Goal: Information Seeking & Learning: Learn about a topic

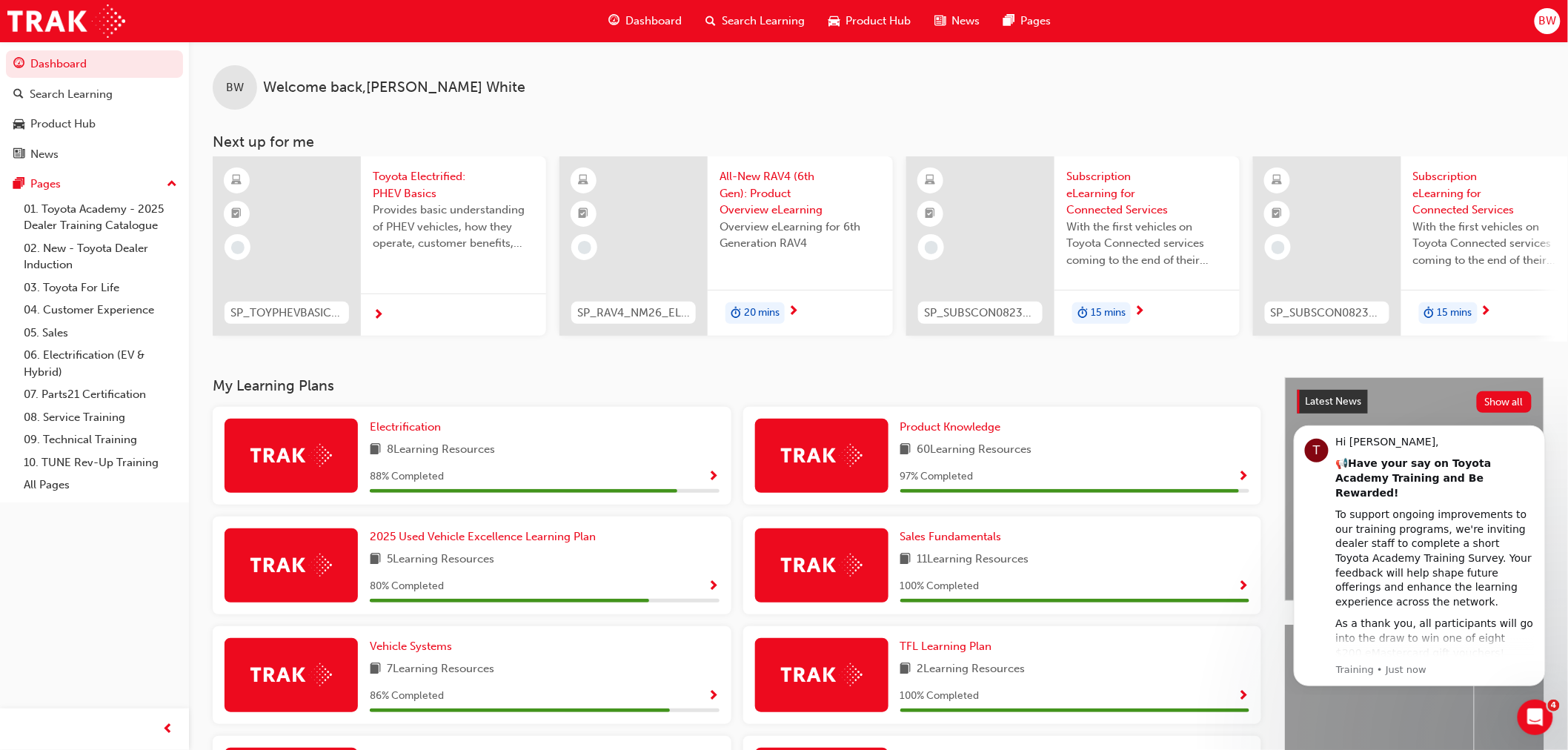
click at [1100, 189] on span "Subscription eLearning for Connected Services" at bounding box center [1147, 193] width 161 height 51
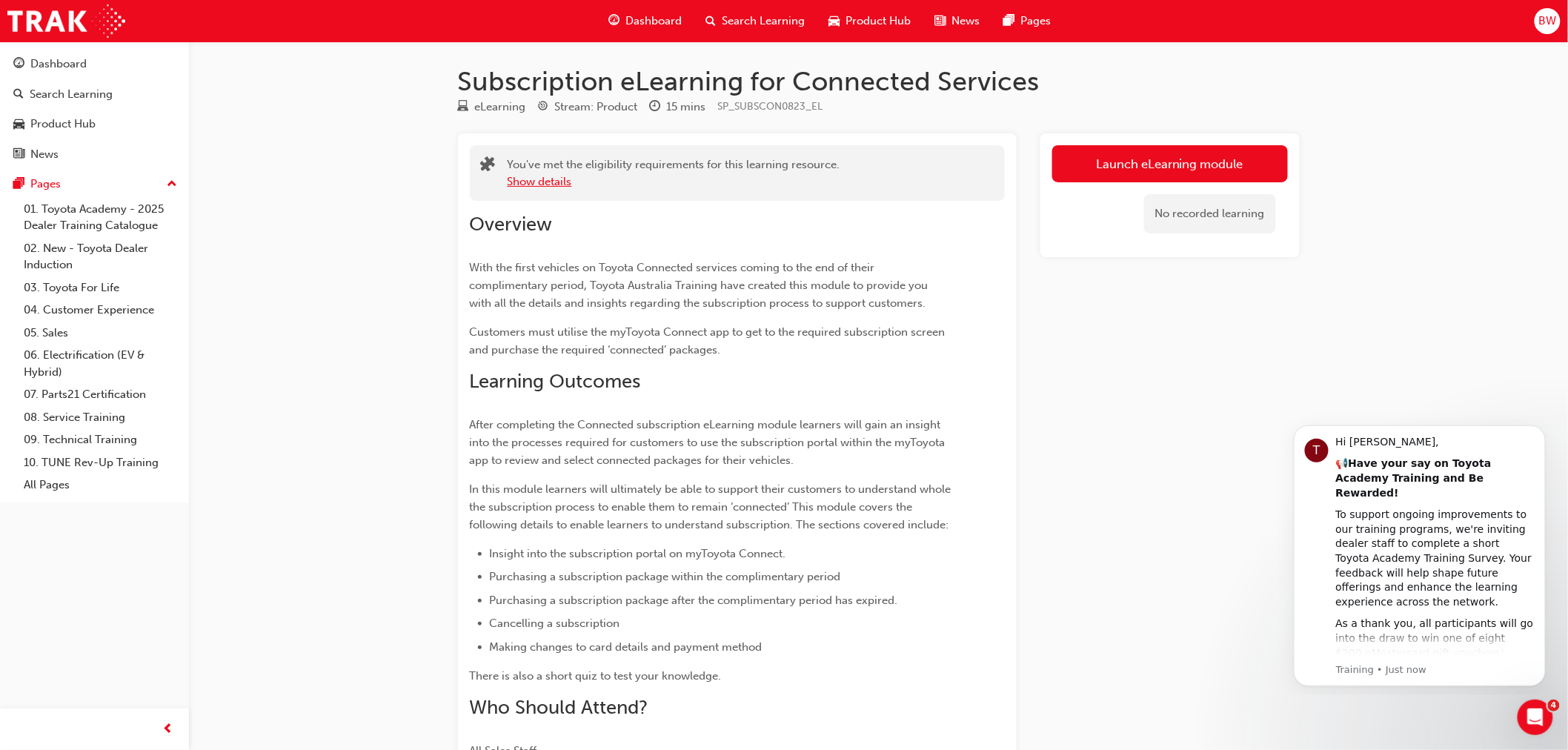
click at [524, 181] on button "Show details" at bounding box center [539, 182] width 65 height 17
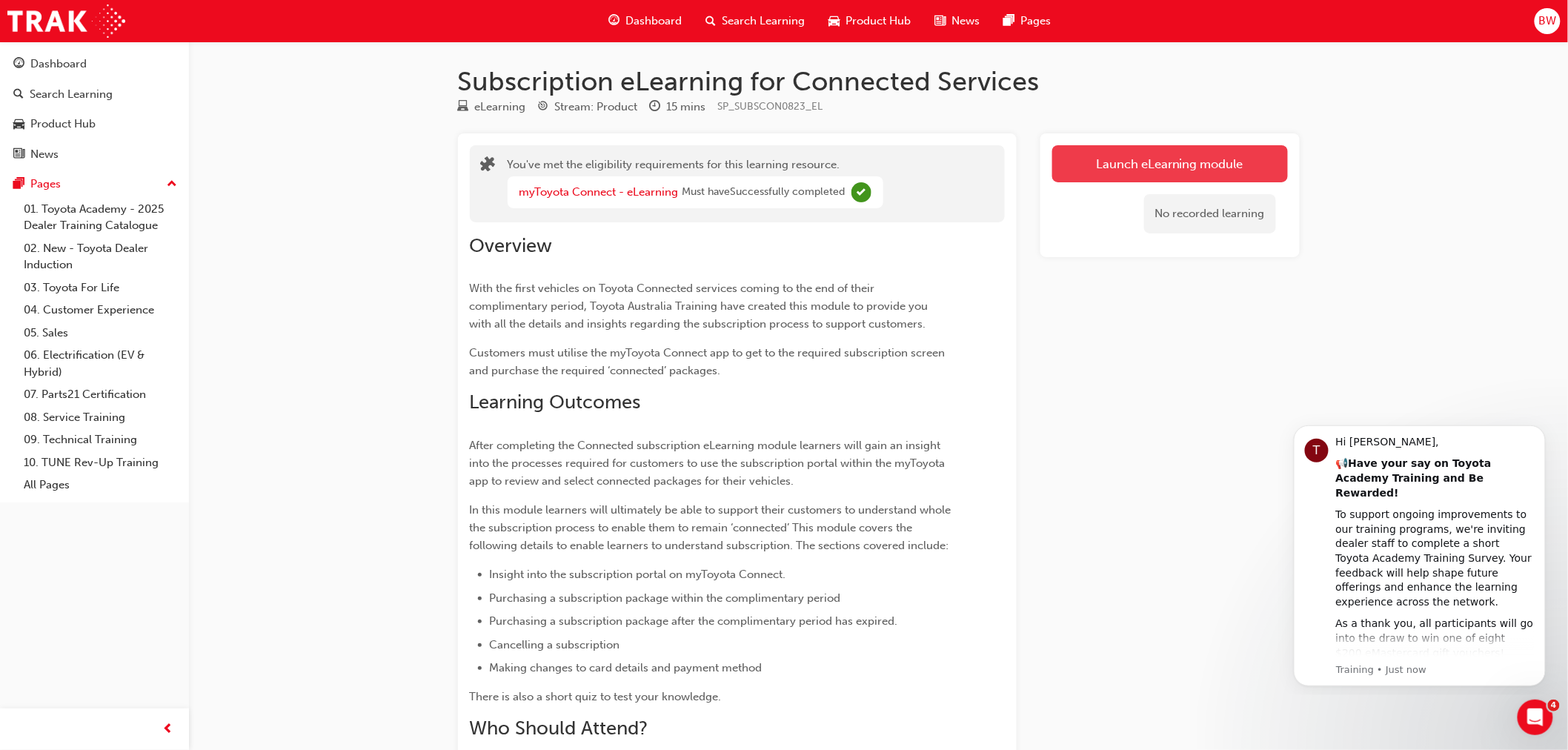
click at [1150, 167] on link "Launch eLearning module" at bounding box center [1170, 164] width 235 height 37
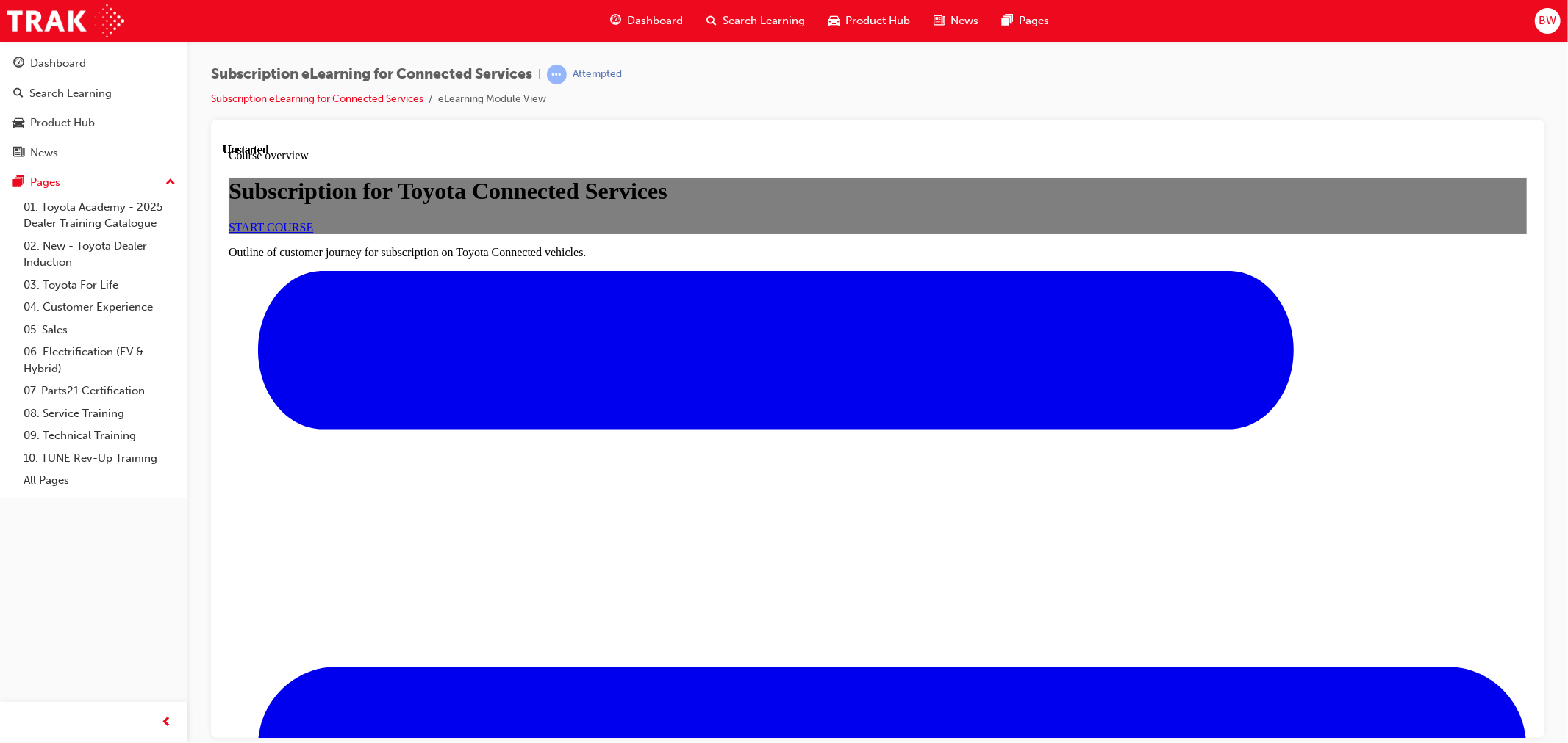
click at [312, 232] on span "START COURSE" at bounding box center [270, 226] width 84 height 12
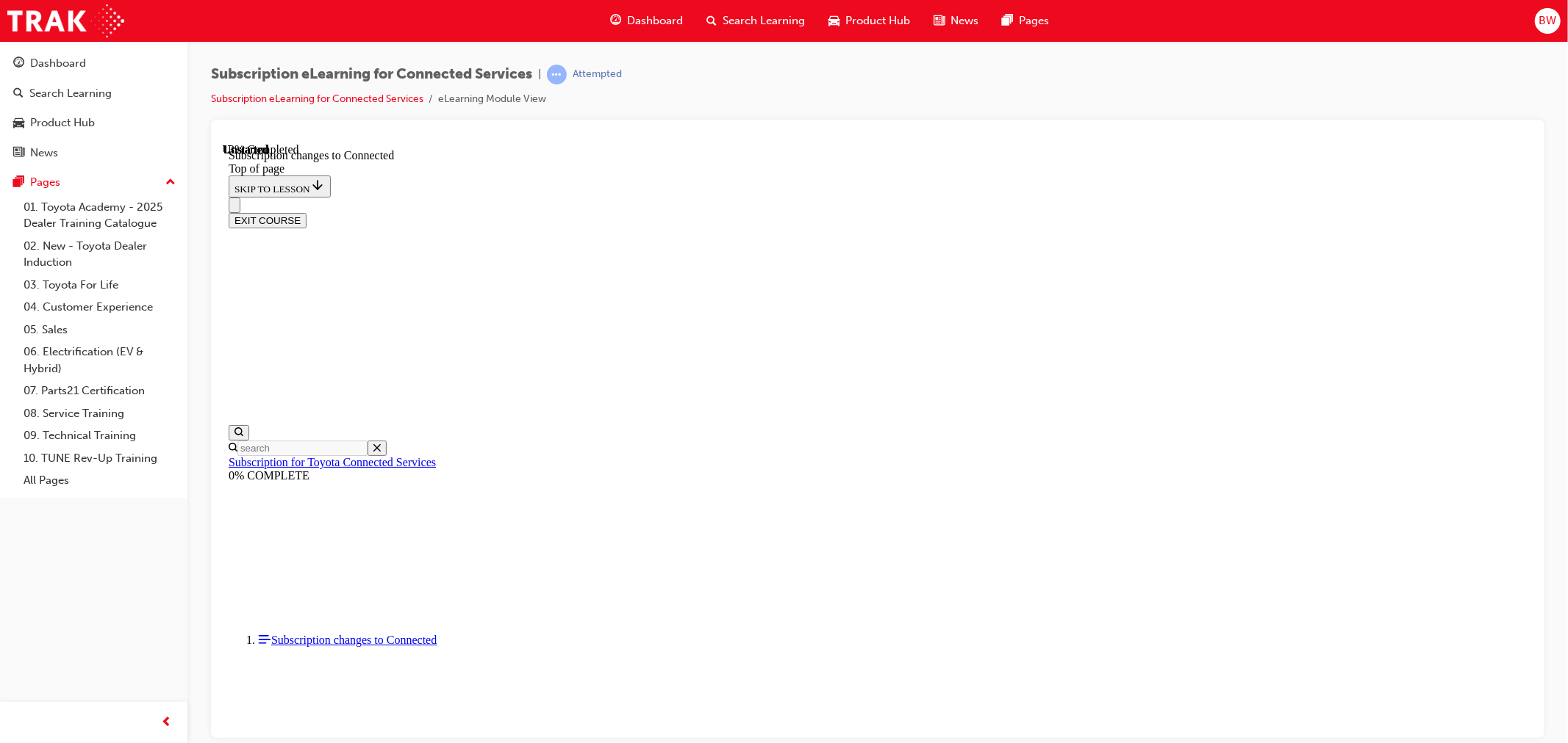
scroll to position [46, 0]
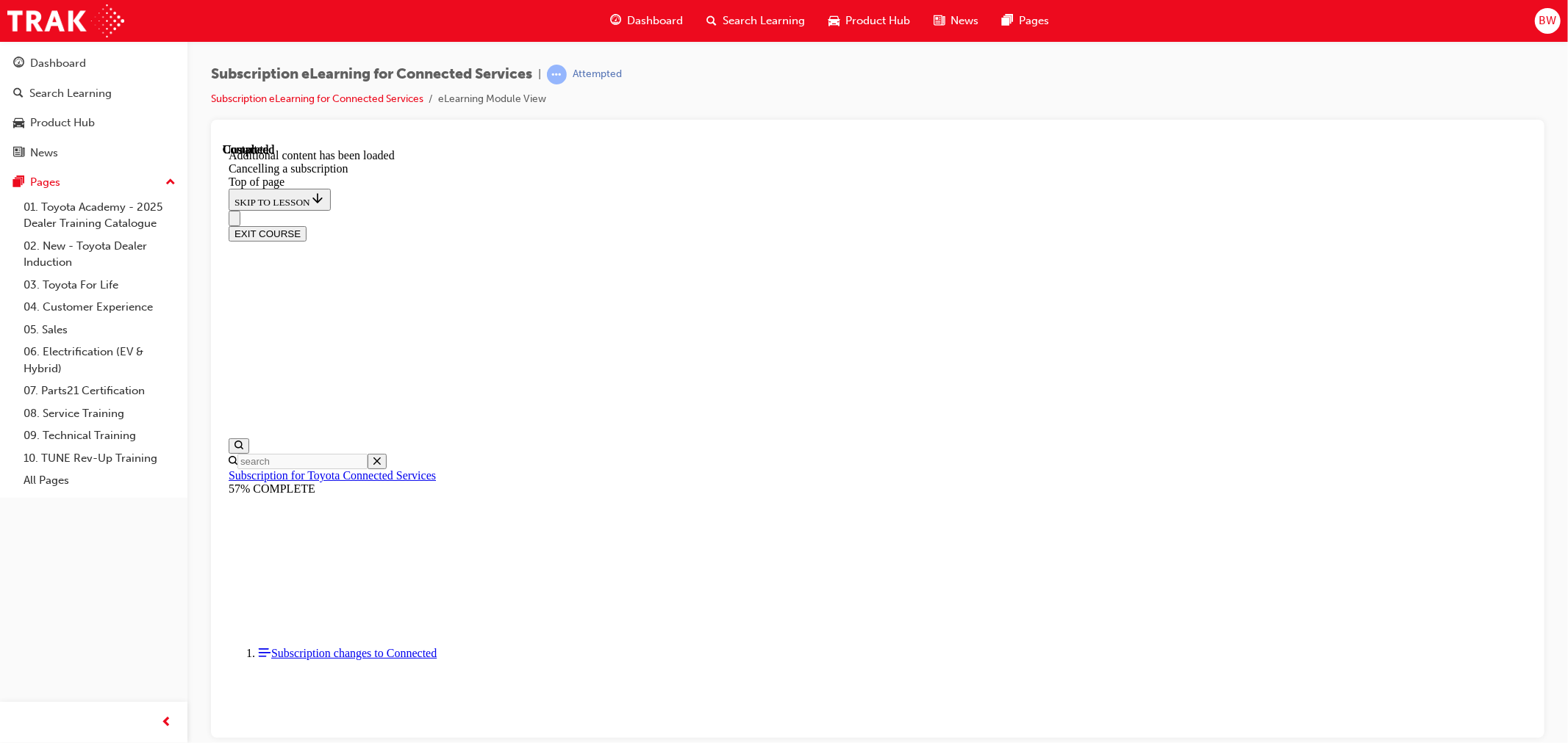
scroll to position [1286, 0]
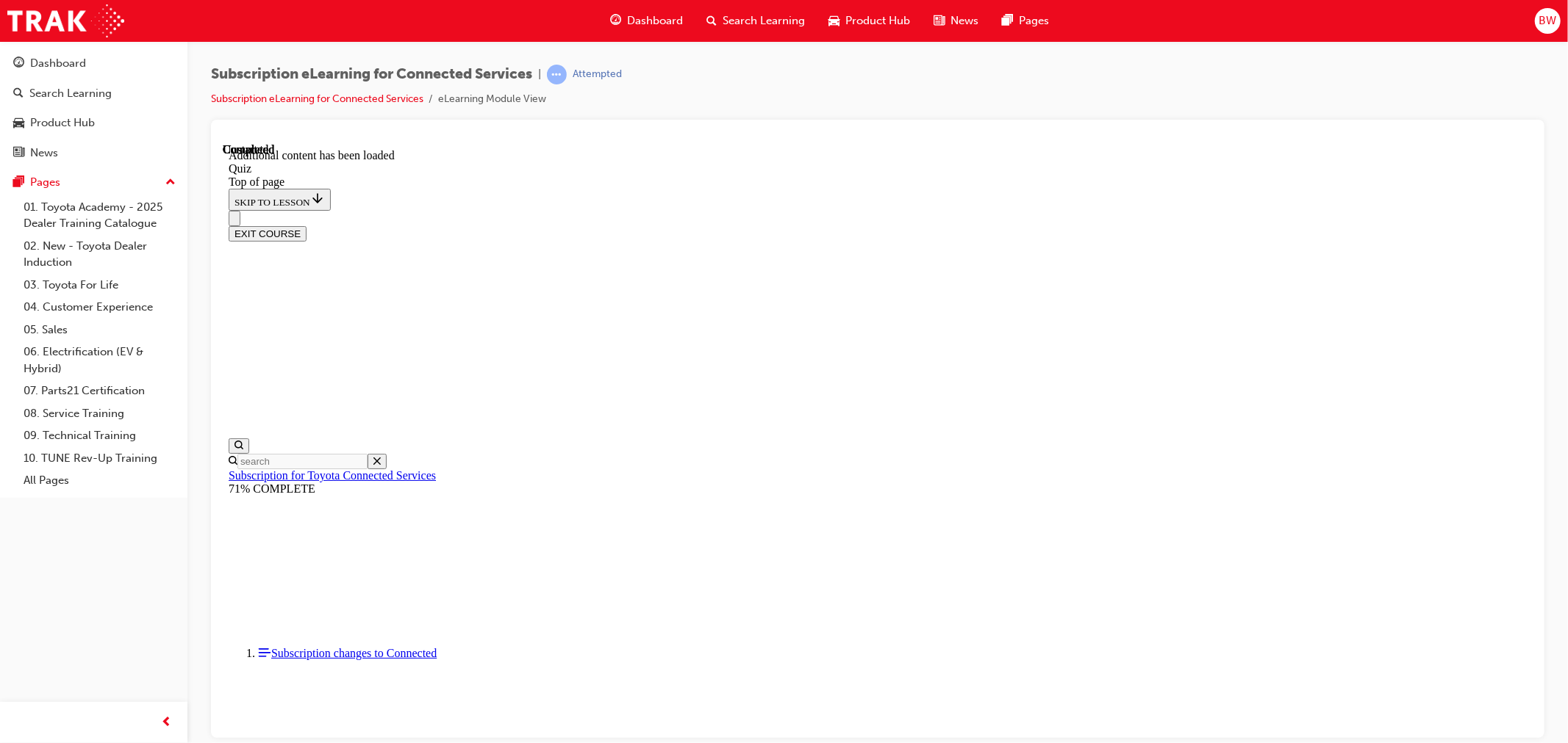
drag, startPoint x: 849, startPoint y: 455, endPoint x: 1165, endPoint y: 601, distance: 348.1
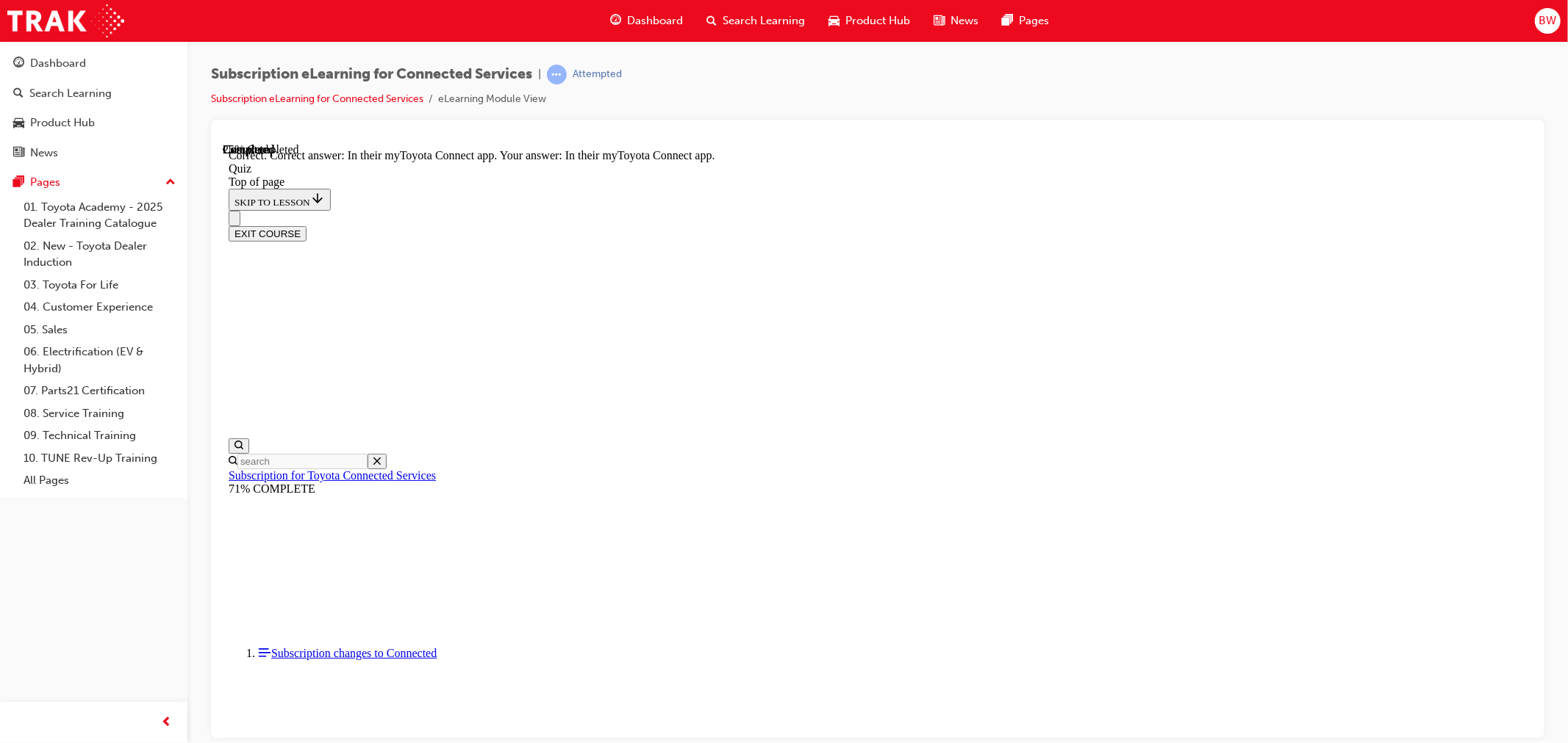
drag, startPoint x: 941, startPoint y: 667, endPoint x: 1066, endPoint y: 646, distance: 126.8
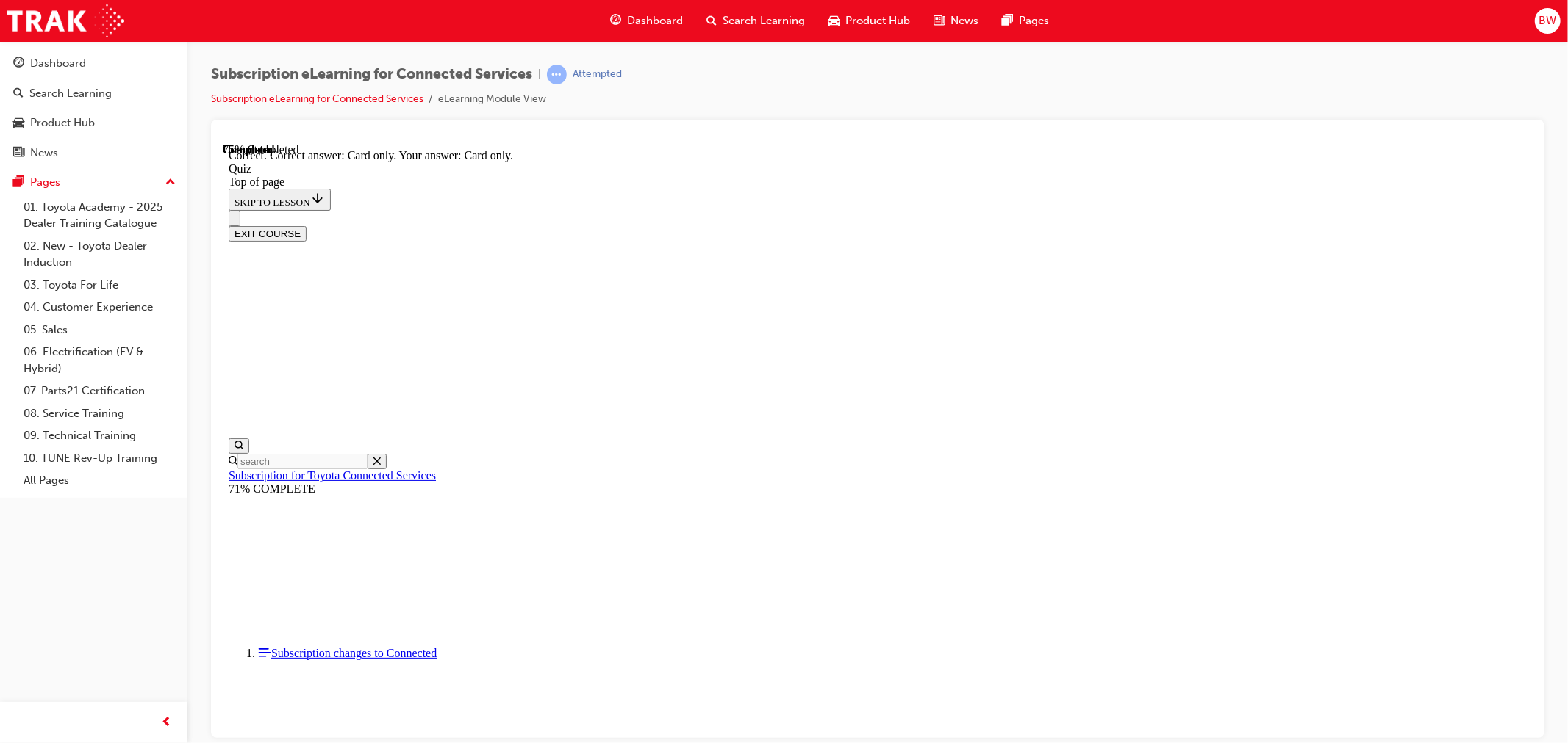
scroll to position [120, 0]
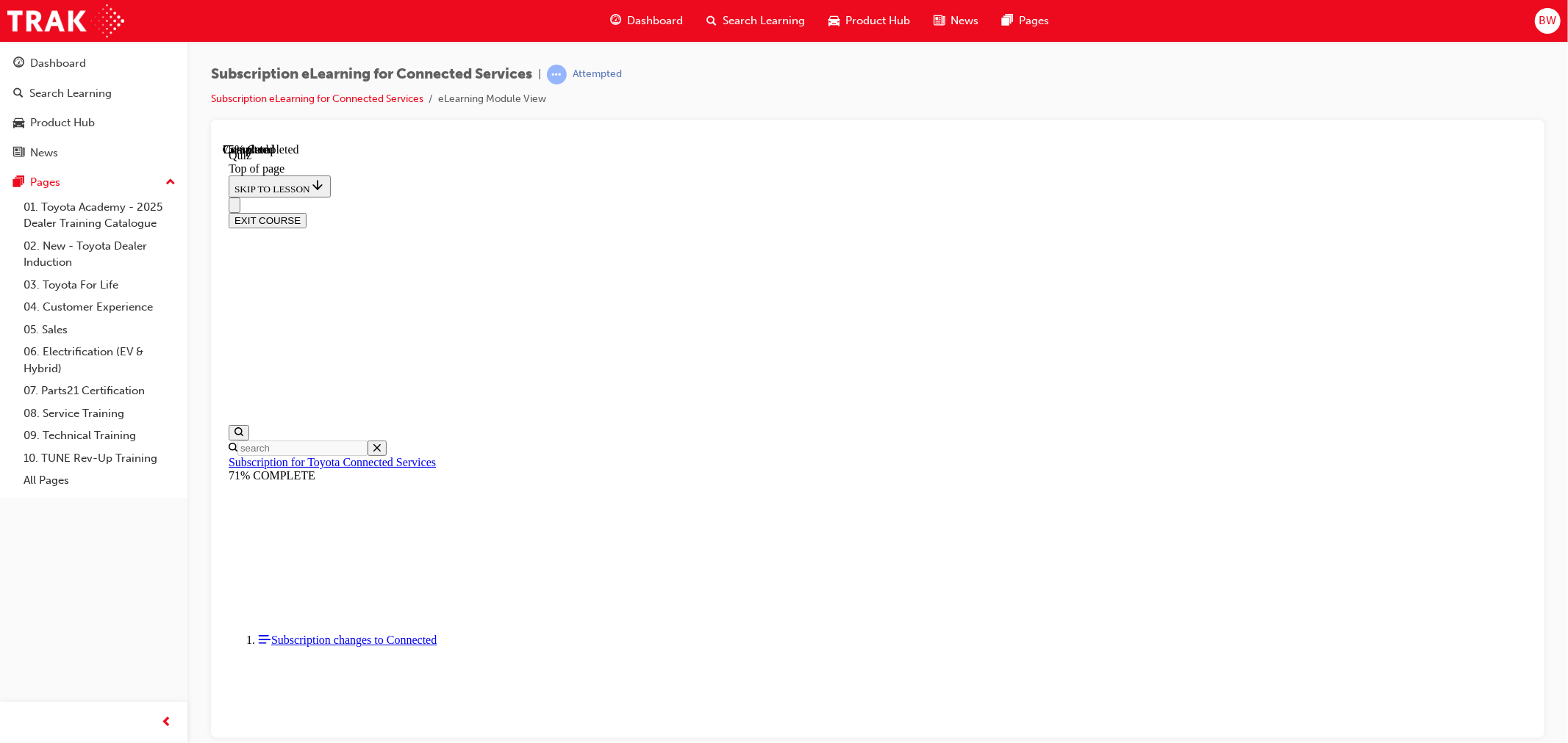
scroll to position [45, 0]
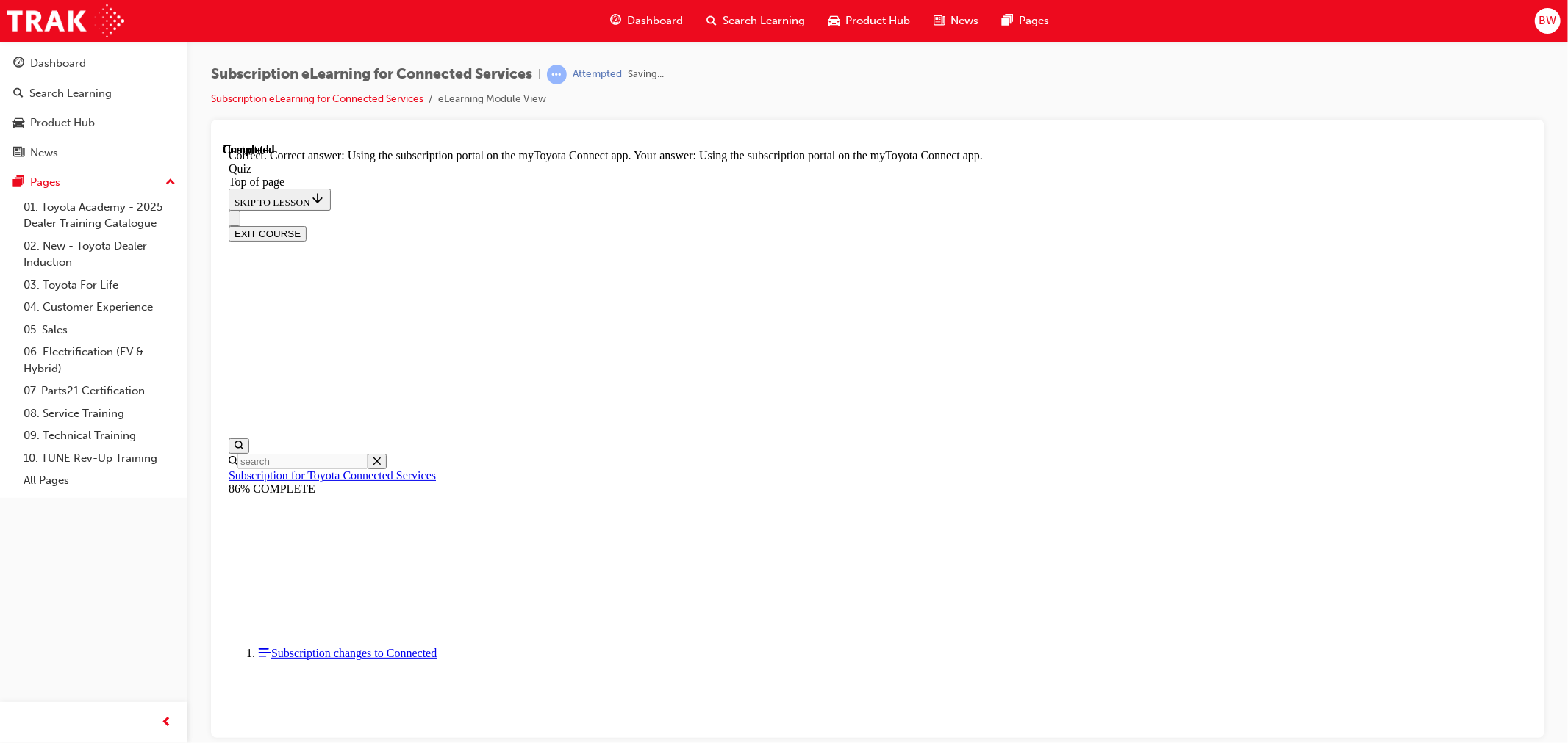
scroll to position [120, 0]
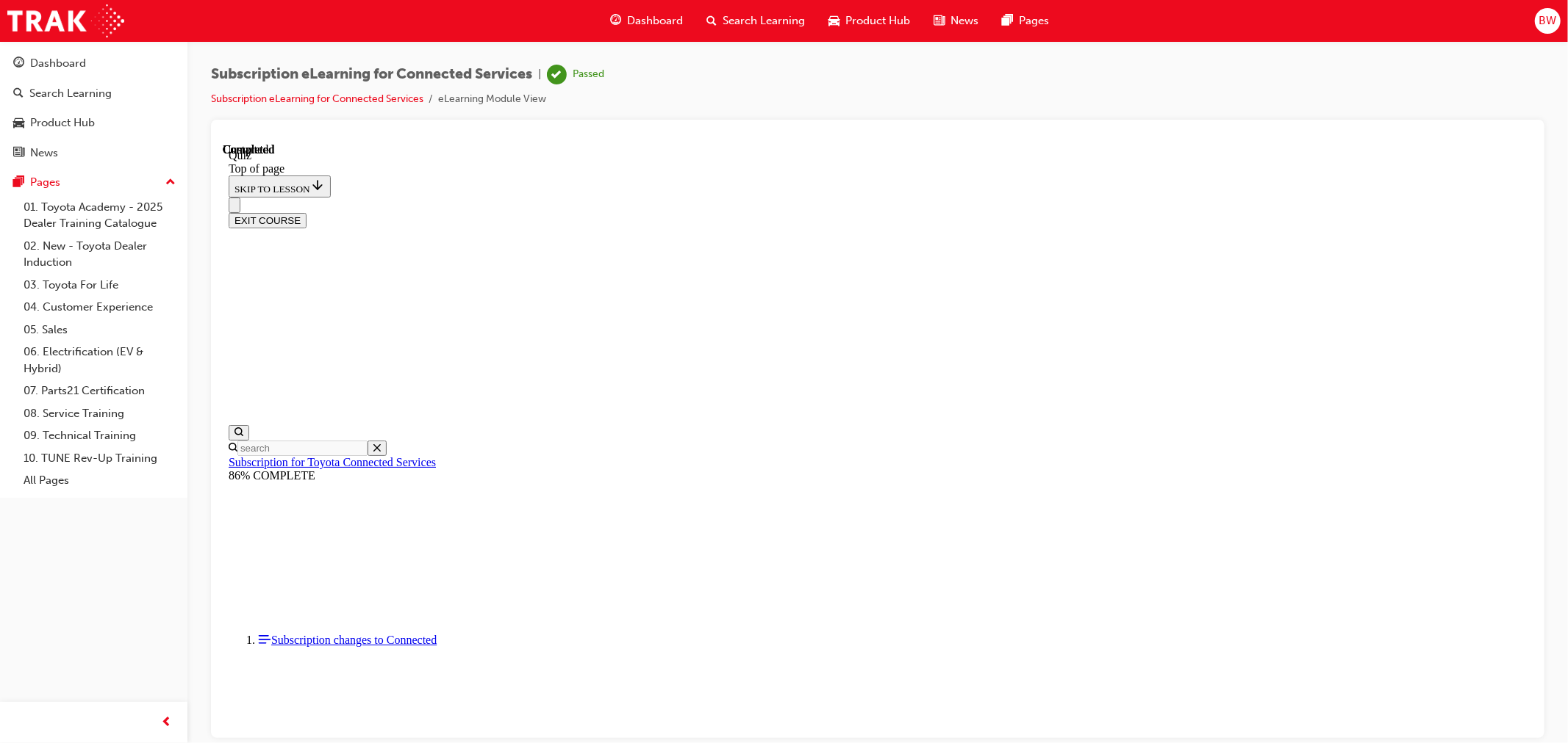
scroll to position [202, 0]
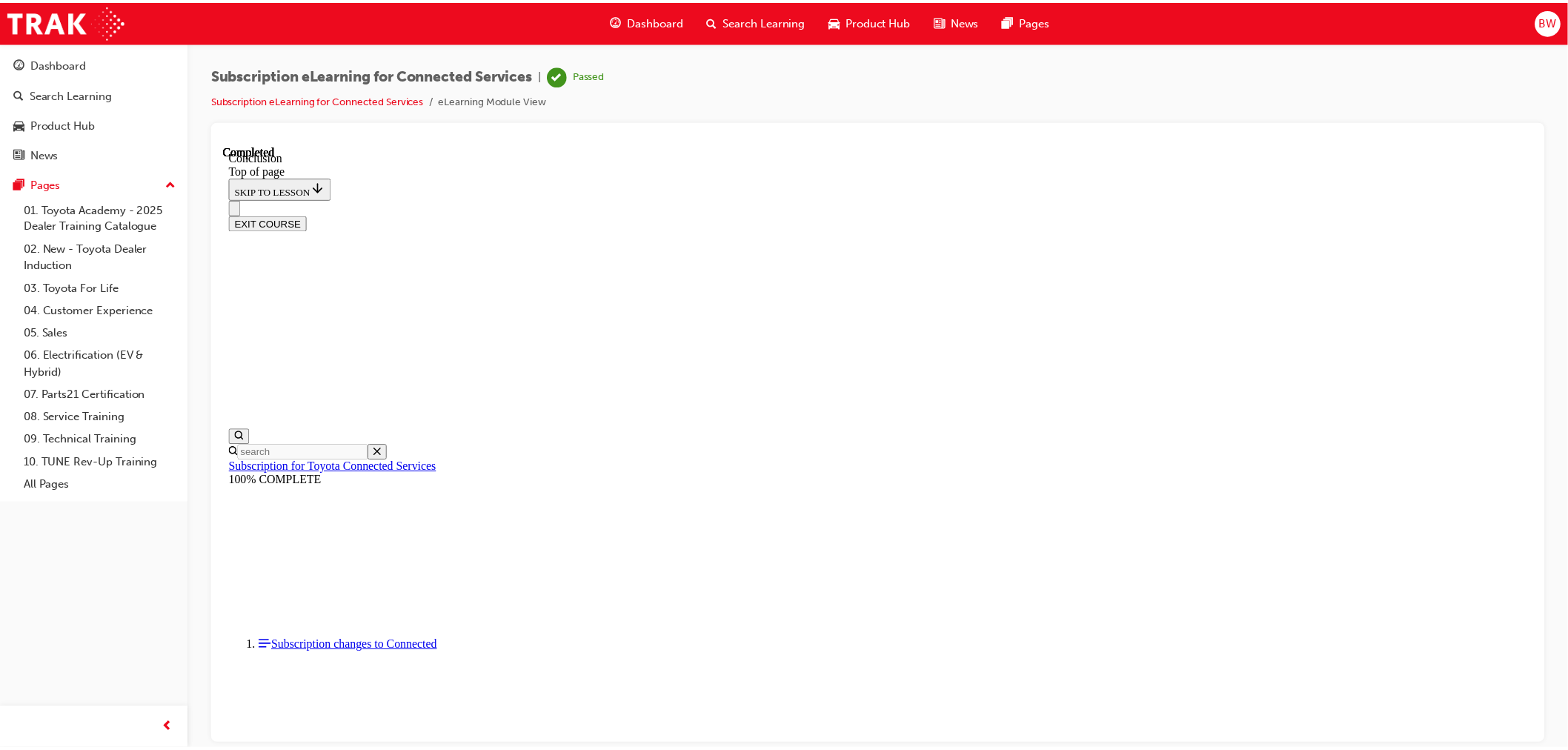
scroll to position [75, 0]
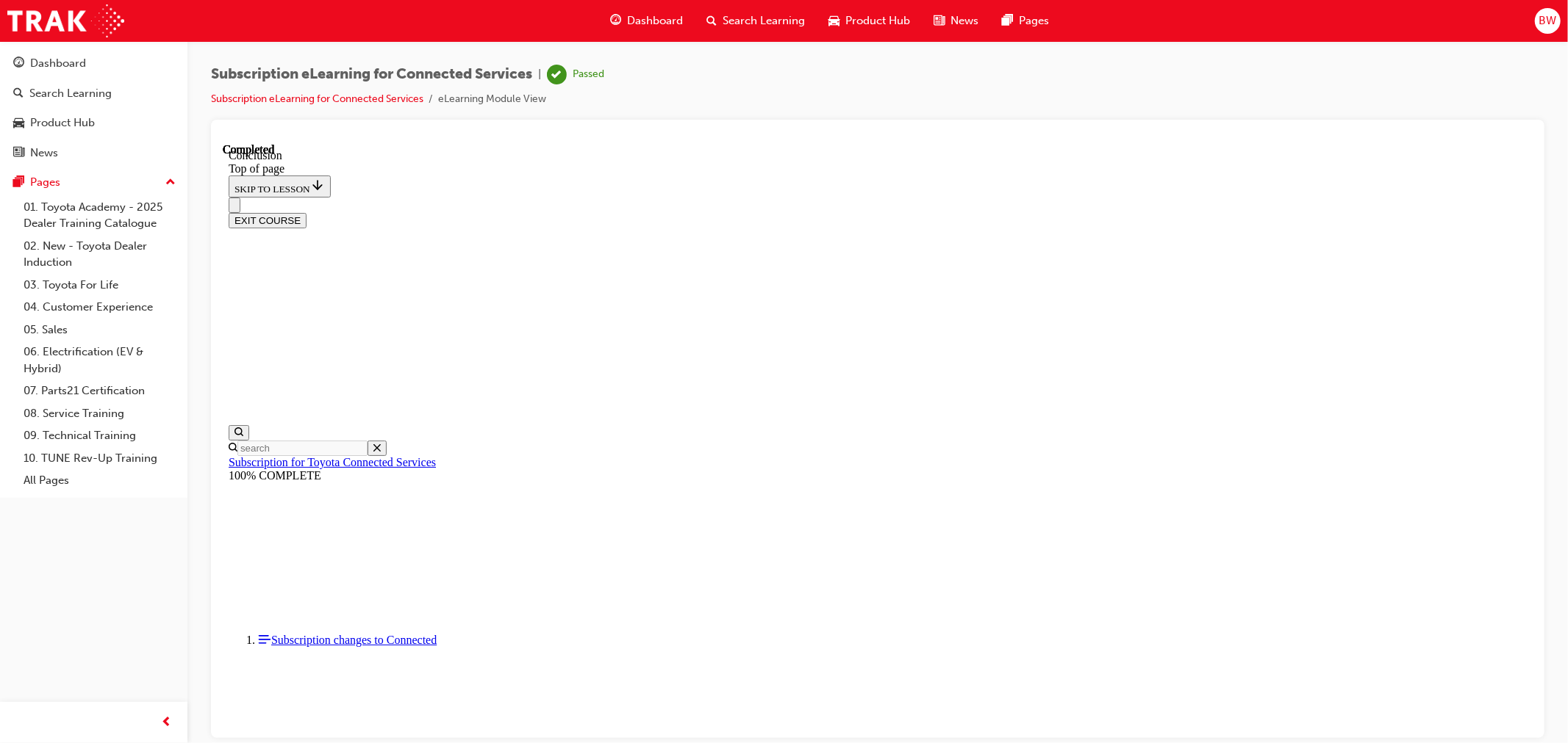
click at [735, 19] on span "Search Learning" at bounding box center [764, 21] width 83 height 17
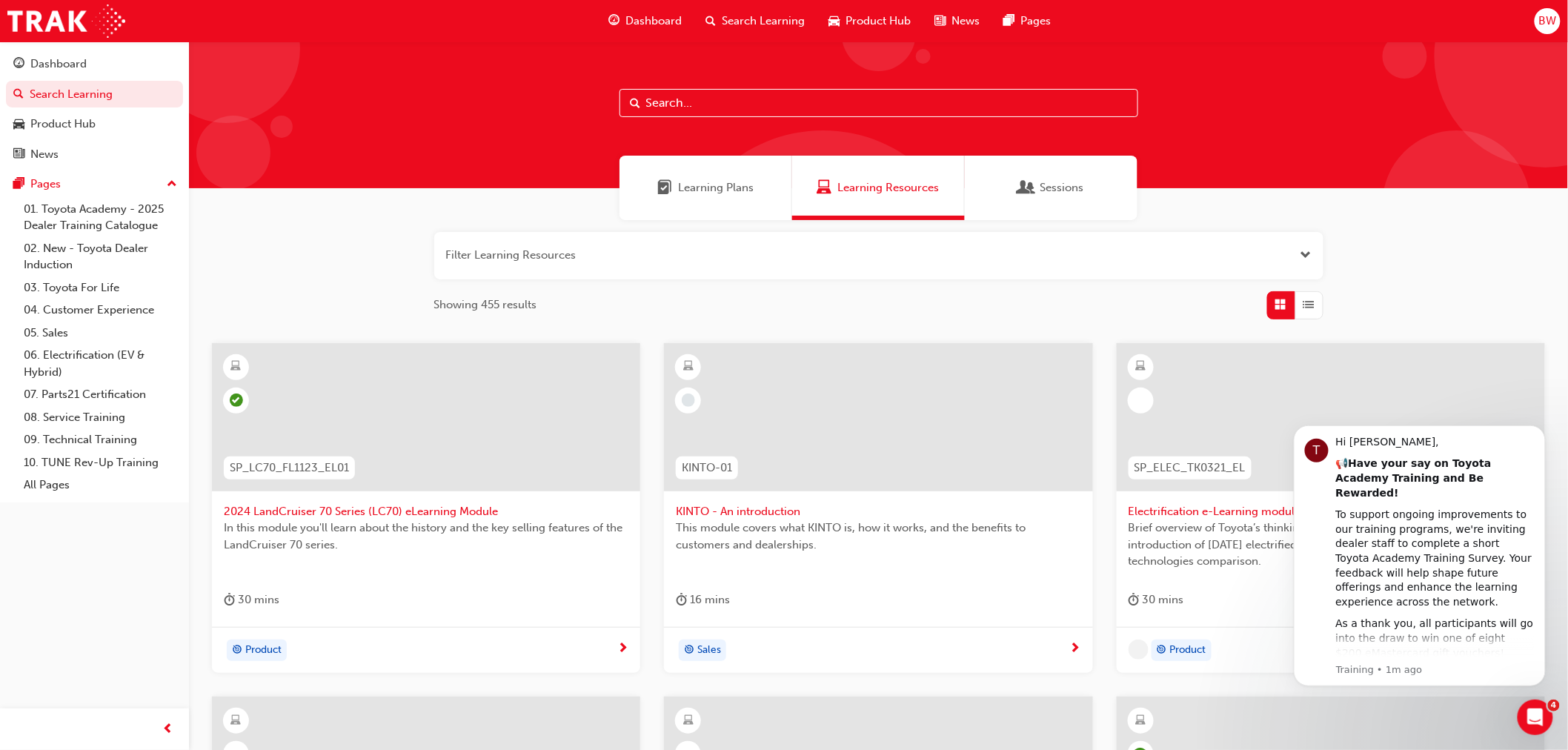
click at [683, 104] on input "text" at bounding box center [879, 103] width 519 height 28
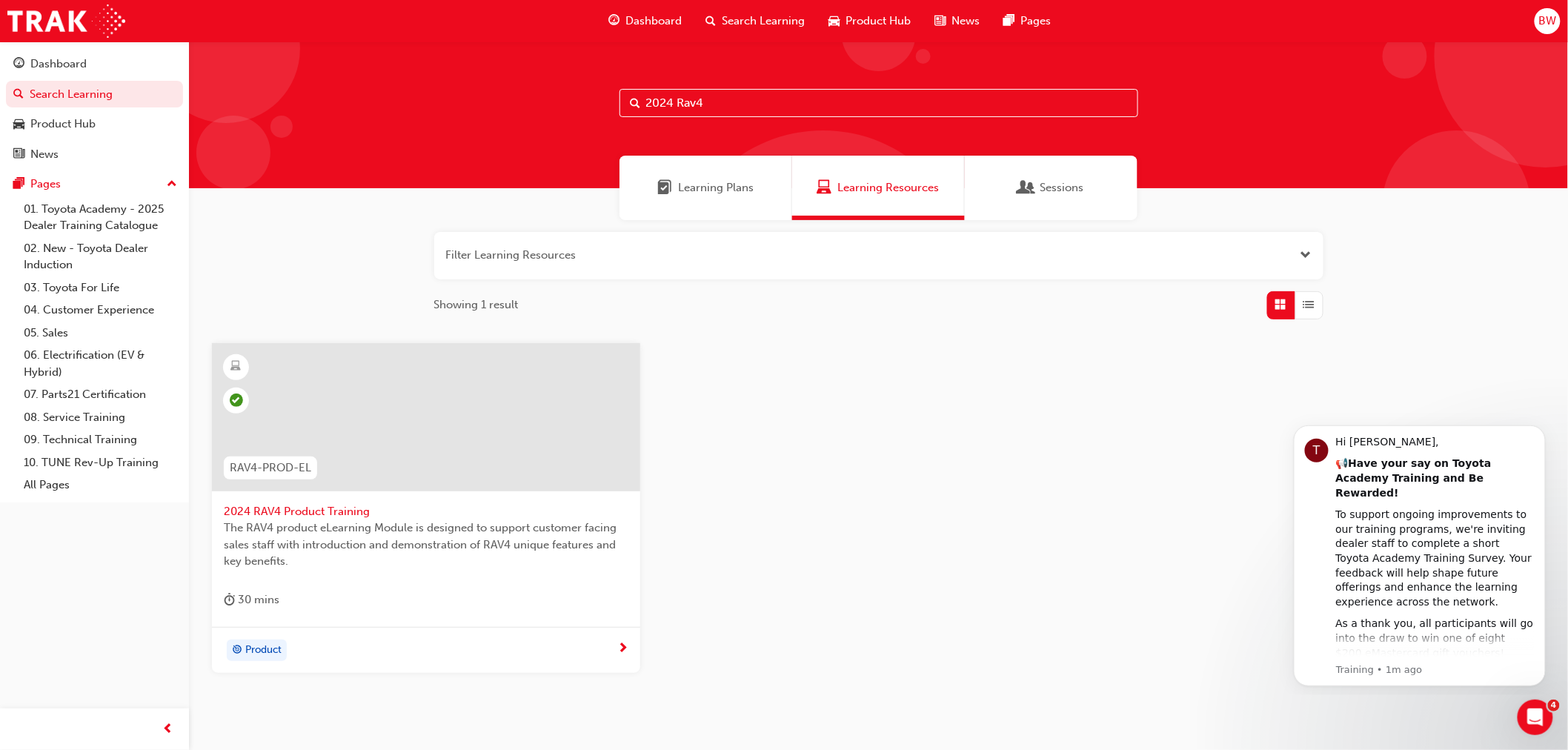
drag, startPoint x: 774, startPoint y: 98, endPoint x: 422, endPoint y: 123, distance: 352.9
click at [422, 123] on div "2024 Rav4" at bounding box center [879, 115] width 1379 height 147
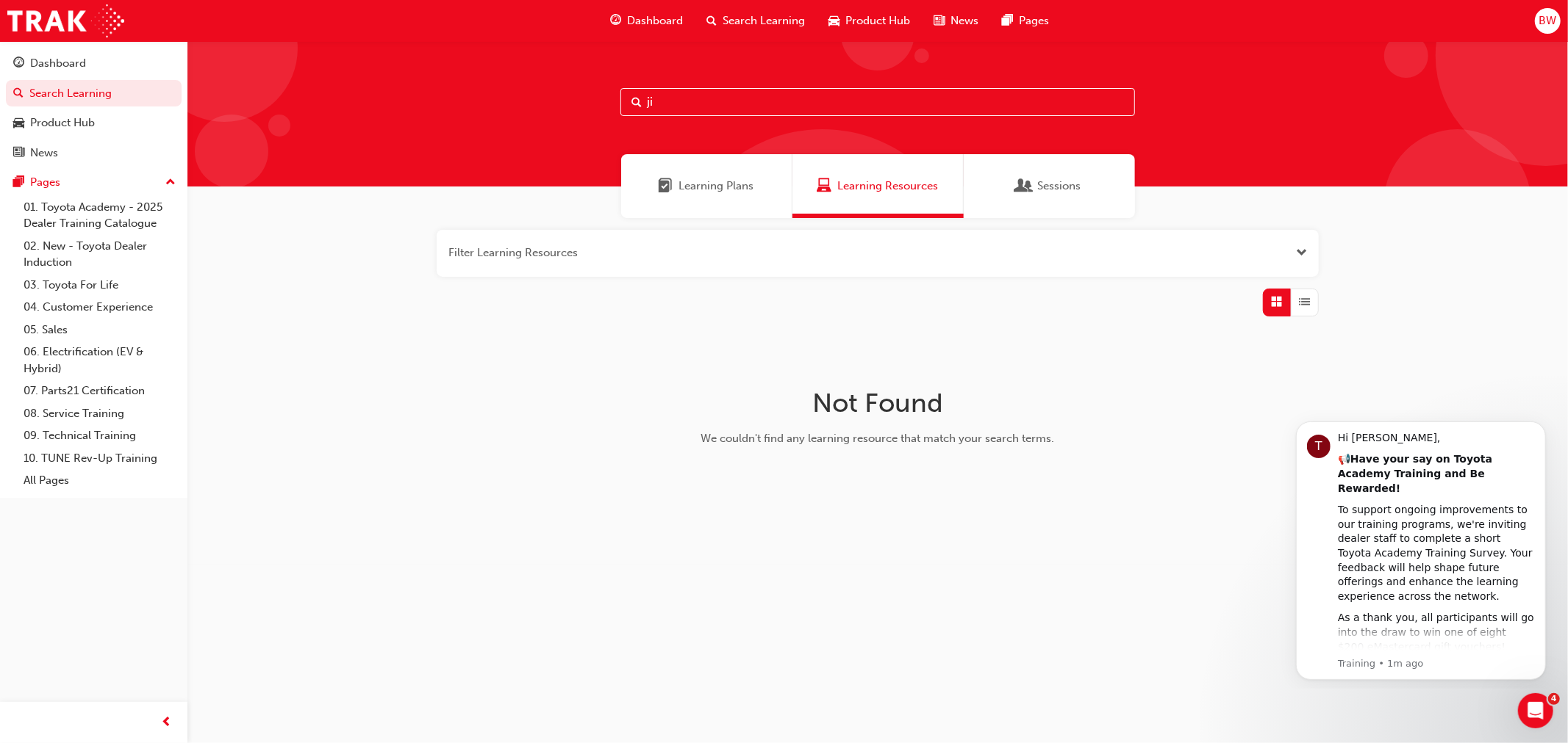
type input "j"
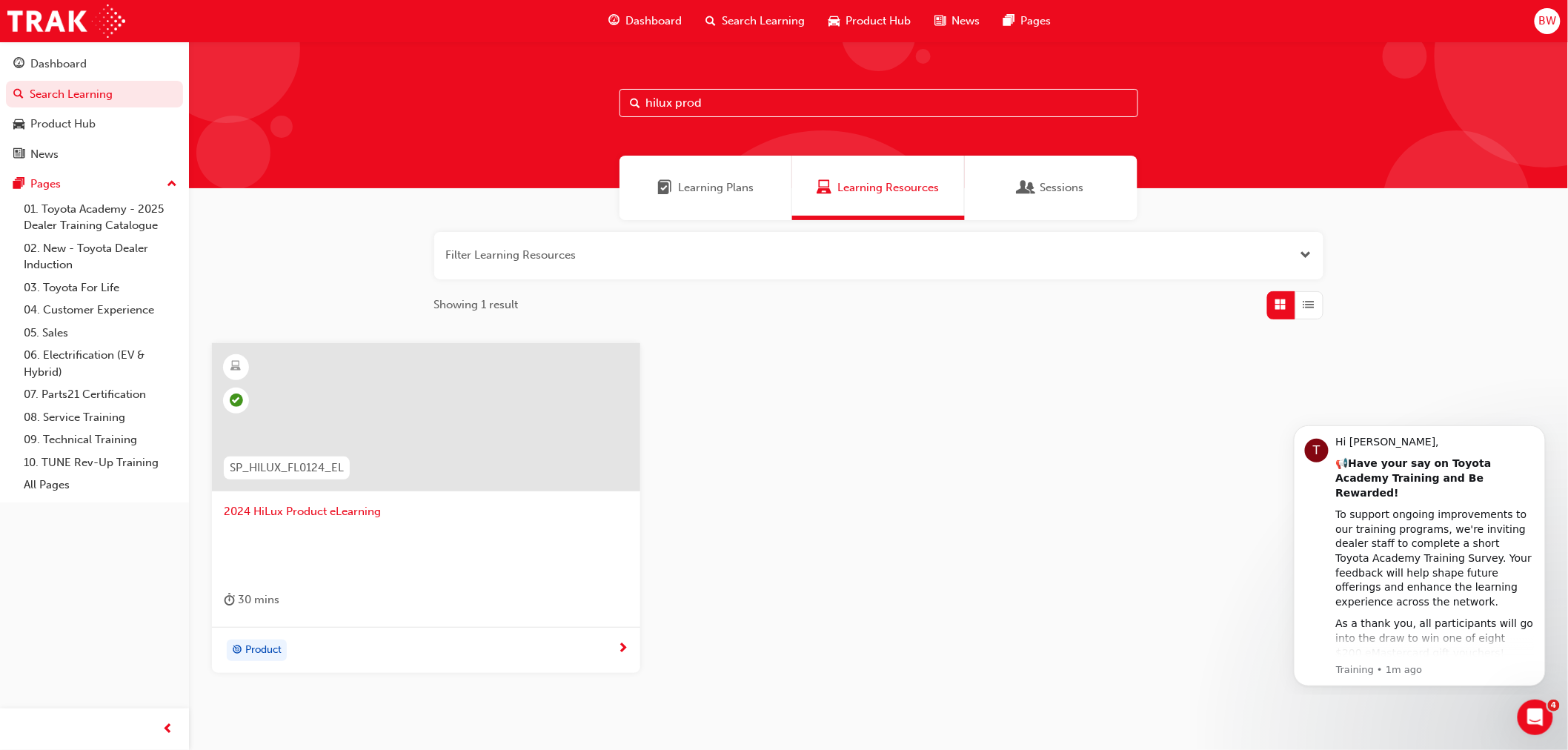
drag, startPoint x: 725, startPoint y: 101, endPoint x: 562, endPoint y: 109, distance: 163.2
click at [562, 109] on div "hilux prod" at bounding box center [879, 115] width 1379 height 147
drag, startPoint x: 742, startPoint y: 105, endPoint x: 454, endPoint y: 104, distance: 288.0
click at [454, 104] on div "corolla hat" at bounding box center [879, 115] width 1379 height 147
type input "mytoy"
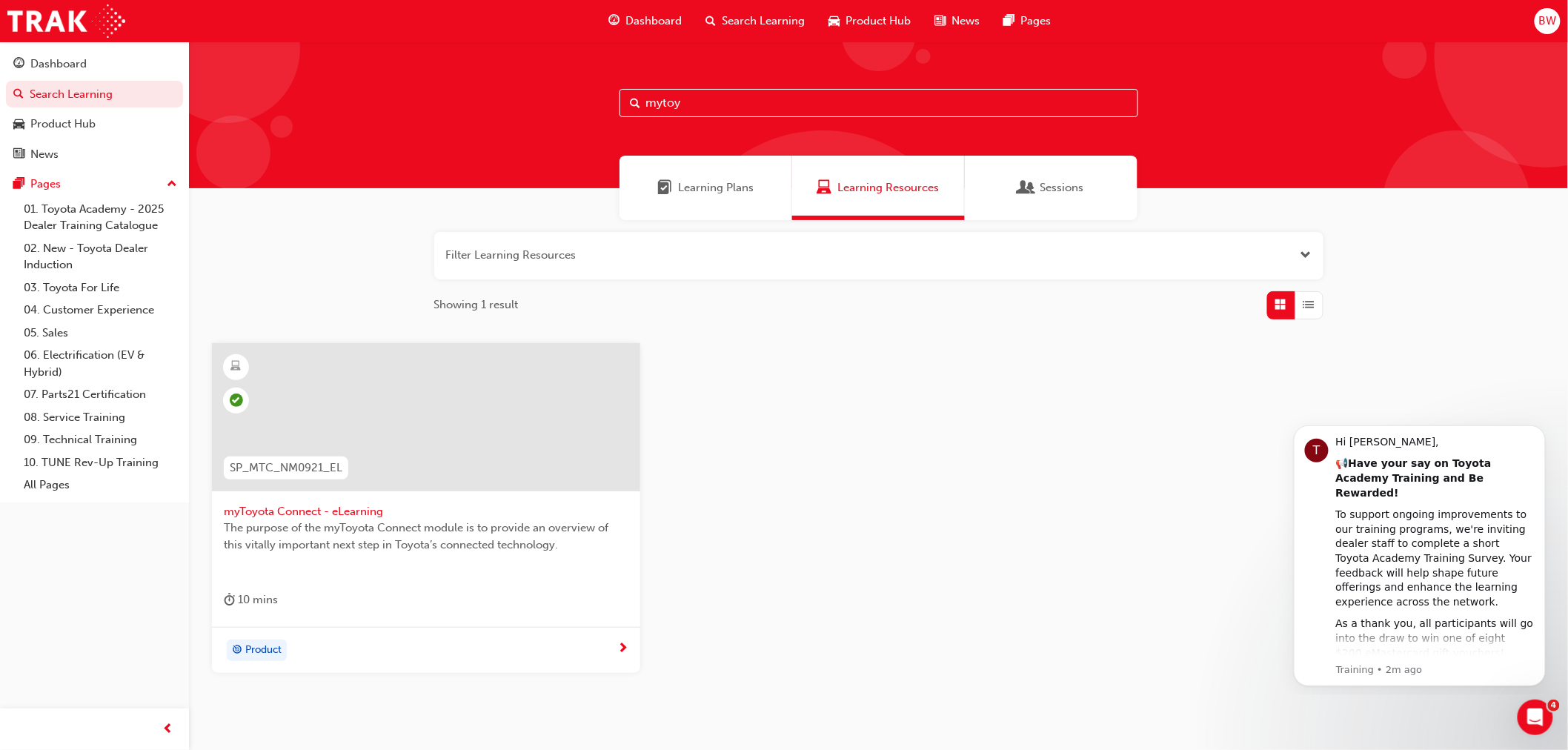
click at [1554, 18] on span "BW" at bounding box center [1547, 21] width 18 height 17
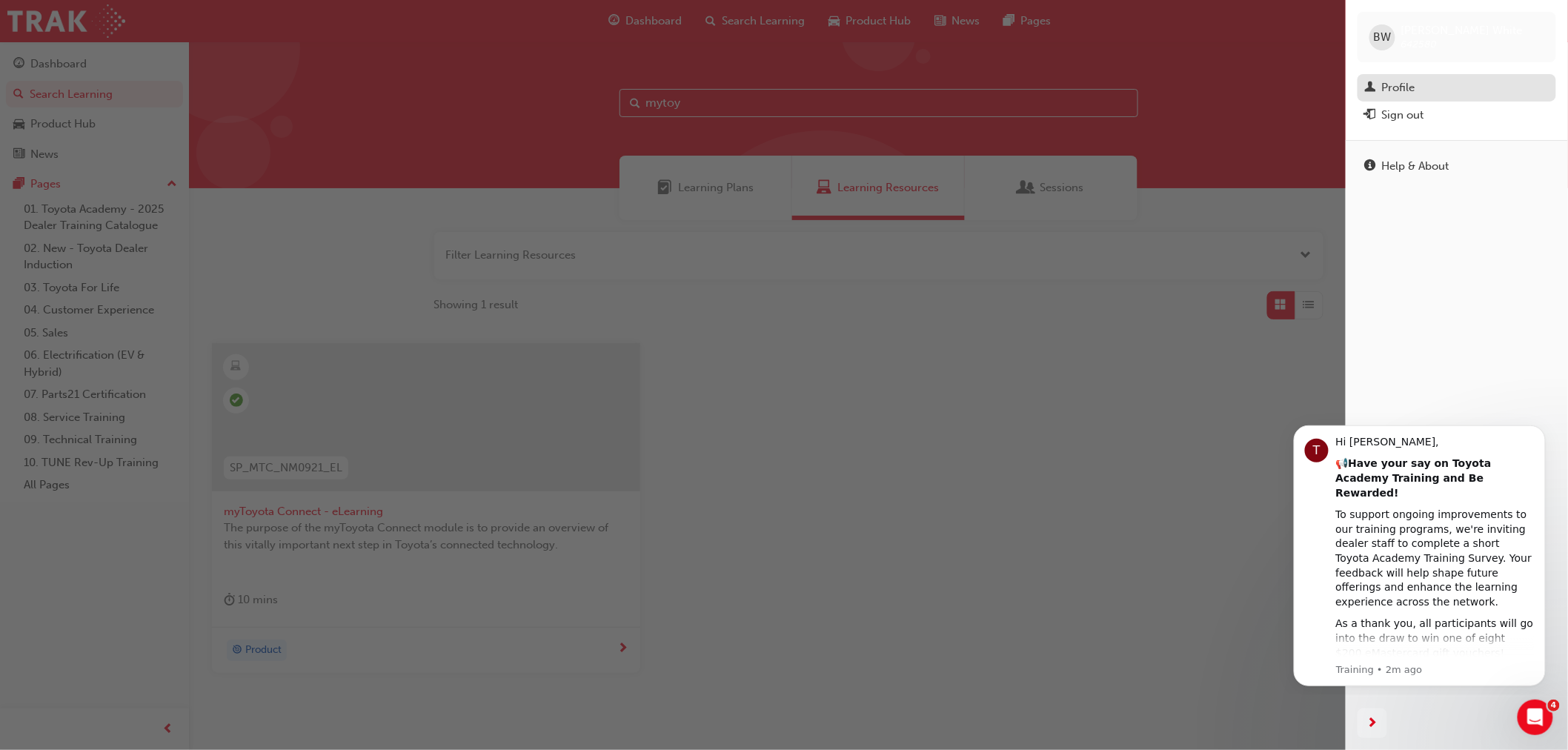
click at [1389, 80] on div "Profile" at bounding box center [1399, 88] width 34 height 17
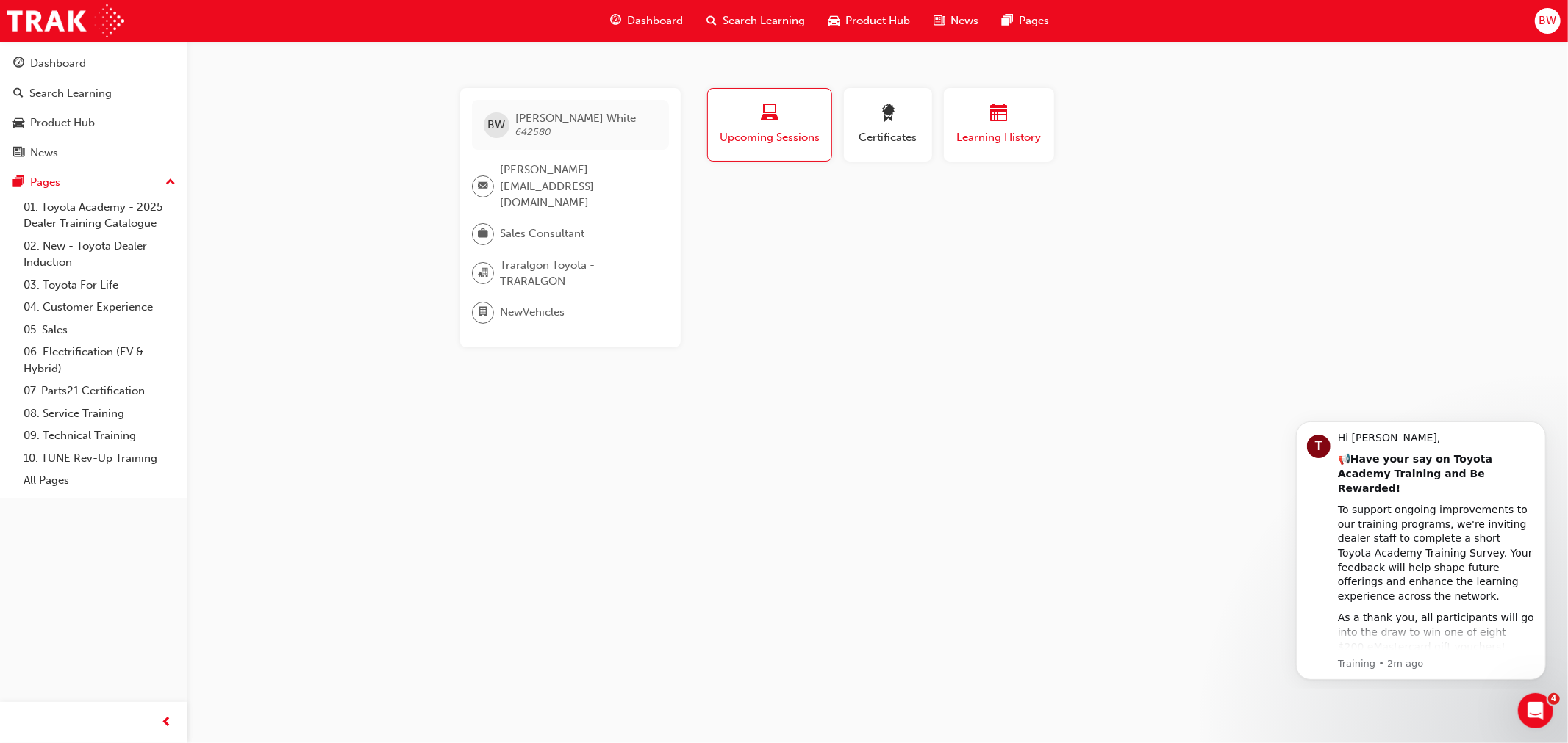
click at [975, 131] on span "Learning History" at bounding box center [998, 137] width 88 height 17
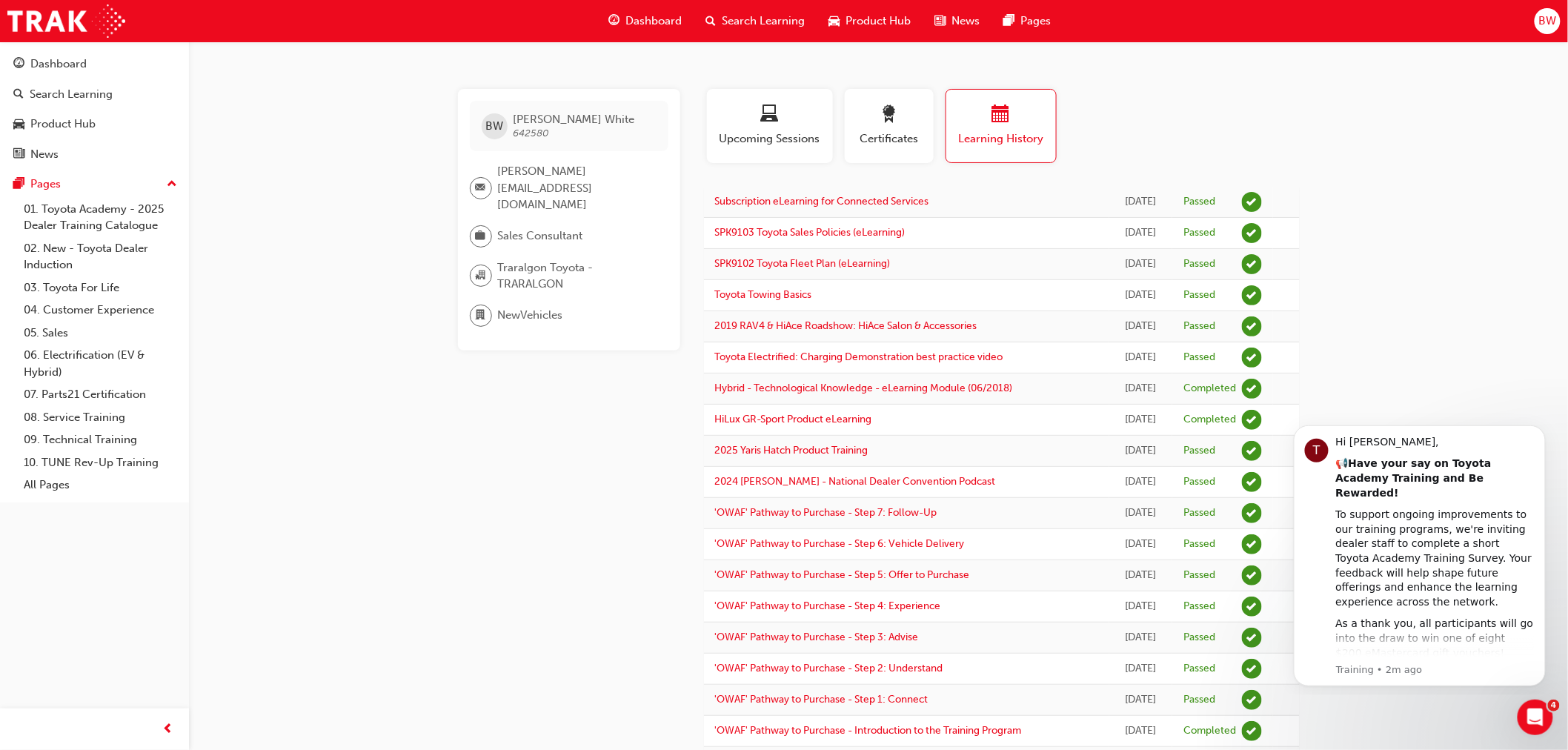
drag, startPoint x: 492, startPoint y: 451, endPoint x: 582, endPoint y: 246, distance: 223.9
click at [646, 11] on div "Dashboard" at bounding box center [646, 21] width 97 height 30
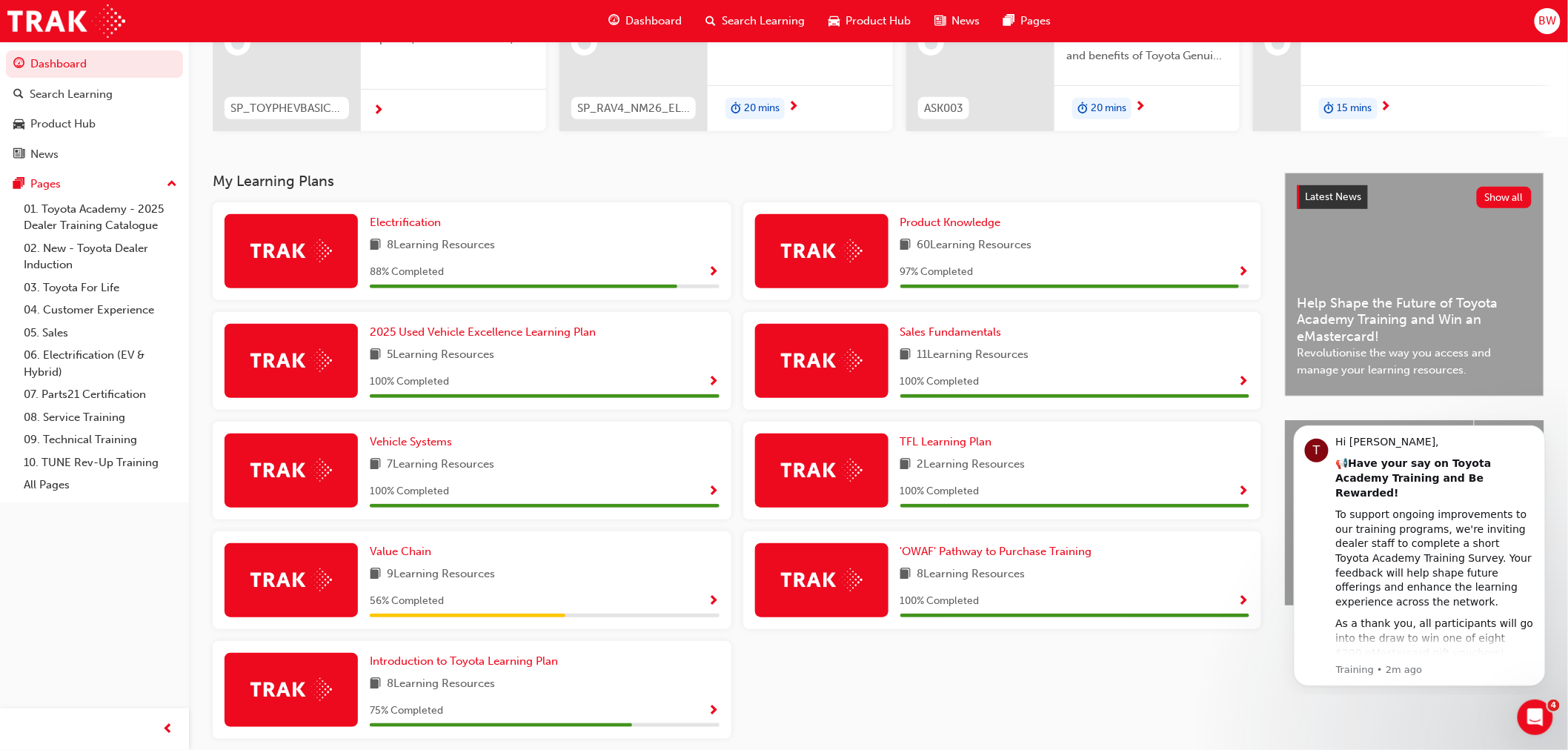
scroll to position [247, 0]
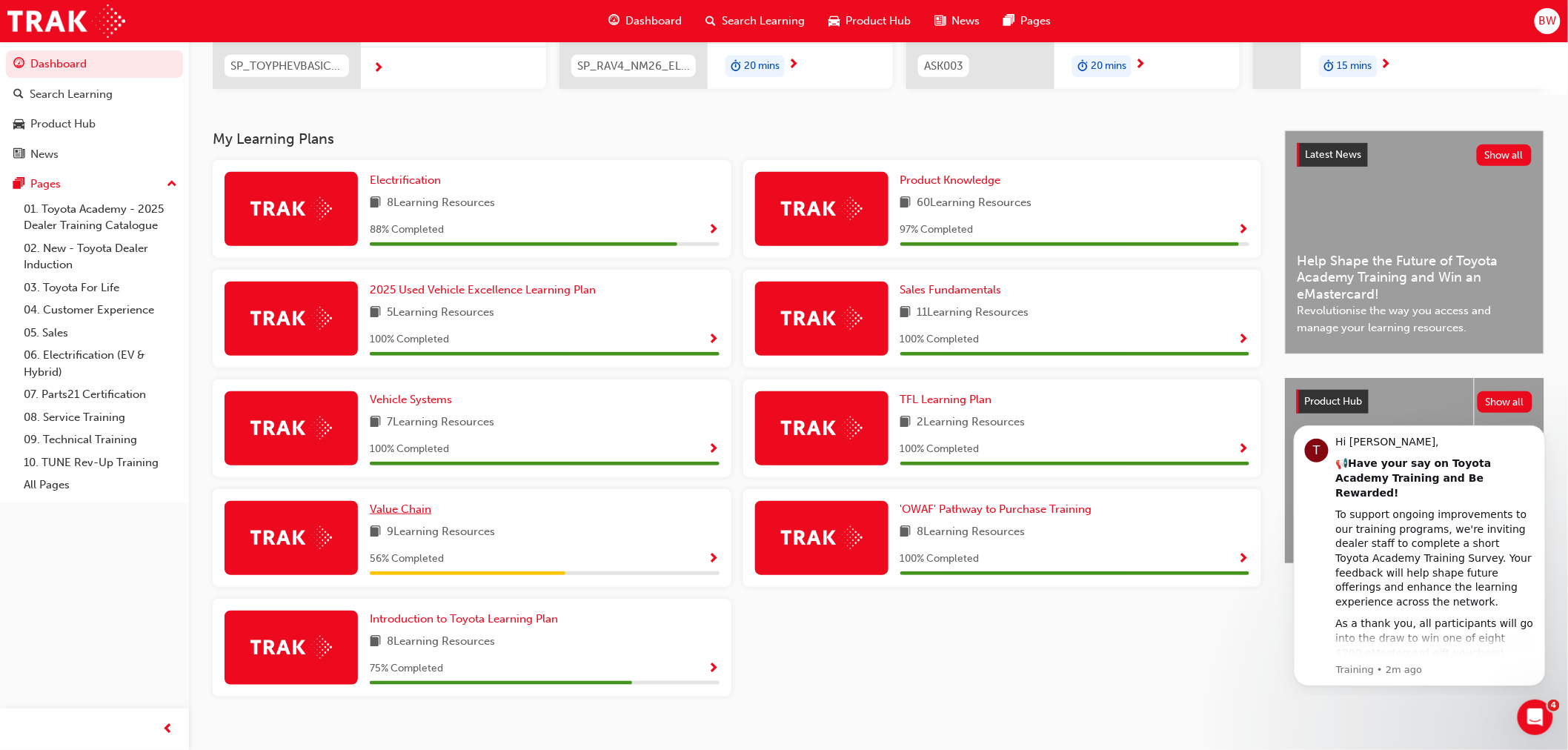
click at [398, 510] on span "Value Chain" at bounding box center [401, 509] width 62 height 13
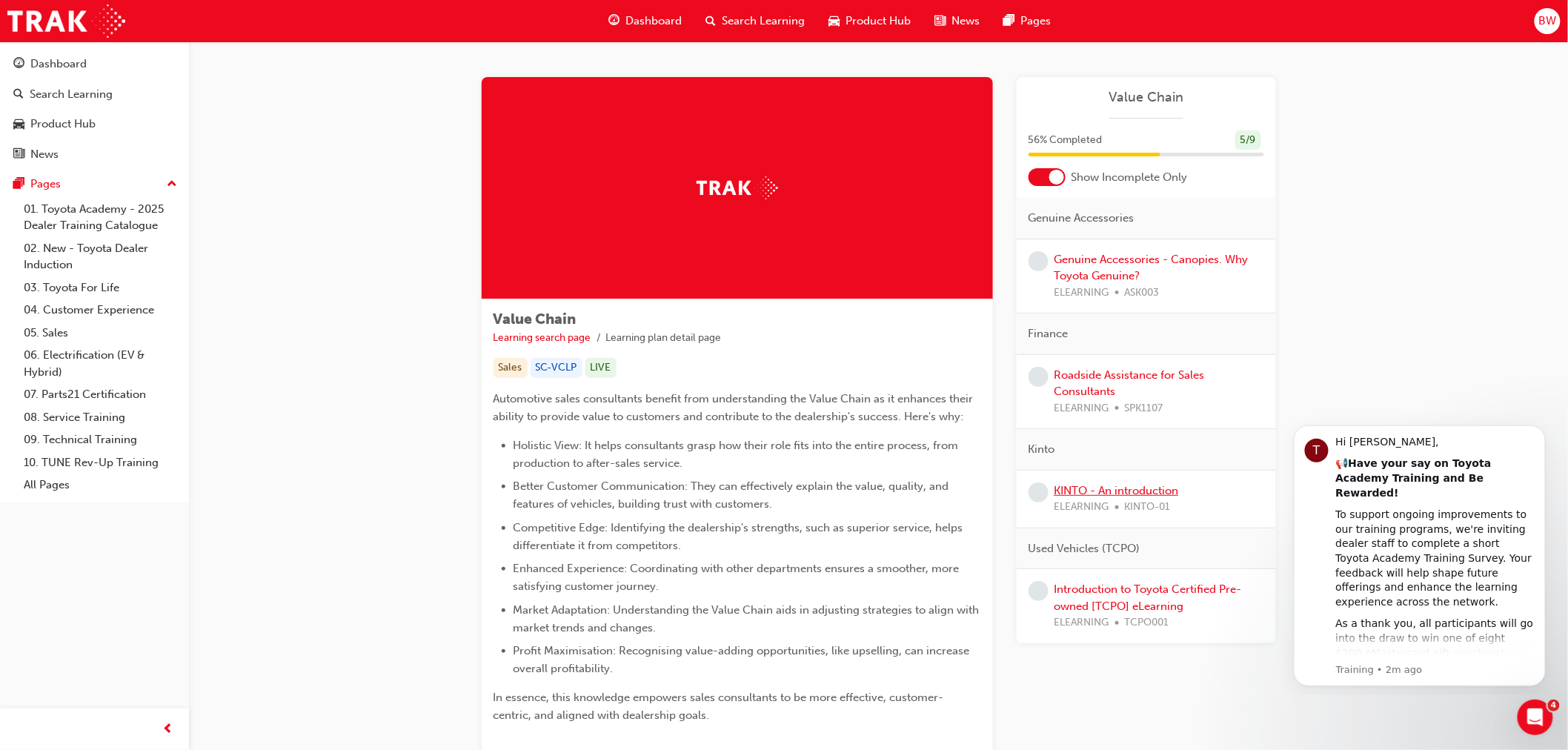
click at [1082, 490] on link "KINTO - An introduction" at bounding box center [1117, 490] width 125 height 13
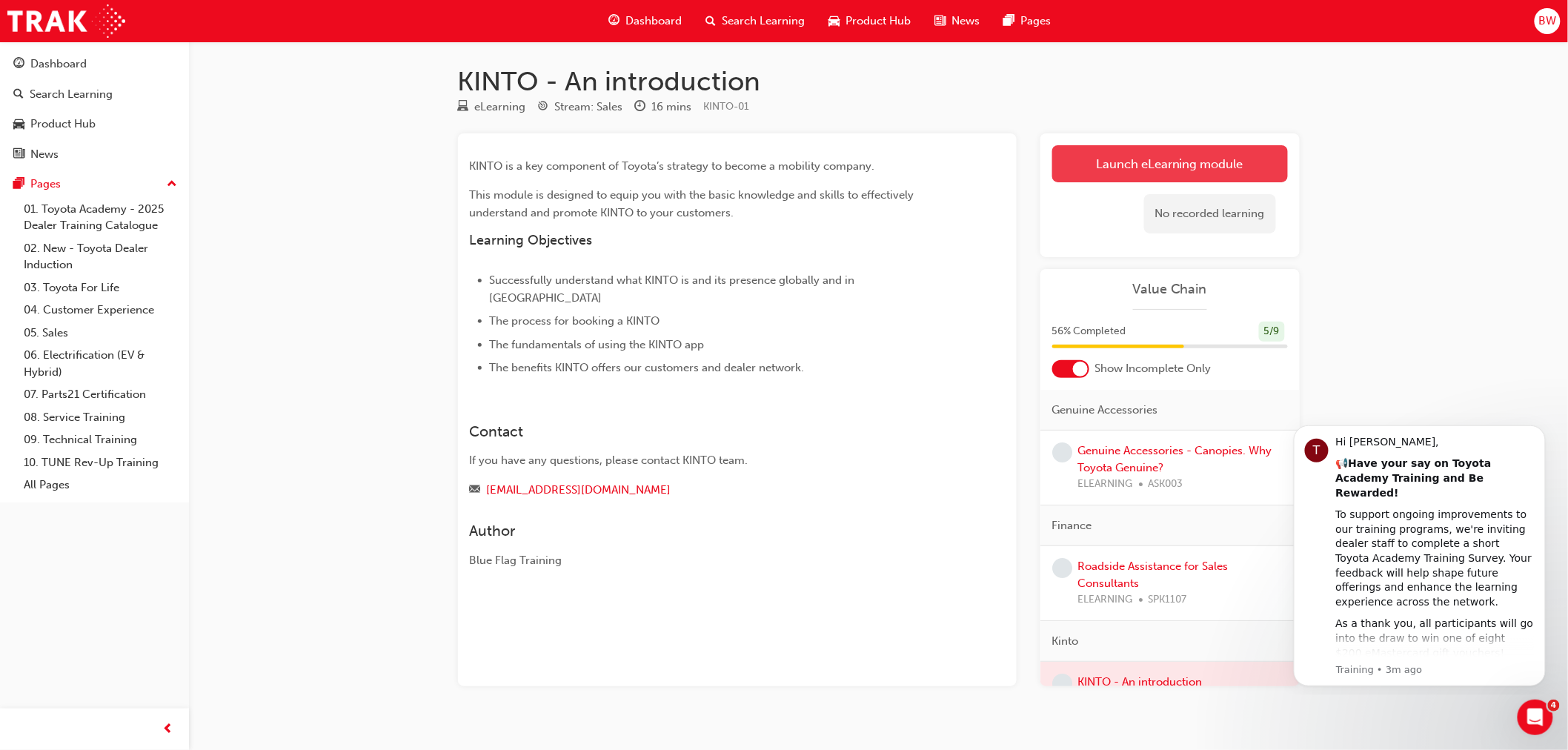
click at [1135, 172] on link "Launch eLearning module" at bounding box center [1170, 164] width 235 height 37
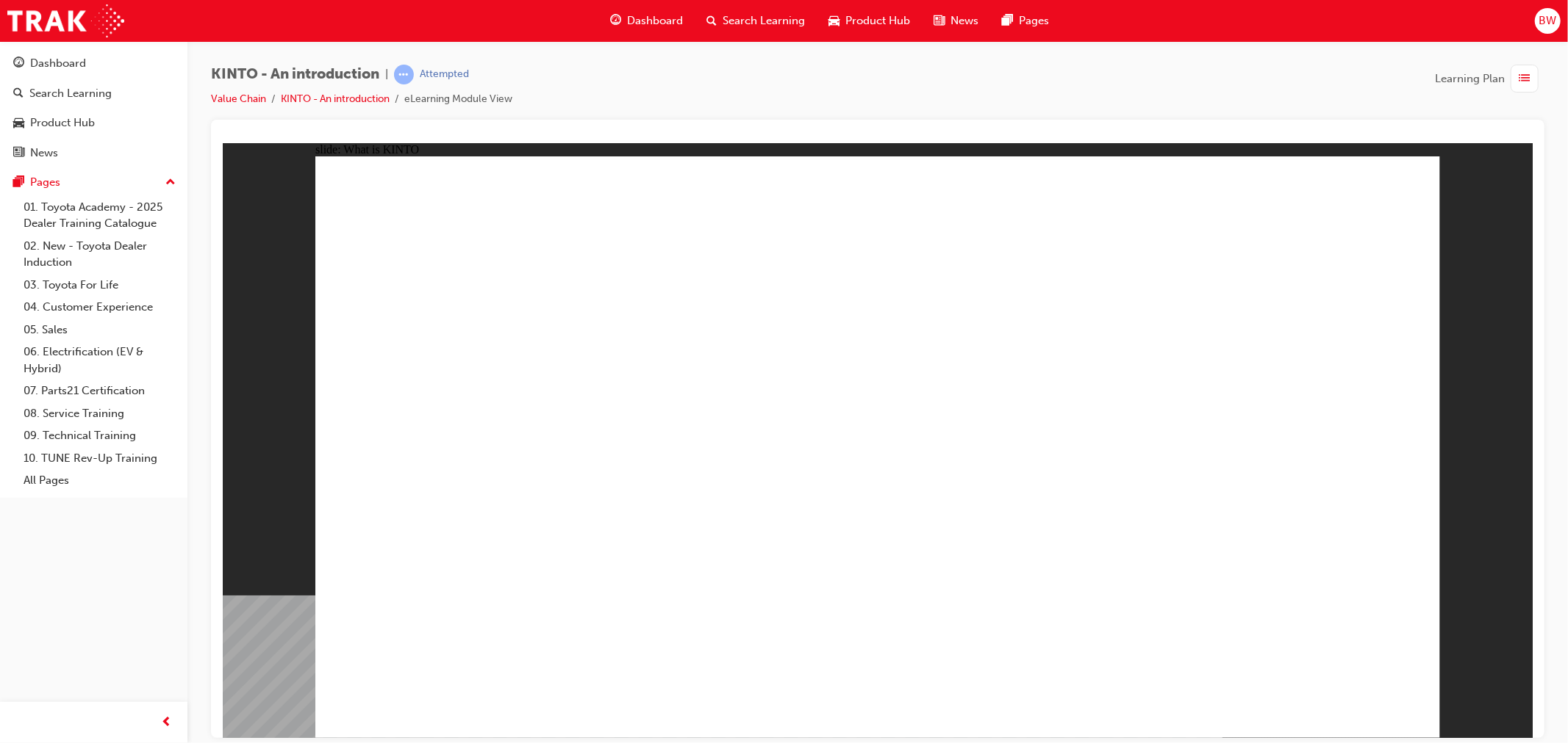
drag, startPoint x: 913, startPoint y: 531, endPoint x: 1066, endPoint y: 531, distance: 153.0
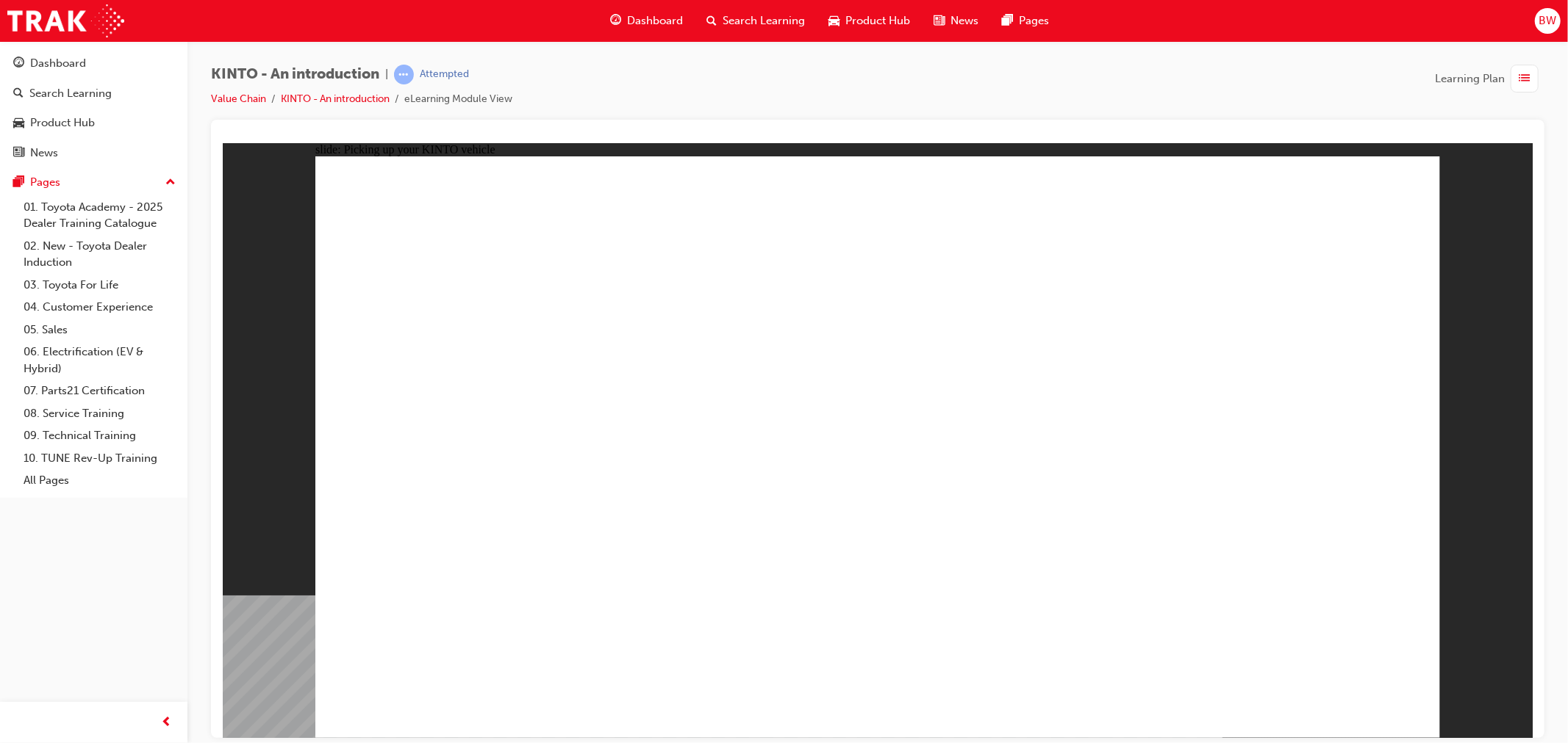
drag, startPoint x: 799, startPoint y: 316, endPoint x: 893, endPoint y: 361, distance: 104.2
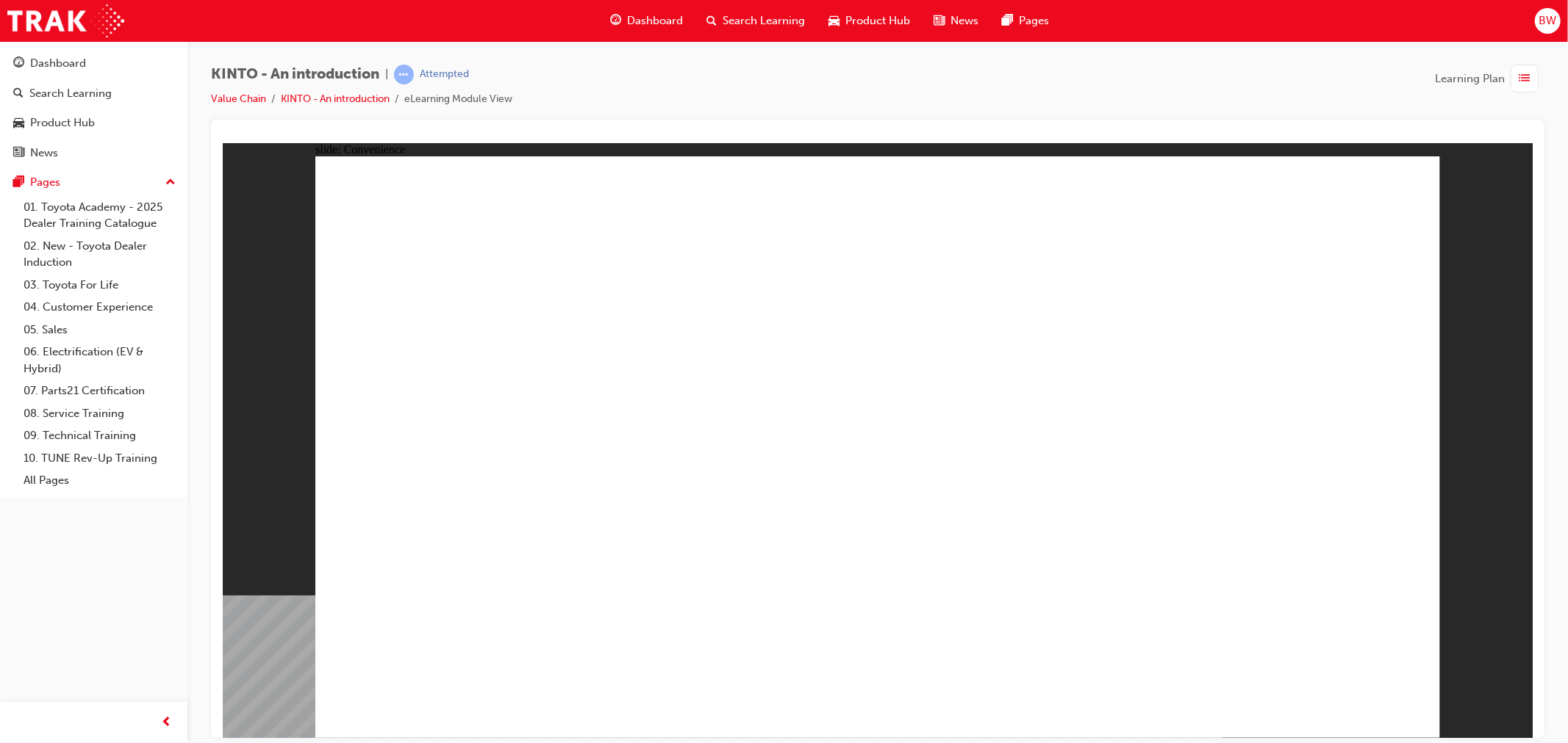
drag, startPoint x: 773, startPoint y: 327, endPoint x: 971, endPoint y: 324, distance: 198.0
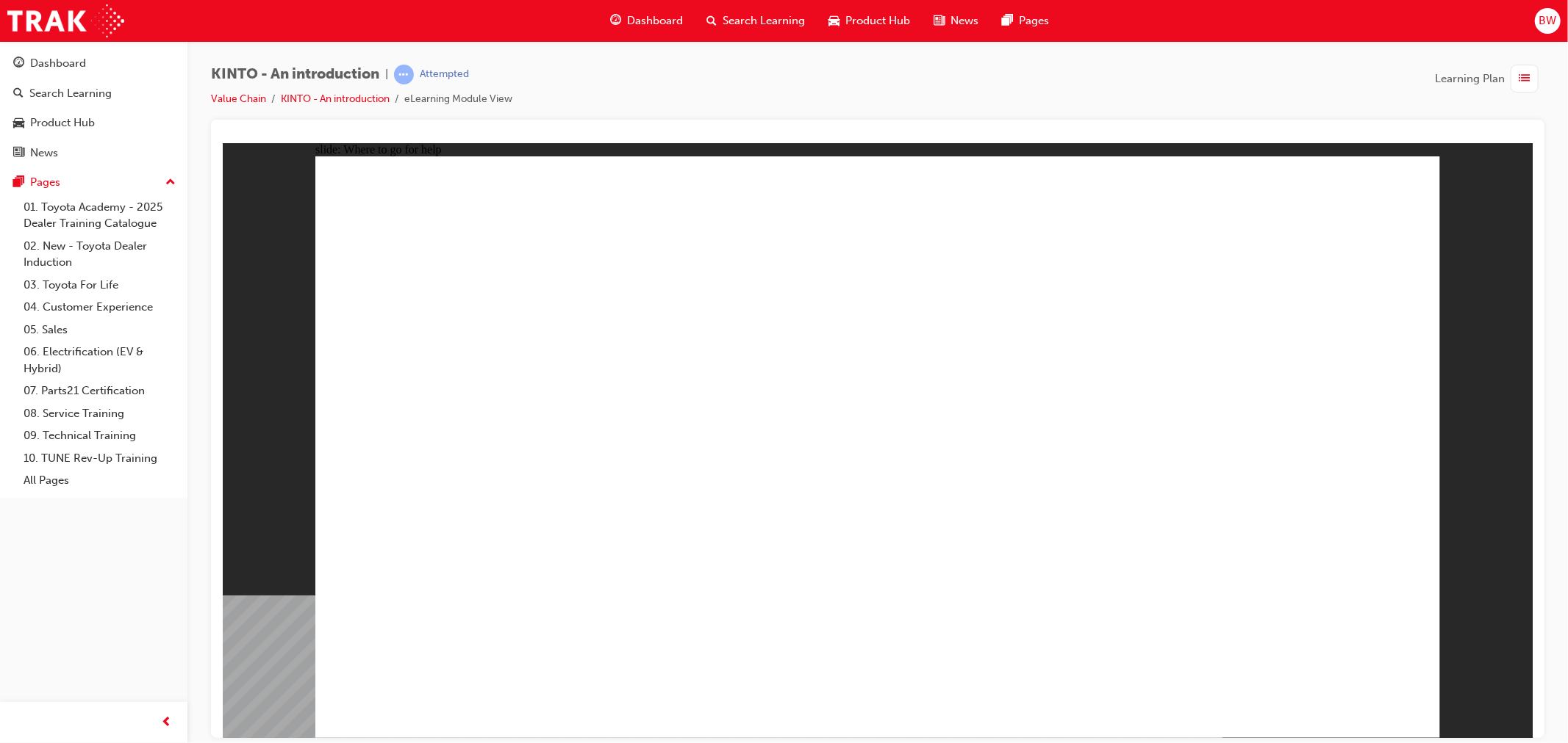
drag, startPoint x: 461, startPoint y: 530, endPoint x: 473, endPoint y: 530, distance: 12.0
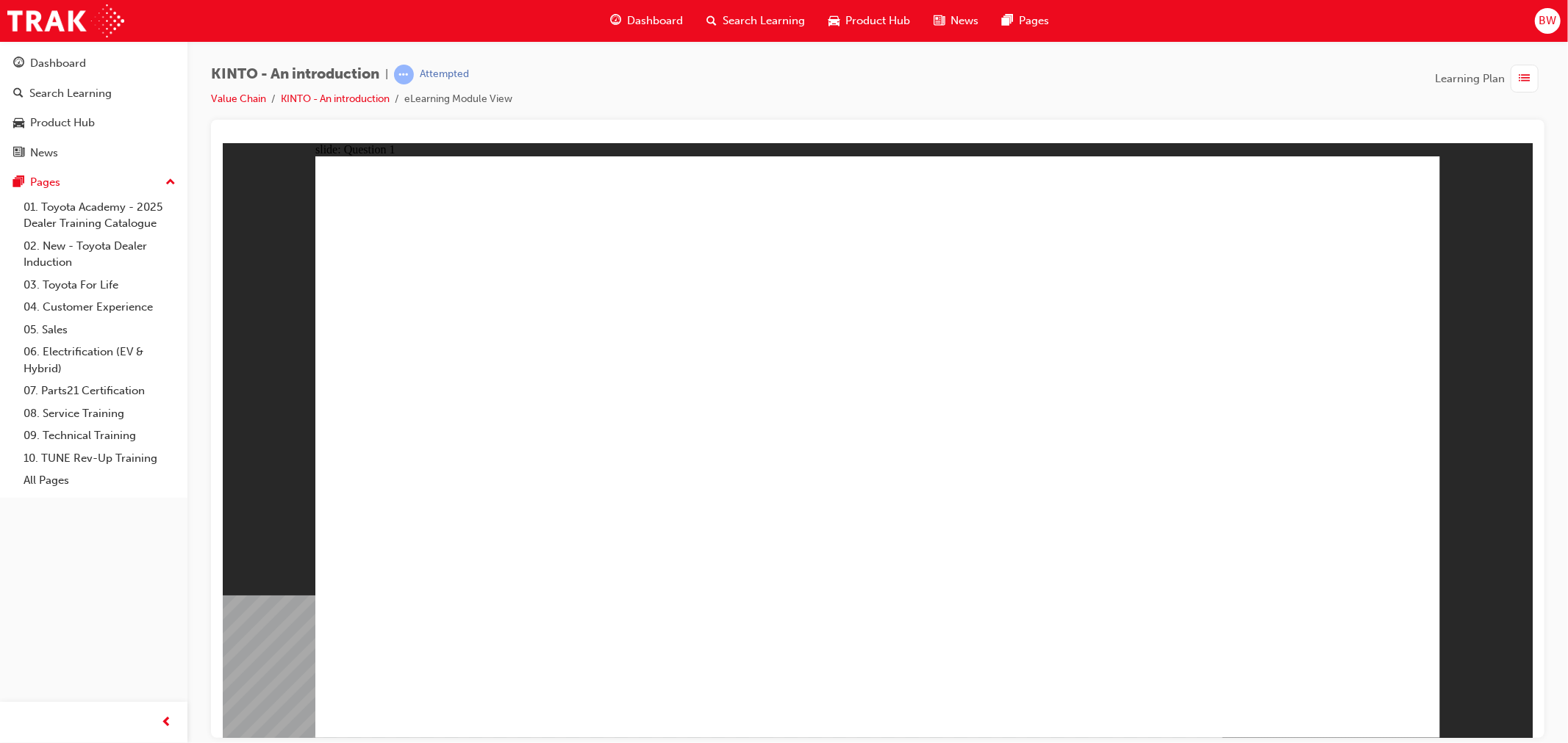
radio input "true"
drag, startPoint x: 507, startPoint y: 447, endPoint x: 713, endPoint y: 449, distance: 206.0
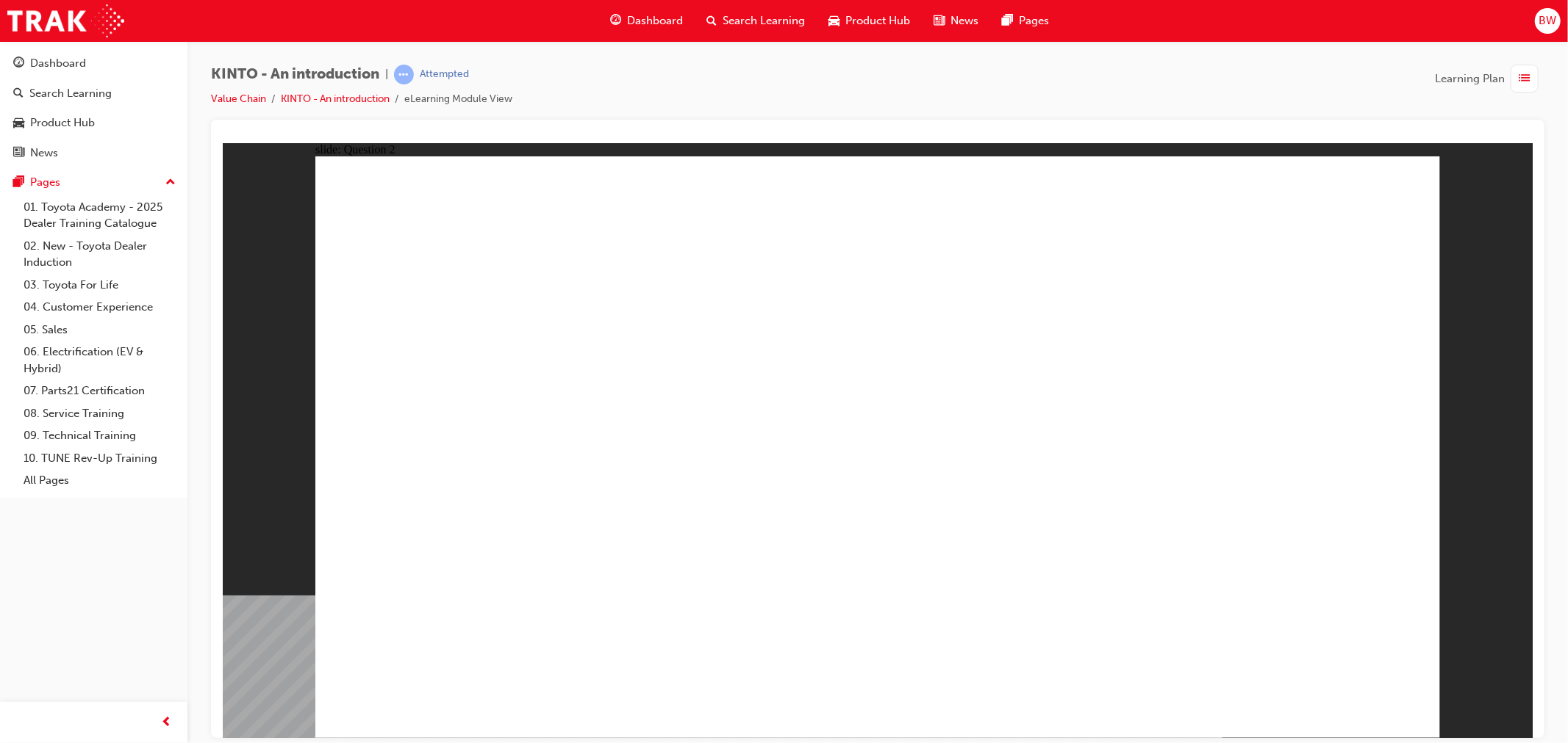
checkbox input "true"
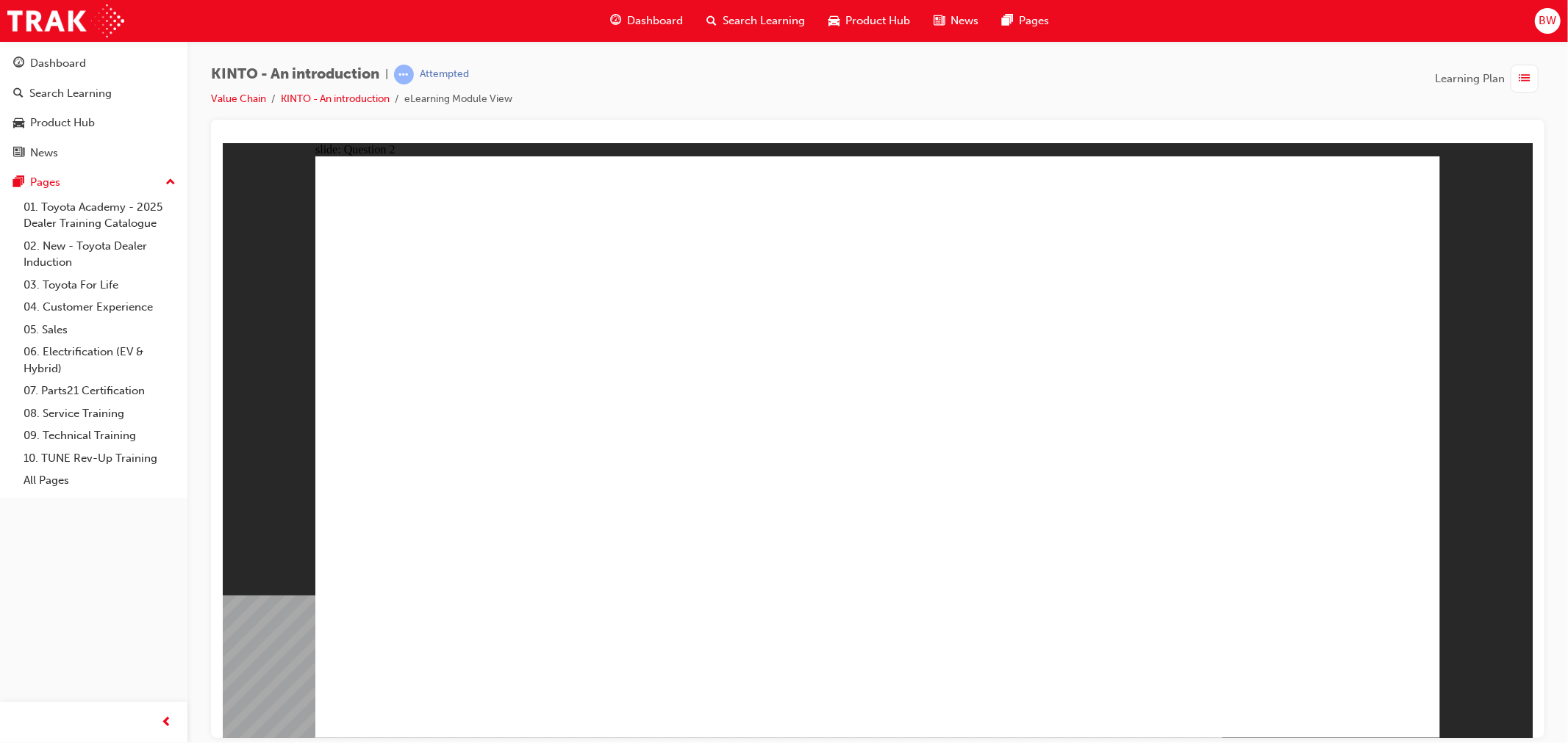
checkbox input "false"
checkbox input "true"
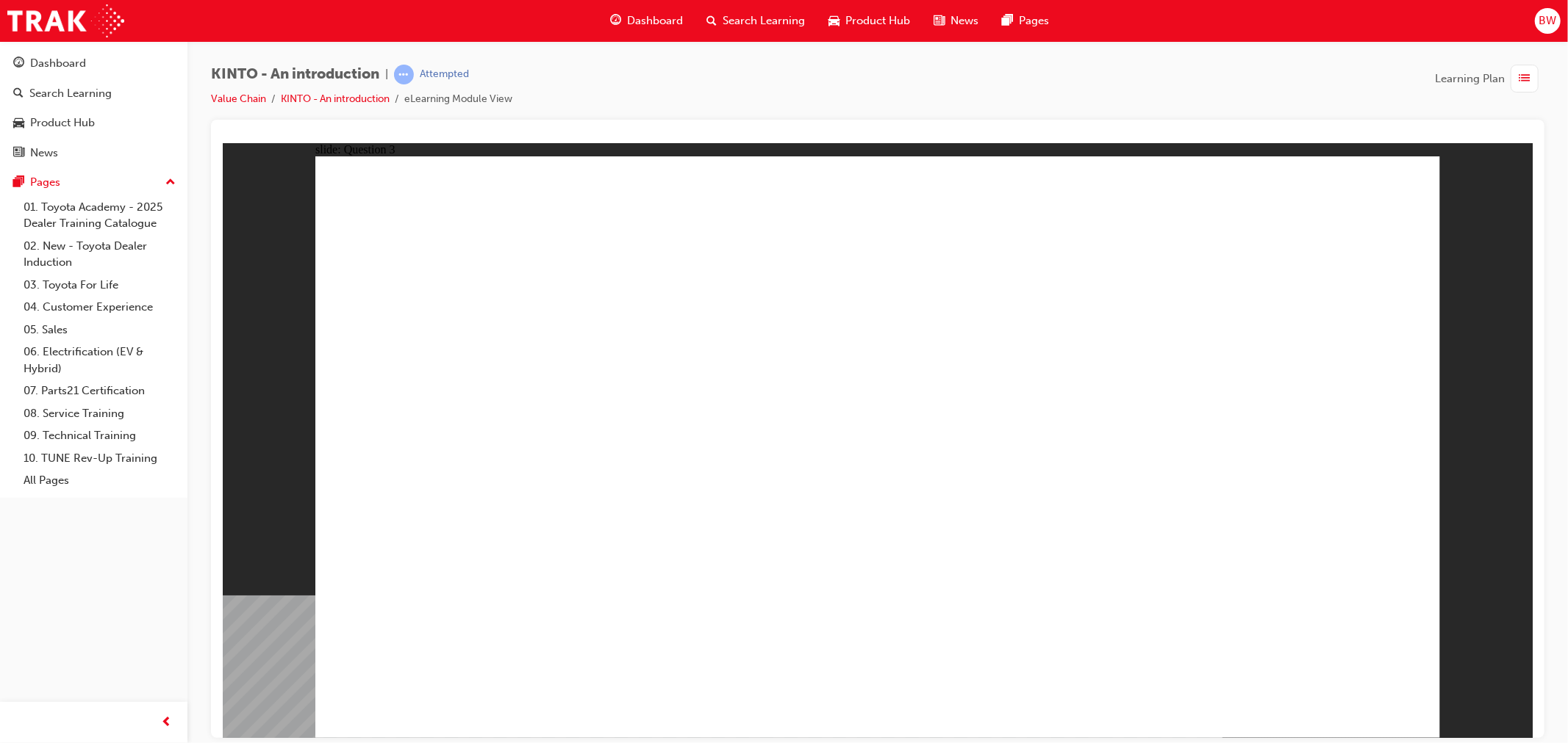
radio input "false"
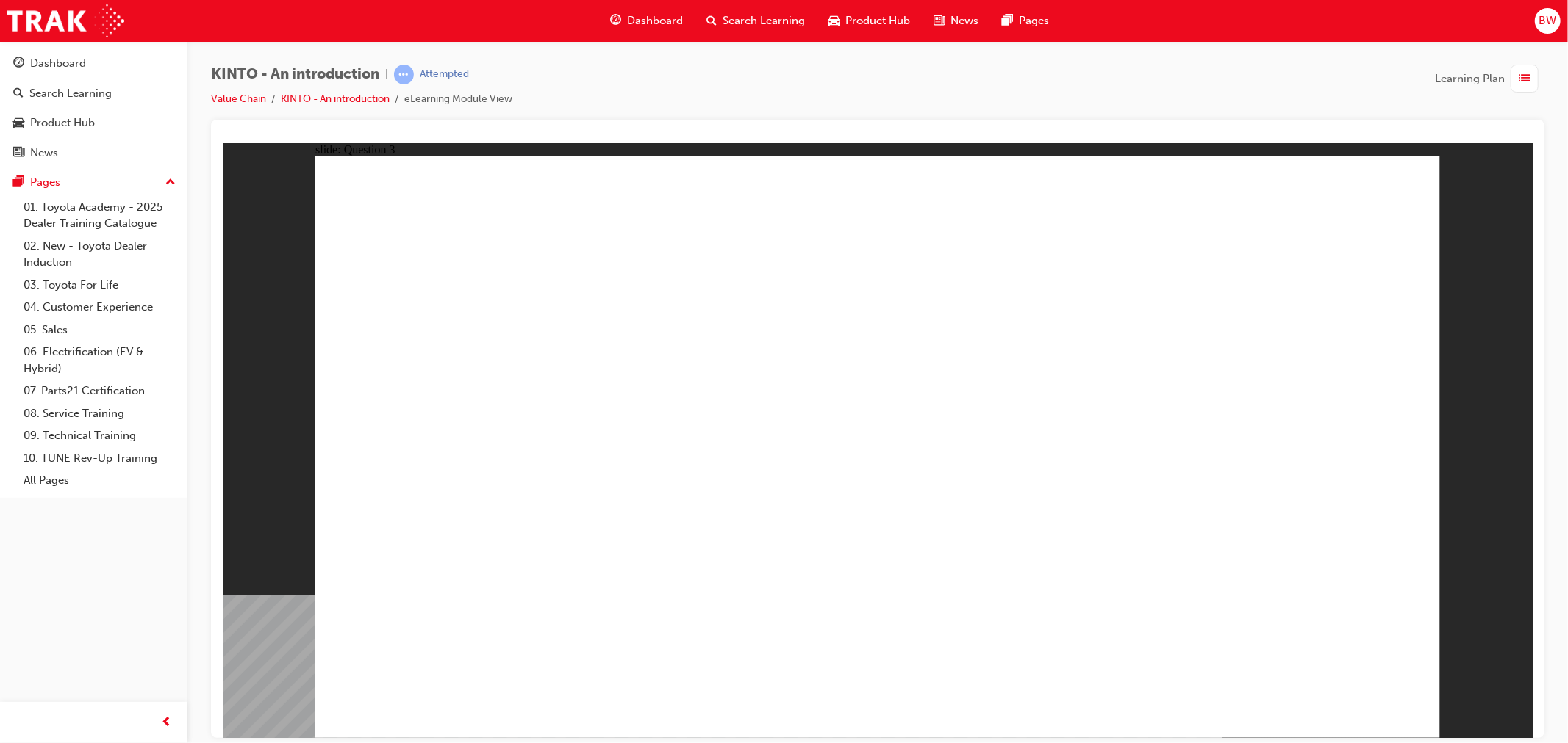
radio input "false"
radio input "true"
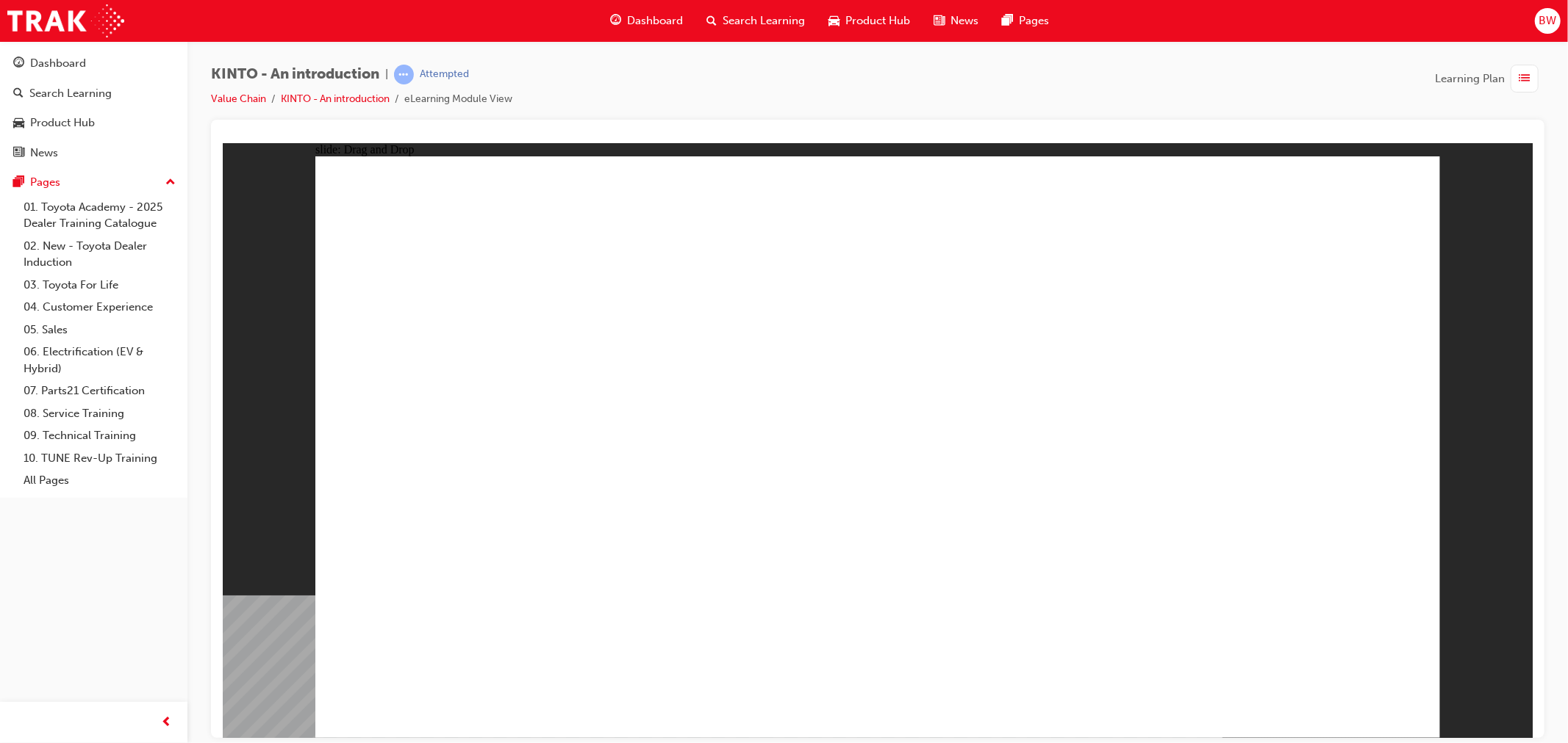
drag, startPoint x: 1036, startPoint y: 487, endPoint x: 428, endPoint y: 613, distance: 620.9
drag, startPoint x: 909, startPoint y: 485, endPoint x: 1244, endPoint y: 520, distance: 336.8
drag, startPoint x: 1318, startPoint y: 467, endPoint x: 1074, endPoint y: 449, distance: 244.7
drag, startPoint x: 1080, startPoint y: 466, endPoint x: 913, endPoint y: 611, distance: 221.2
drag, startPoint x: 824, startPoint y: 613, endPoint x: 1056, endPoint y: 616, distance: 232.0
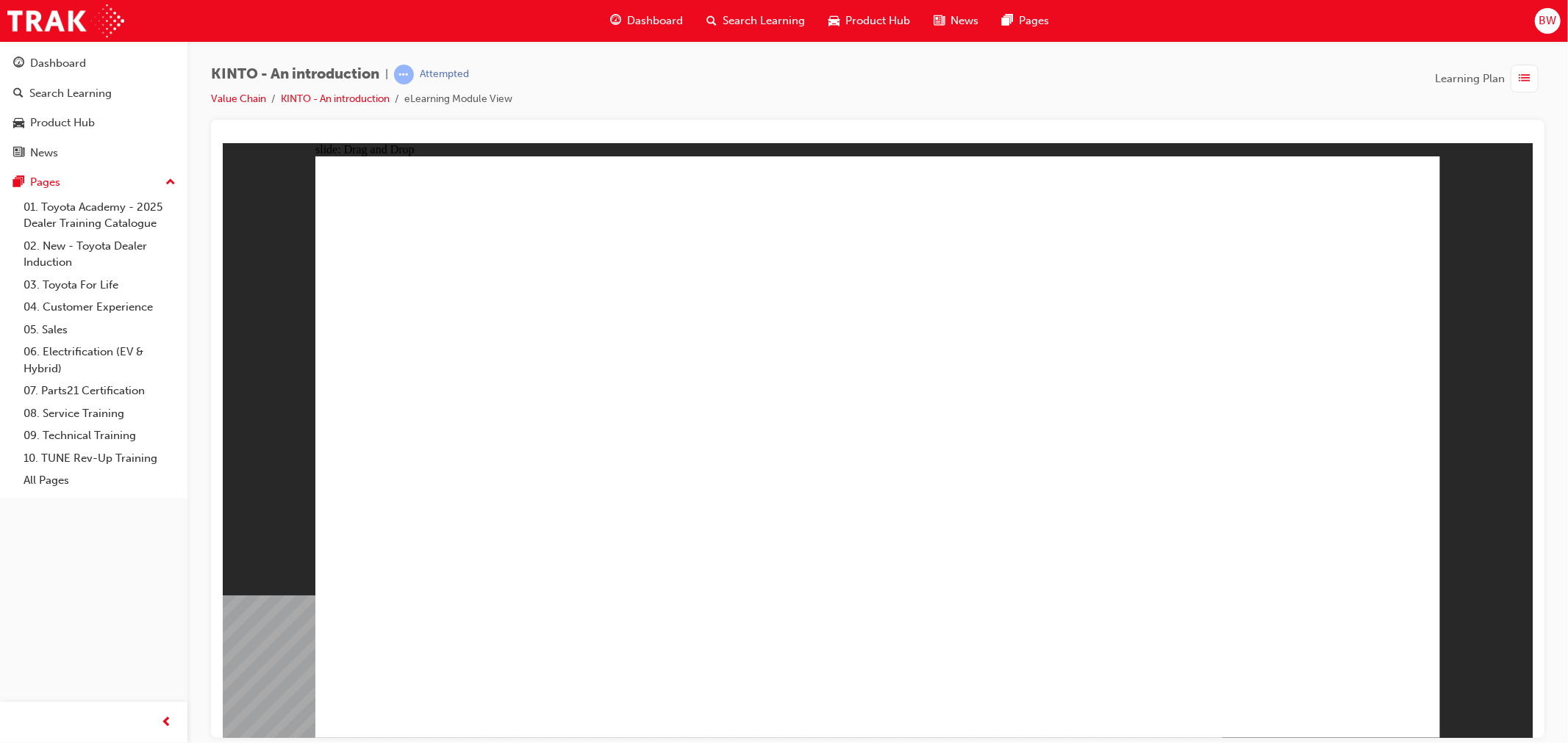
drag, startPoint x: 681, startPoint y: 484, endPoint x: 1236, endPoint y: 626, distance: 572.9
drag, startPoint x: 657, startPoint y: 602, endPoint x: 817, endPoint y: 582, distance: 161.2
drag, startPoint x: 465, startPoint y: 505, endPoint x: 653, endPoint y: 624, distance: 222.5
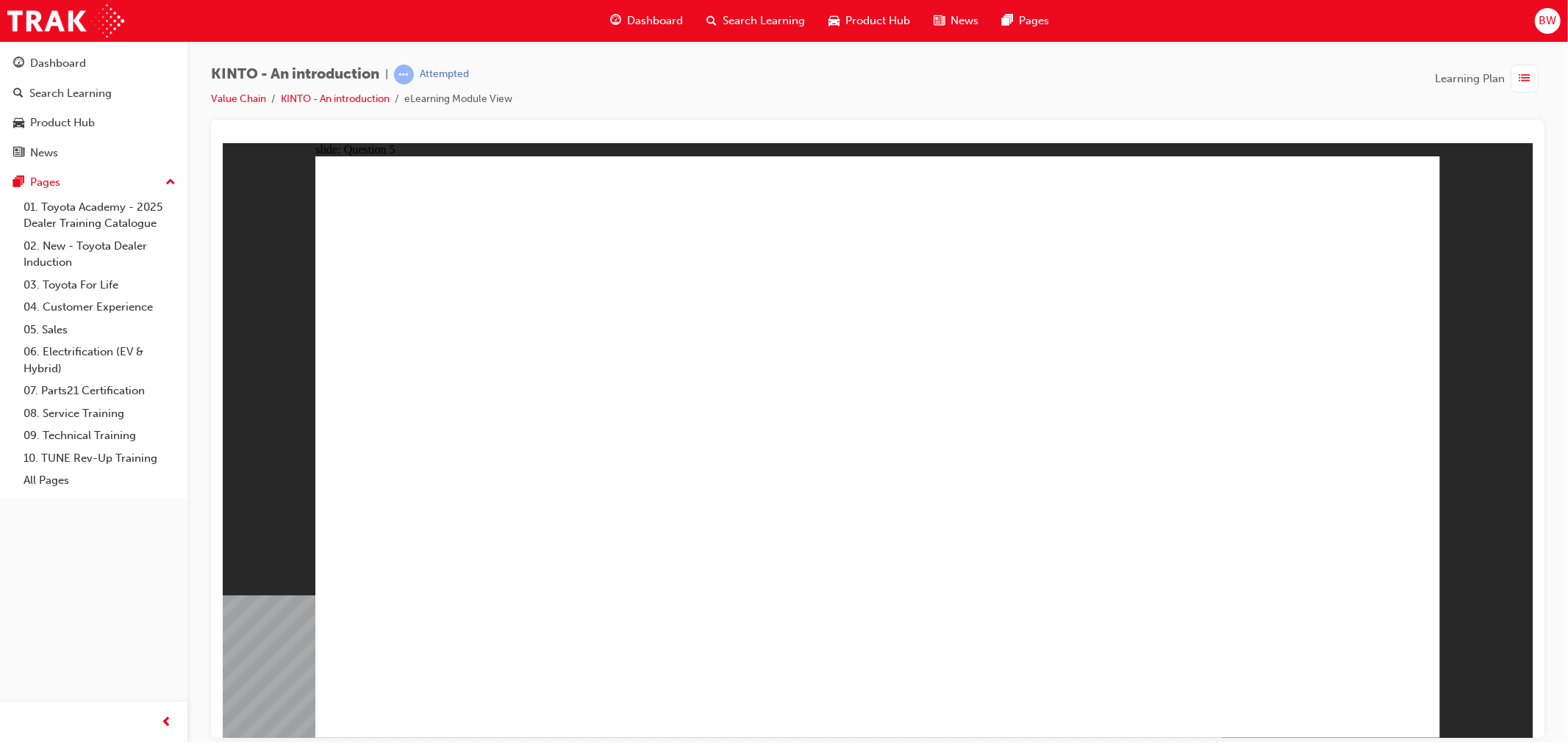
radio input "true"
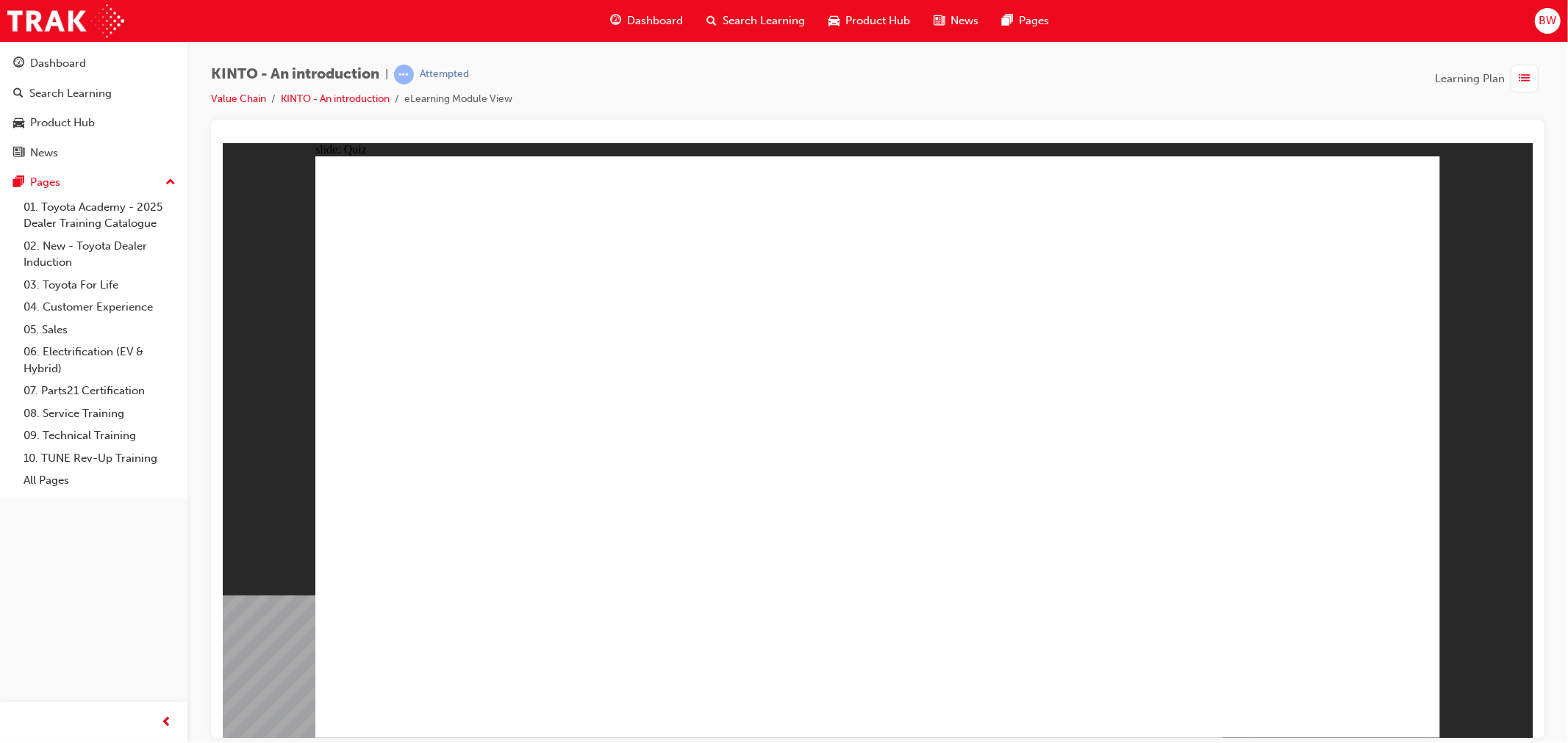
drag, startPoint x: 889, startPoint y: 551, endPoint x: 892, endPoint y: 565, distance: 14.3
radio input "true"
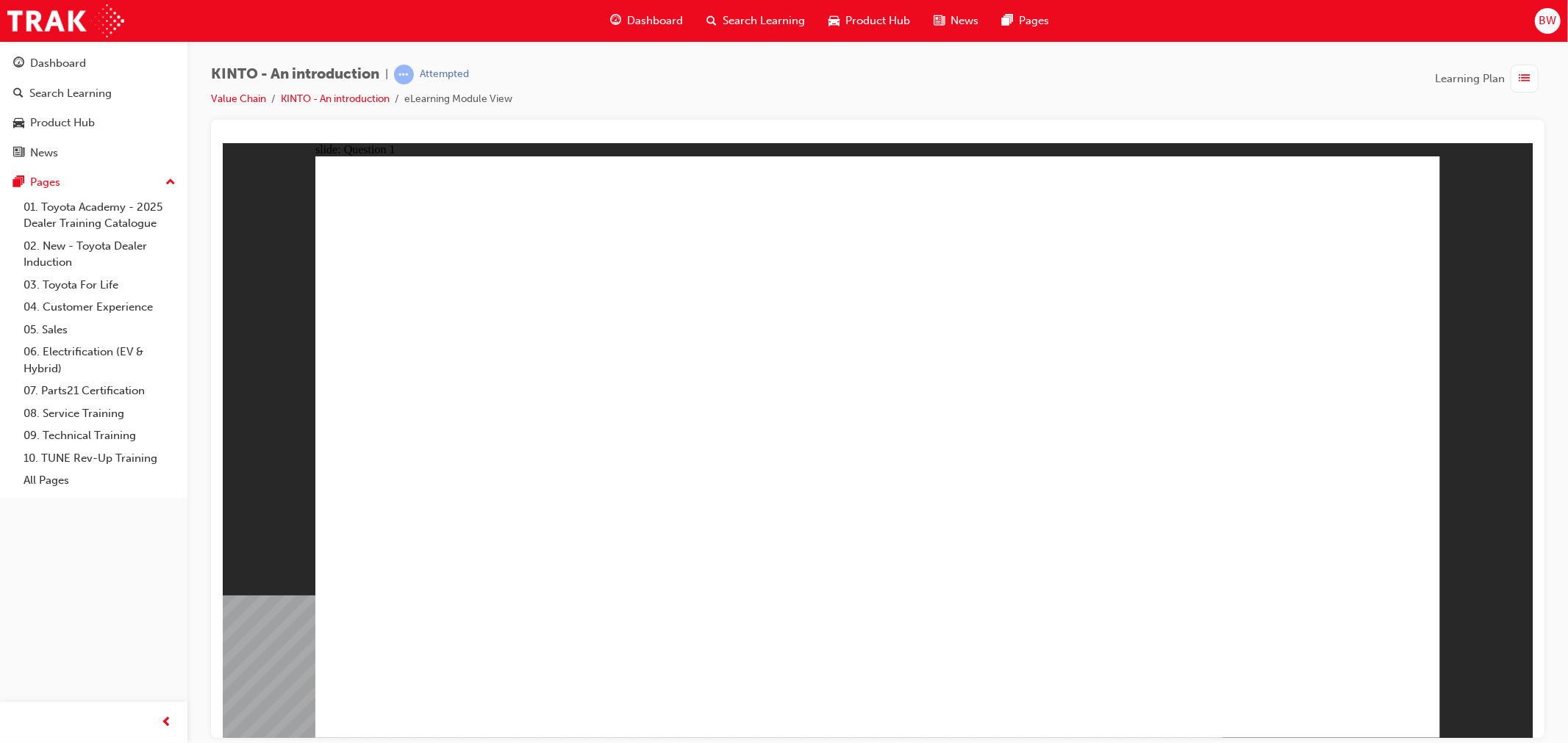
drag, startPoint x: 452, startPoint y: 446, endPoint x: 696, endPoint y: 457, distance: 244.2
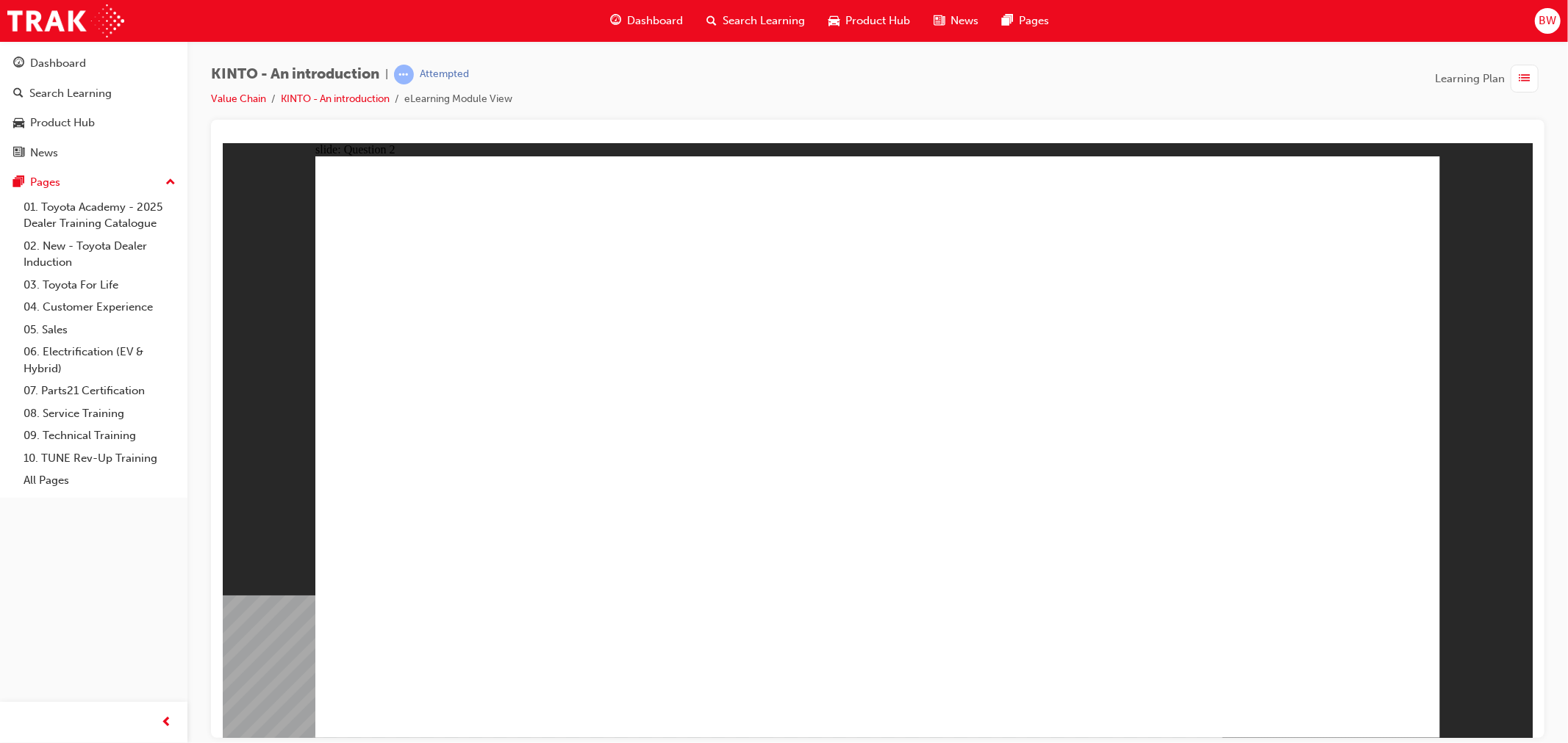
checkbox input "true"
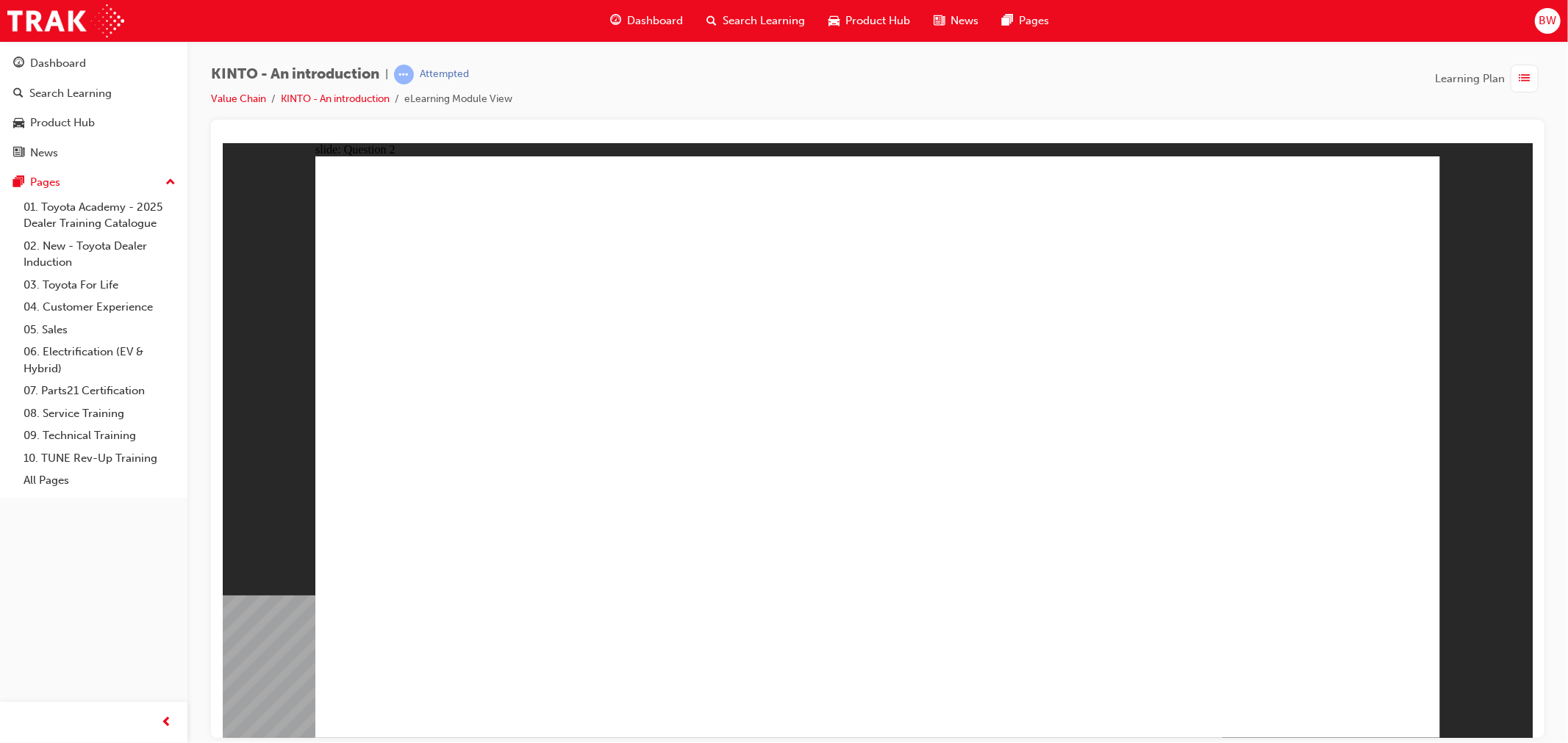
radio input "true"
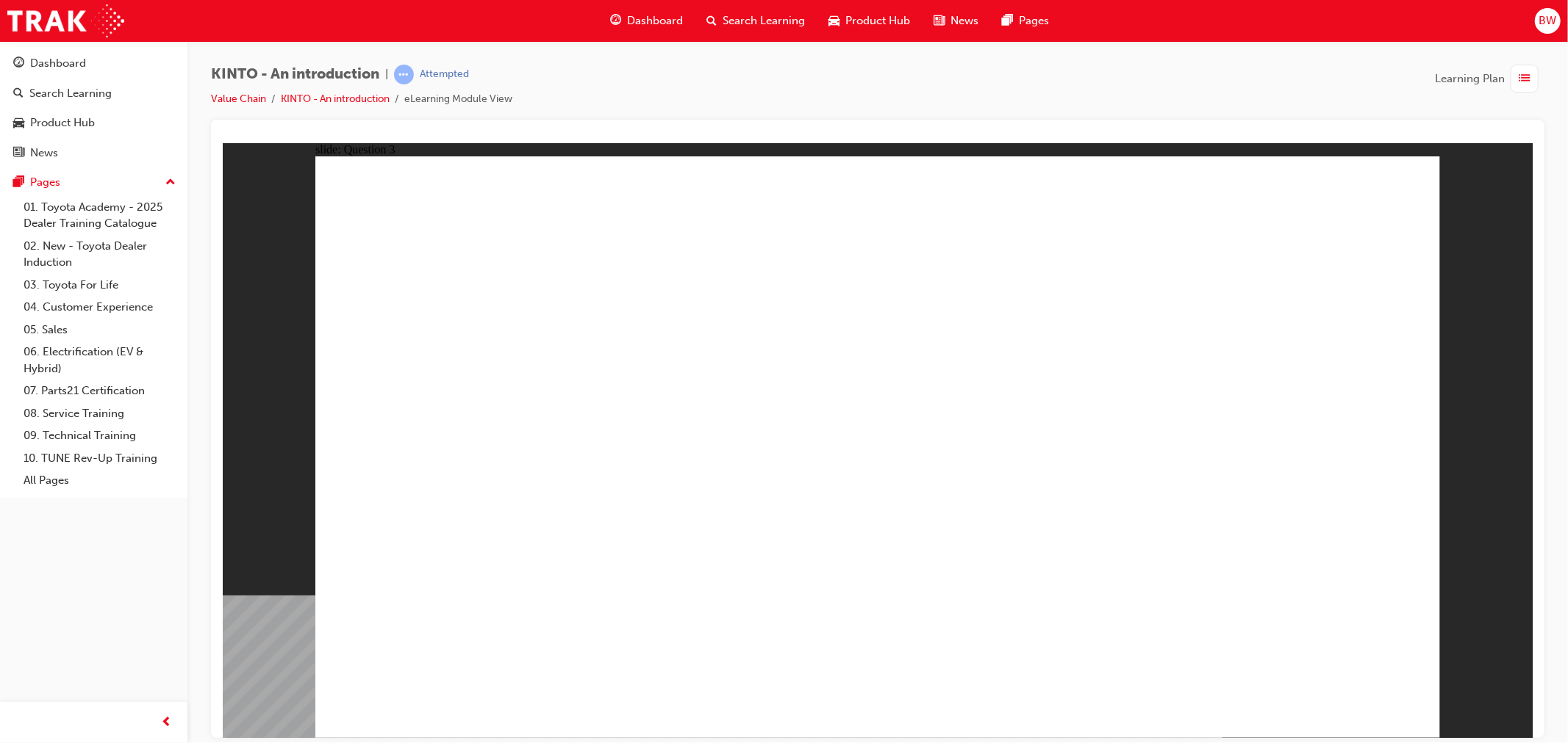
drag, startPoint x: 937, startPoint y: 487, endPoint x: 524, endPoint y: 610, distance: 430.9
drag, startPoint x: 477, startPoint y: 497, endPoint x: 688, endPoint y: 601, distance: 235.2
drag, startPoint x: 434, startPoint y: 618, endPoint x: 847, endPoint y: 489, distance: 432.7
drag, startPoint x: 692, startPoint y: 610, endPoint x: 543, endPoint y: 481, distance: 197.1
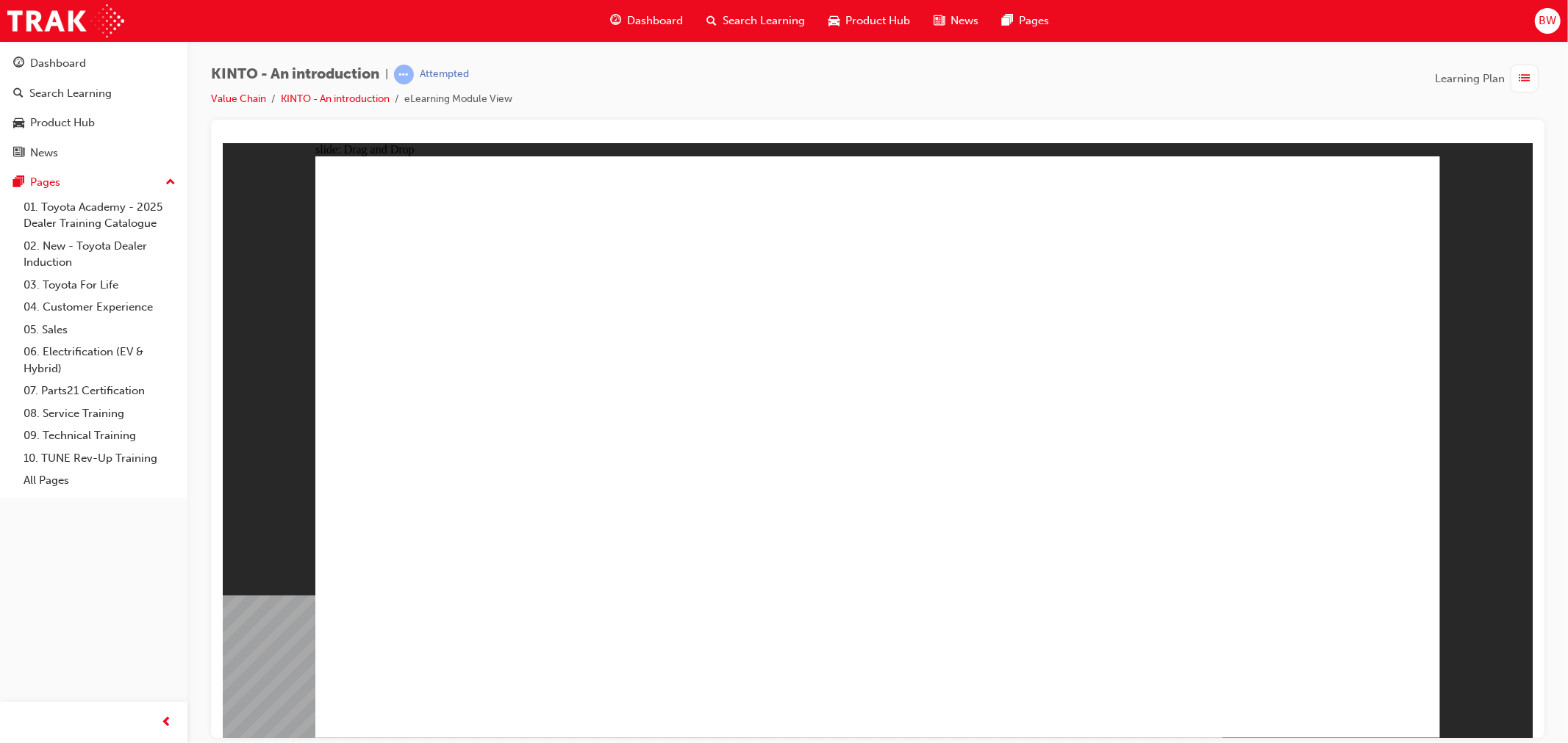
drag, startPoint x: 1120, startPoint y: 488, endPoint x: 504, endPoint y: 619, distance: 629.8
drag, startPoint x: 1311, startPoint y: 485, endPoint x: 1107, endPoint y: 608, distance: 238.2
drag, startPoint x: 547, startPoint y: 517, endPoint x: 709, endPoint y: 608, distance: 185.8
drag, startPoint x: 926, startPoint y: 463, endPoint x: 923, endPoint y: 573, distance: 110.0
drag, startPoint x: 686, startPoint y: 449, endPoint x: 1310, endPoint y: 587, distance: 639.1
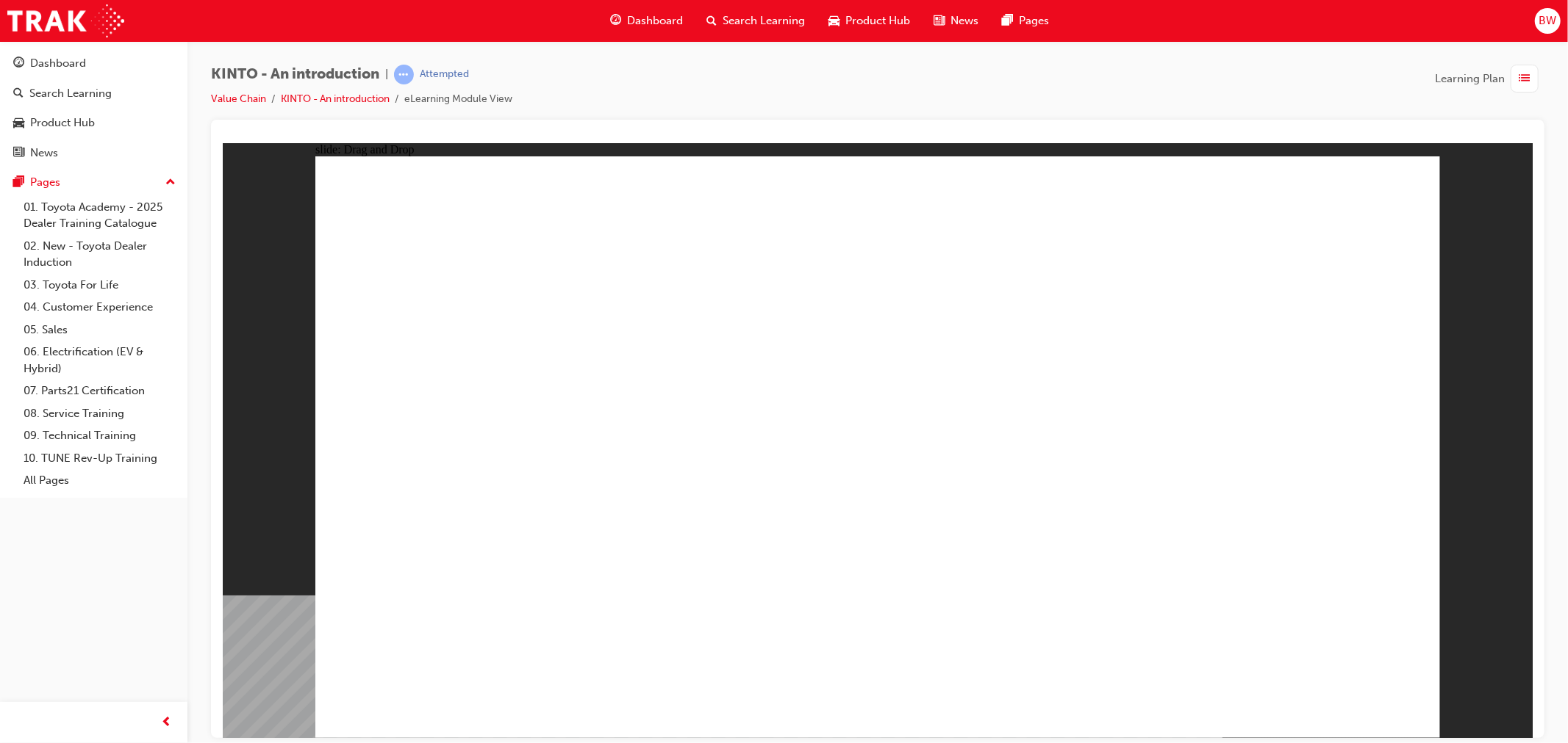
radio input "true"
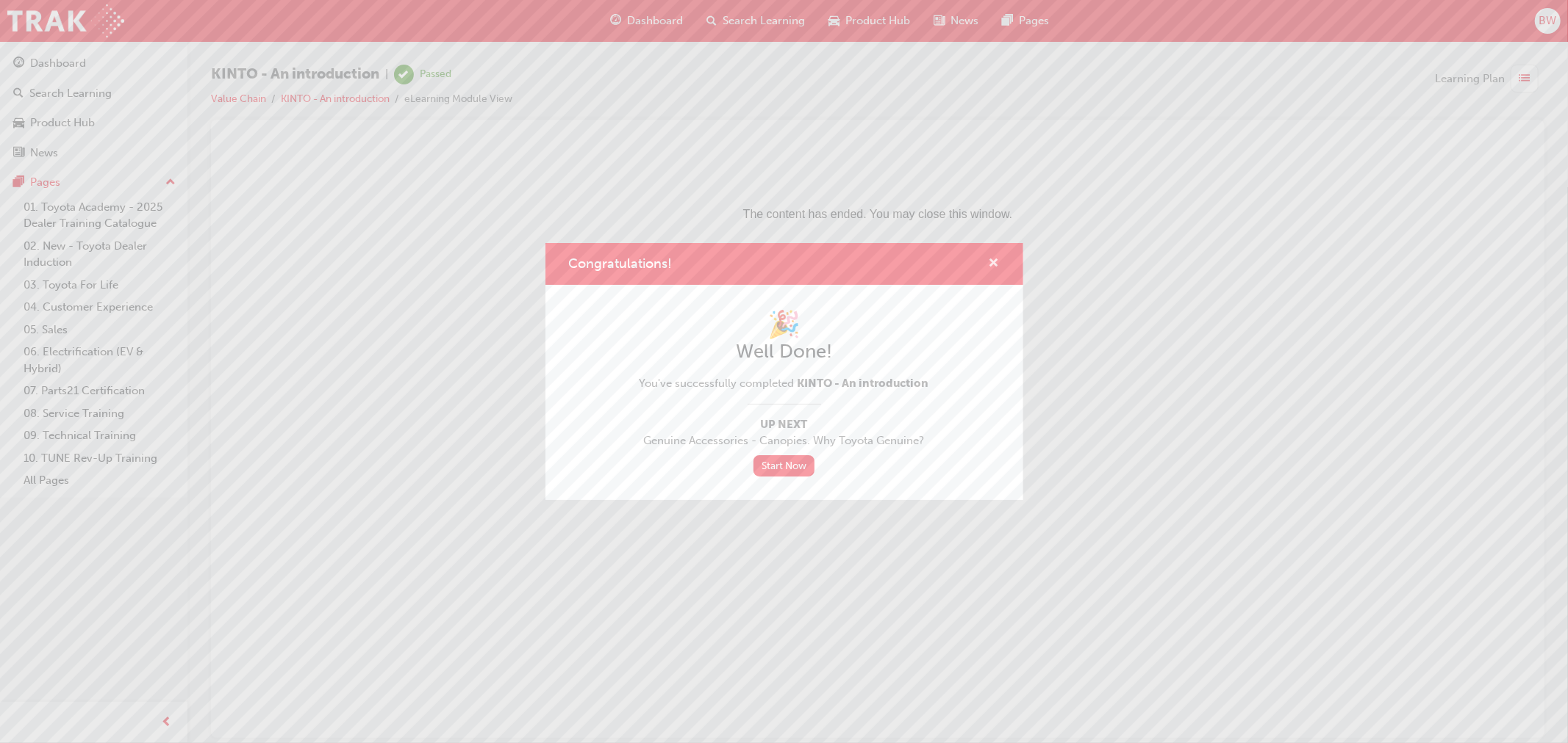
click at [992, 262] on span "cross-icon" at bounding box center [994, 264] width 11 height 13
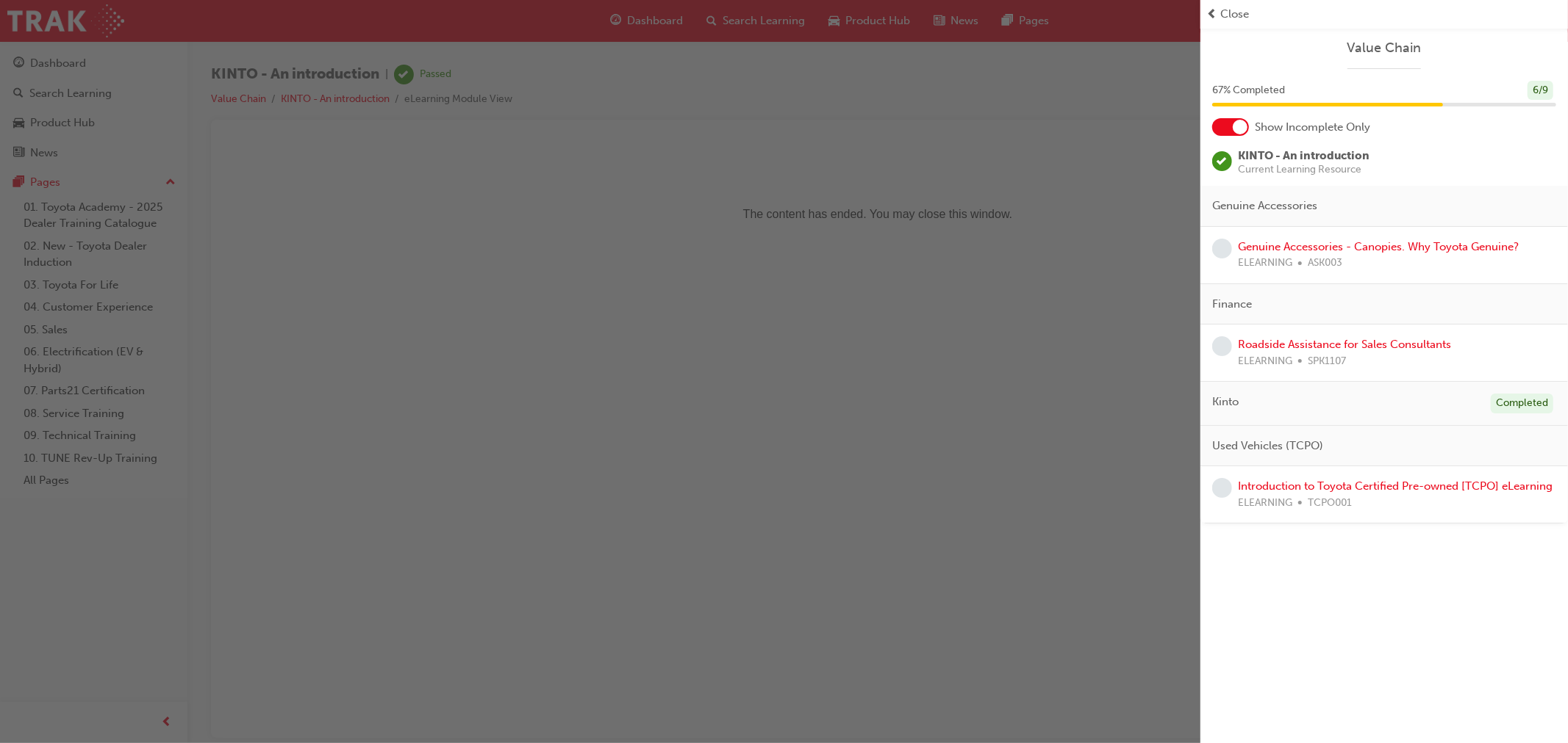
click at [979, 130] on div "button" at bounding box center [600, 372] width 1200 height 743
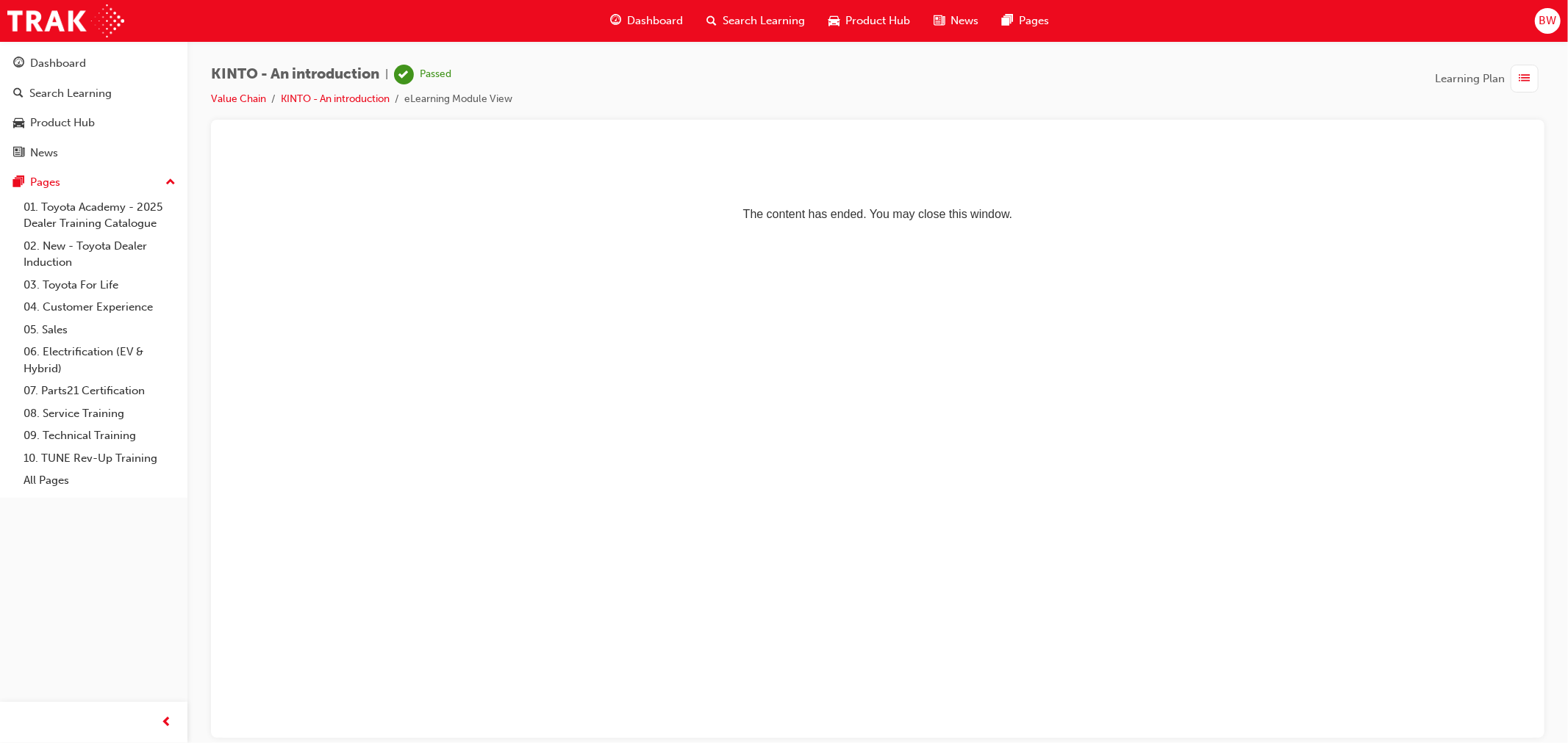
click at [760, 12] on span "Search Learning" at bounding box center [764, 21] width 83 height 17
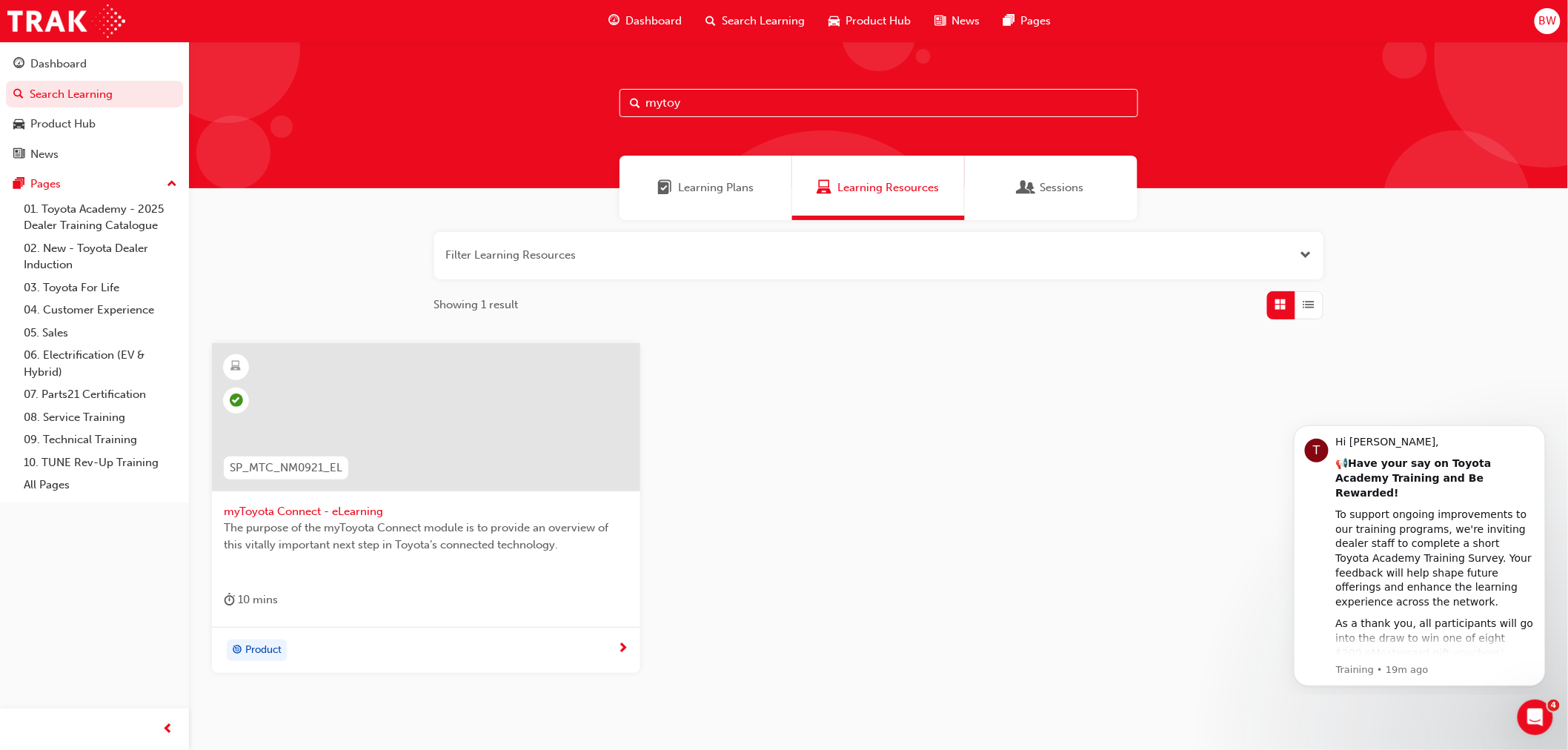
drag, startPoint x: 690, startPoint y: 105, endPoint x: 493, endPoint y: 86, distance: 197.9
click at [493, 86] on div "mytoy" at bounding box center [879, 115] width 1379 height 147
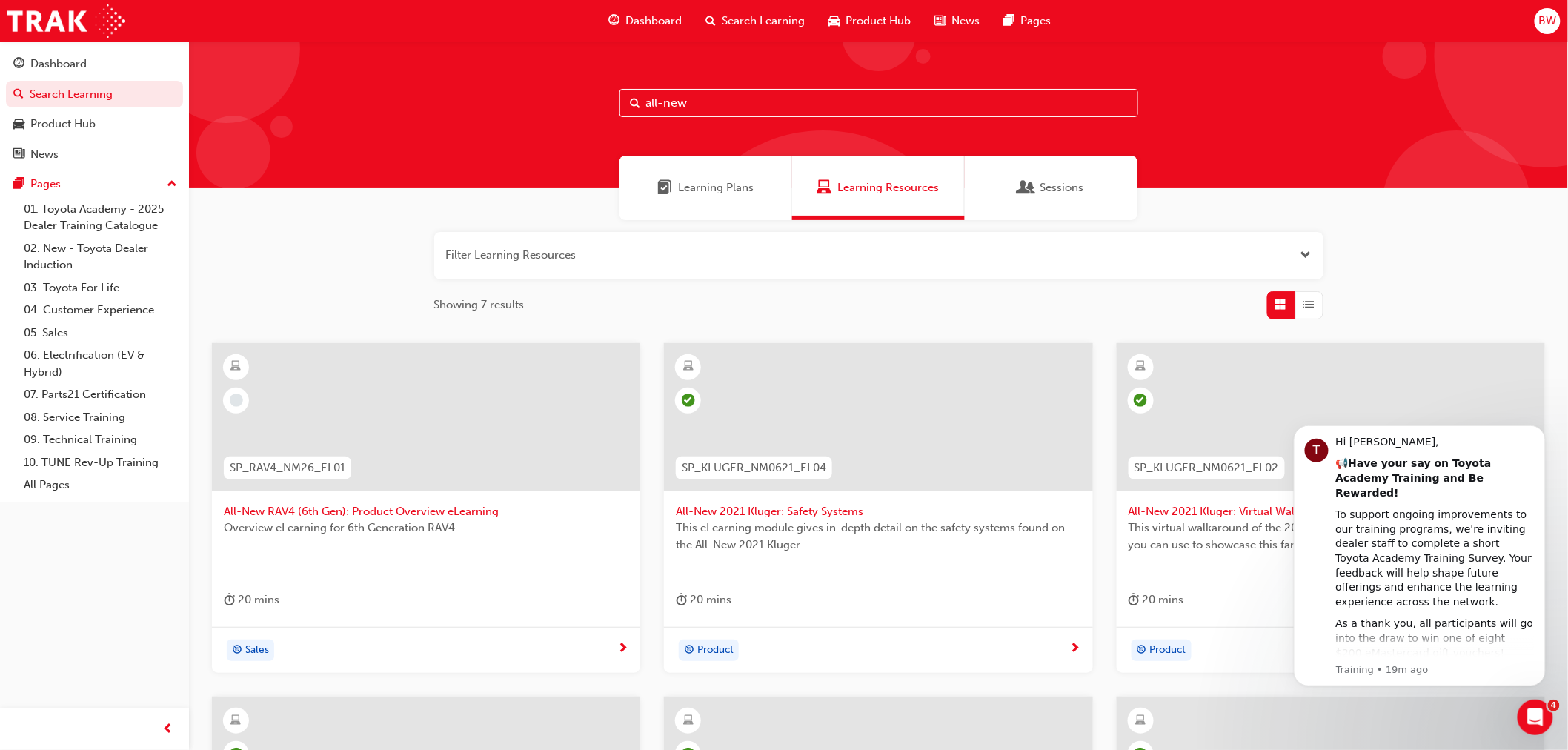
type input "all-new"
click at [335, 511] on span "All-New RAV4 (6th Gen): Product Overview eLearning" at bounding box center [426, 512] width 404 height 17
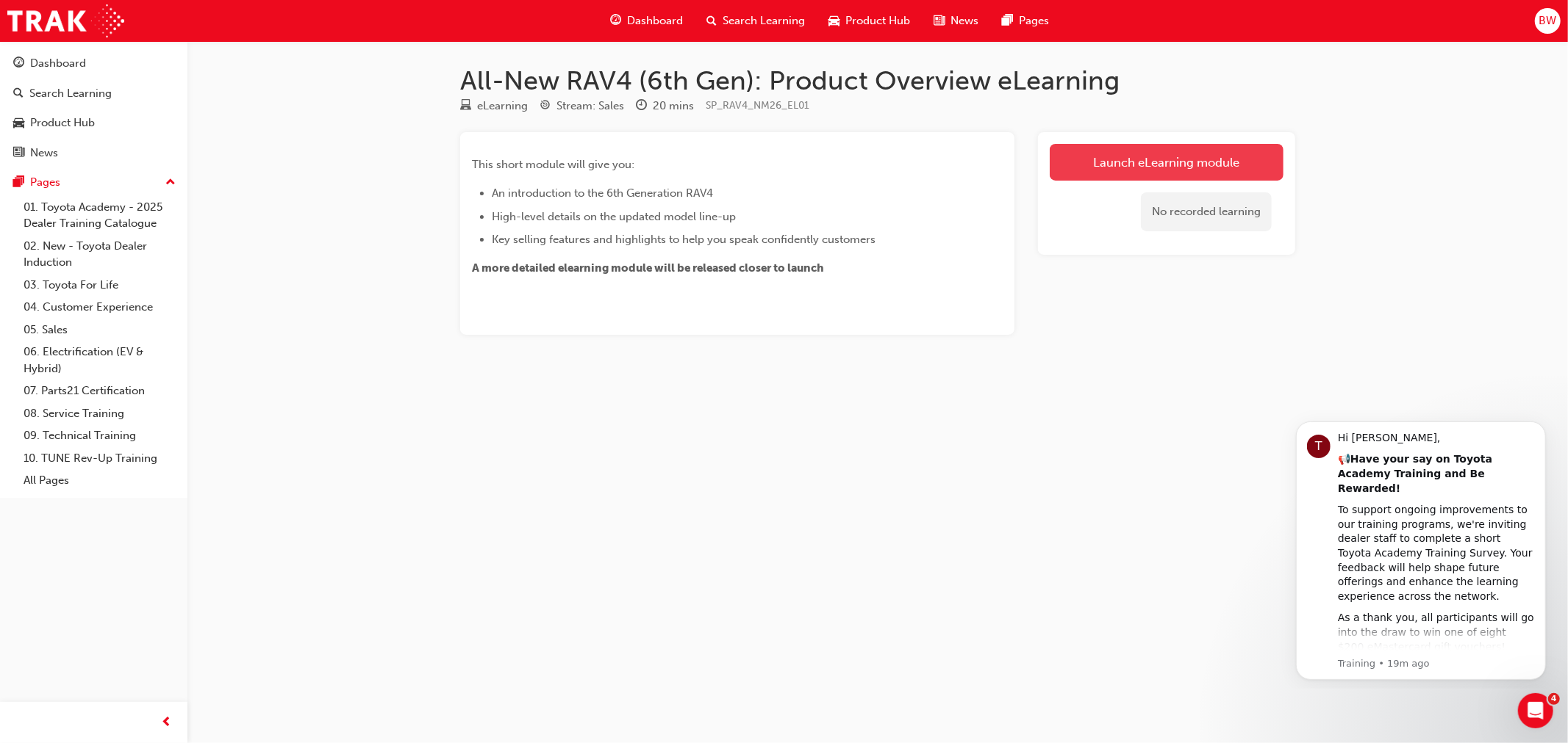
click at [1175, 161] on link "Launch eLearning module" at bounding box center [1166, 162] width 233 height 37
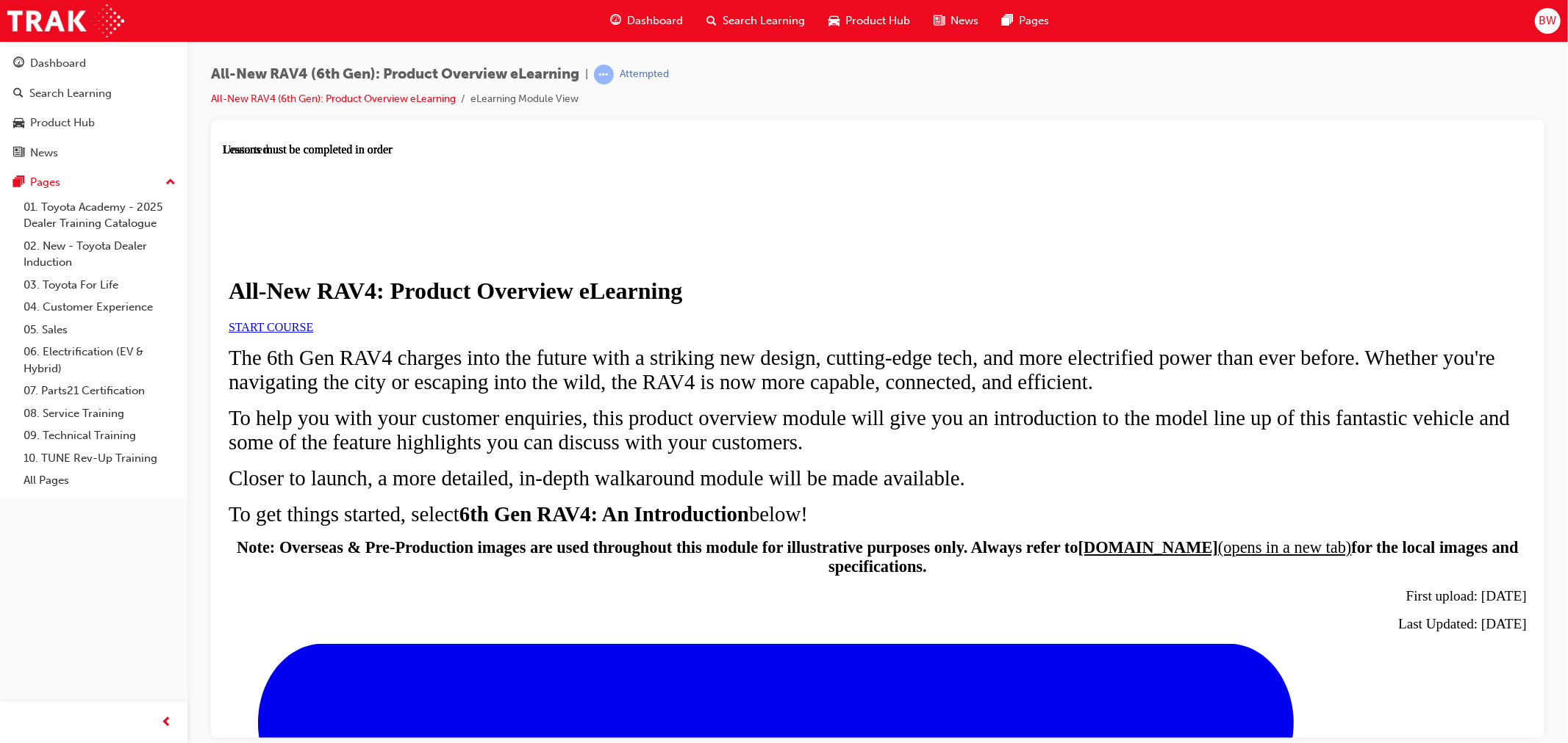
click at [312, 333] on link "START COURSE" at bounding box center [270, 327] width 84 height 12
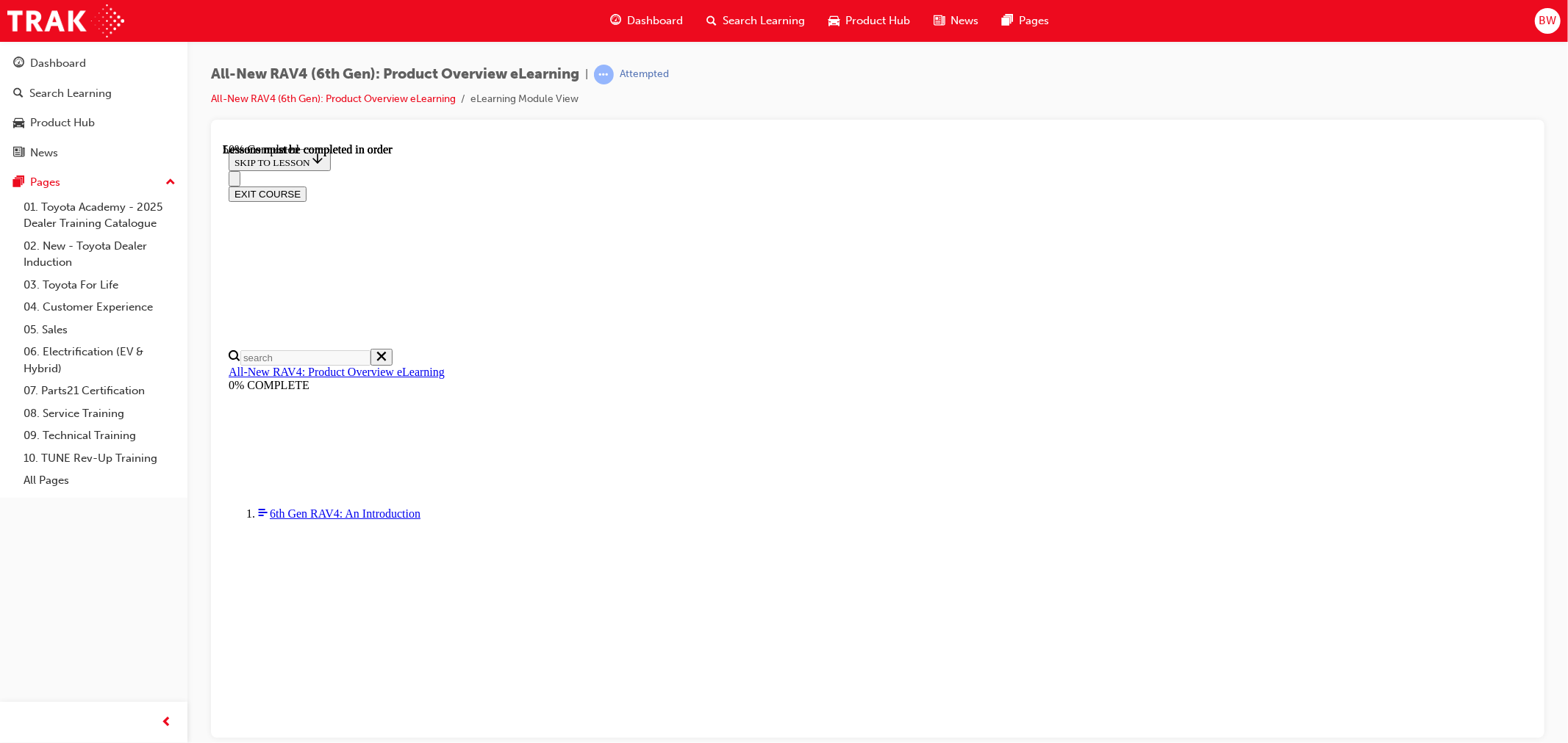
scroll to position [1357, 0]
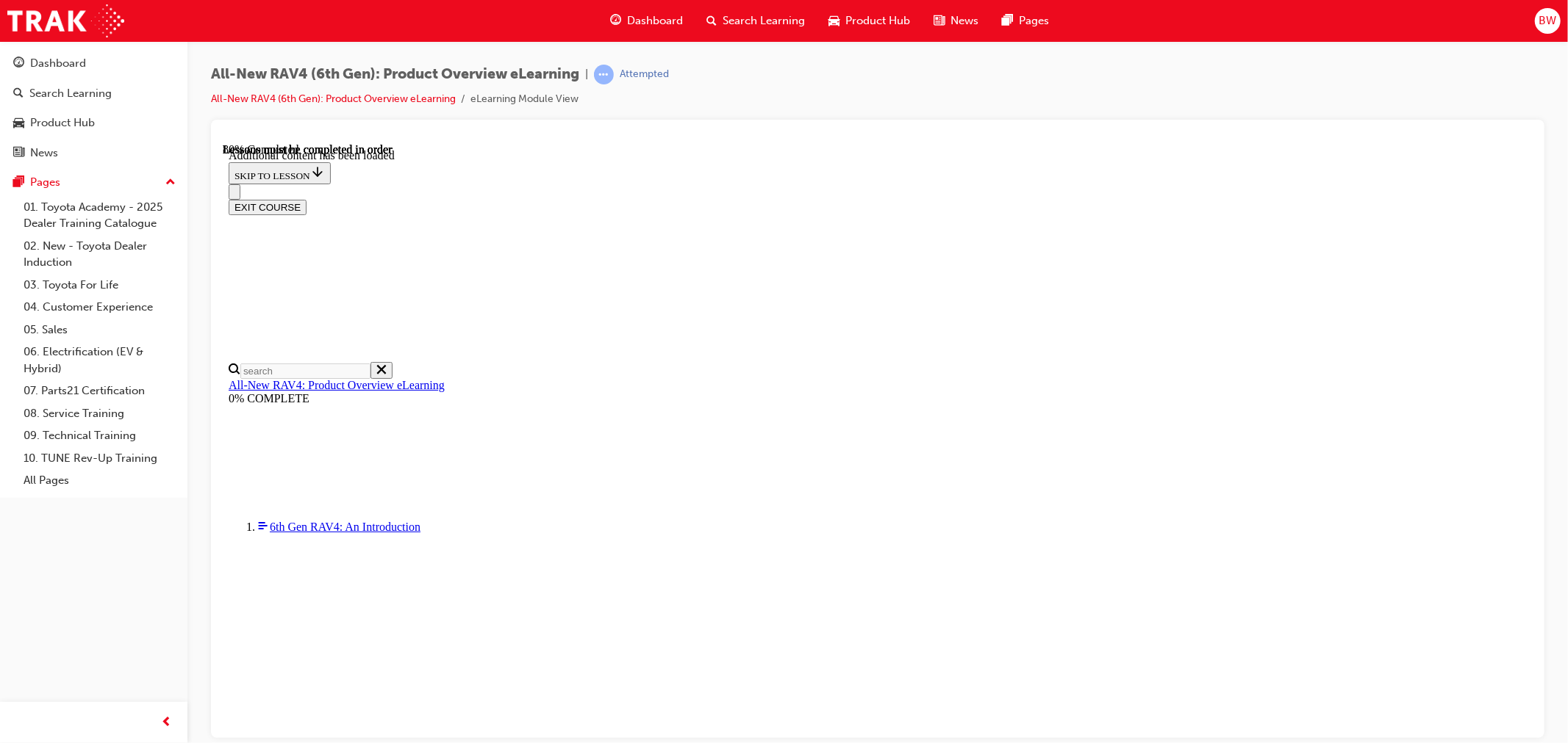
scroll to position [1952, 0]
drag, startPoint x: 1125, startPoint y: 475, endPoint x: 1143, endPoint y: 477, distance: 18.1
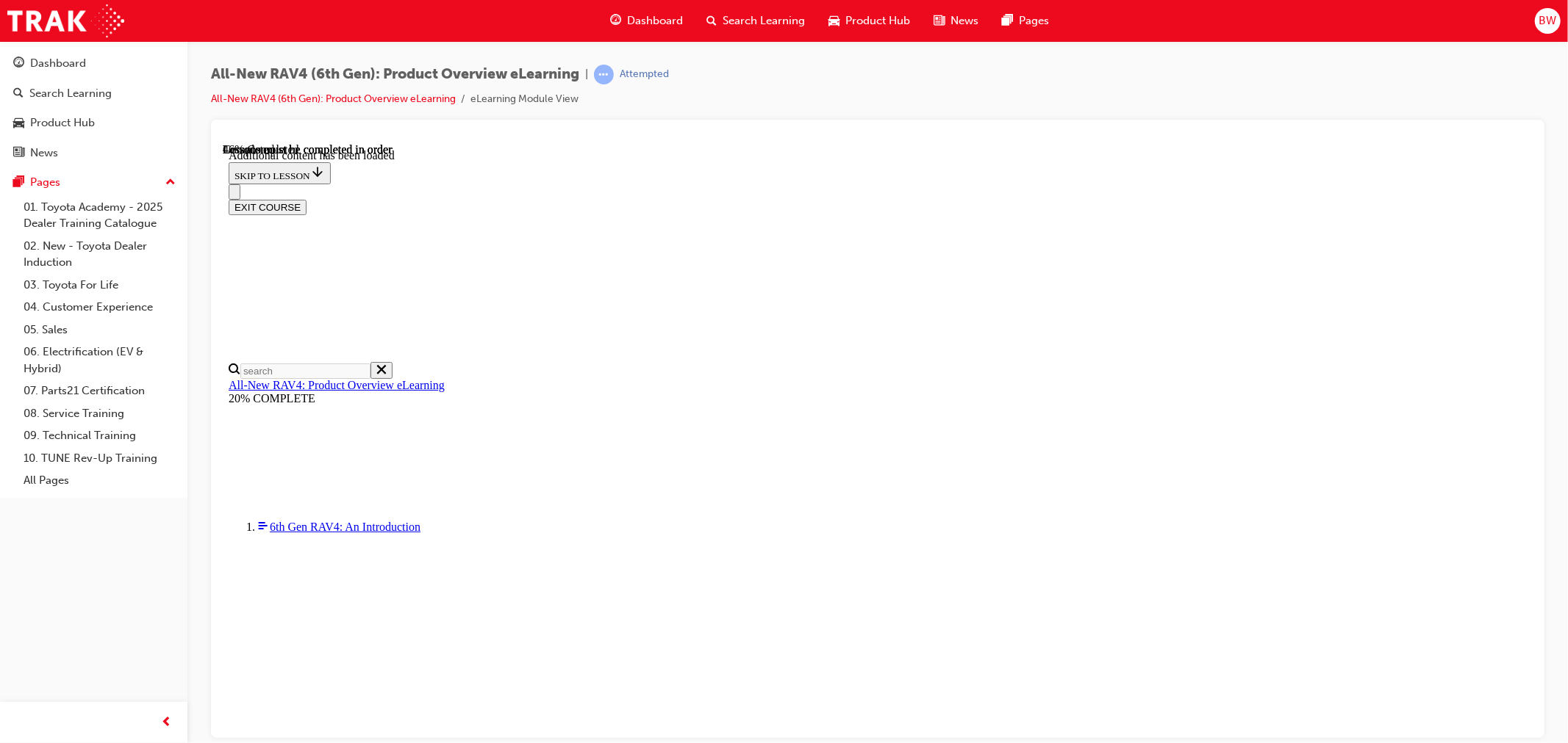
scroll to position [1349, 0]
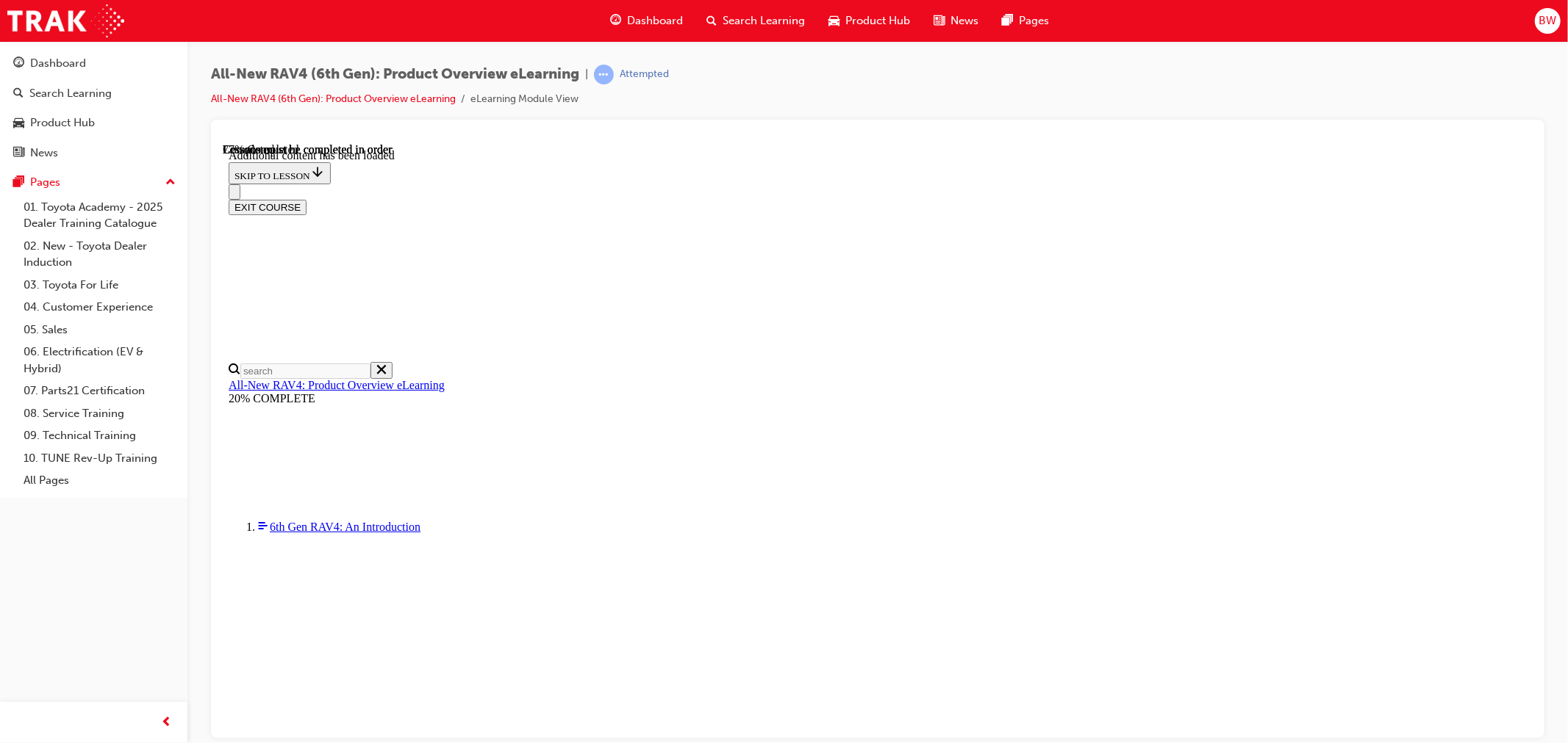
drag, startPoint x: 831, startPoint y: 212, endPoint x: 852, endPoint y: 228, distance: 26.4
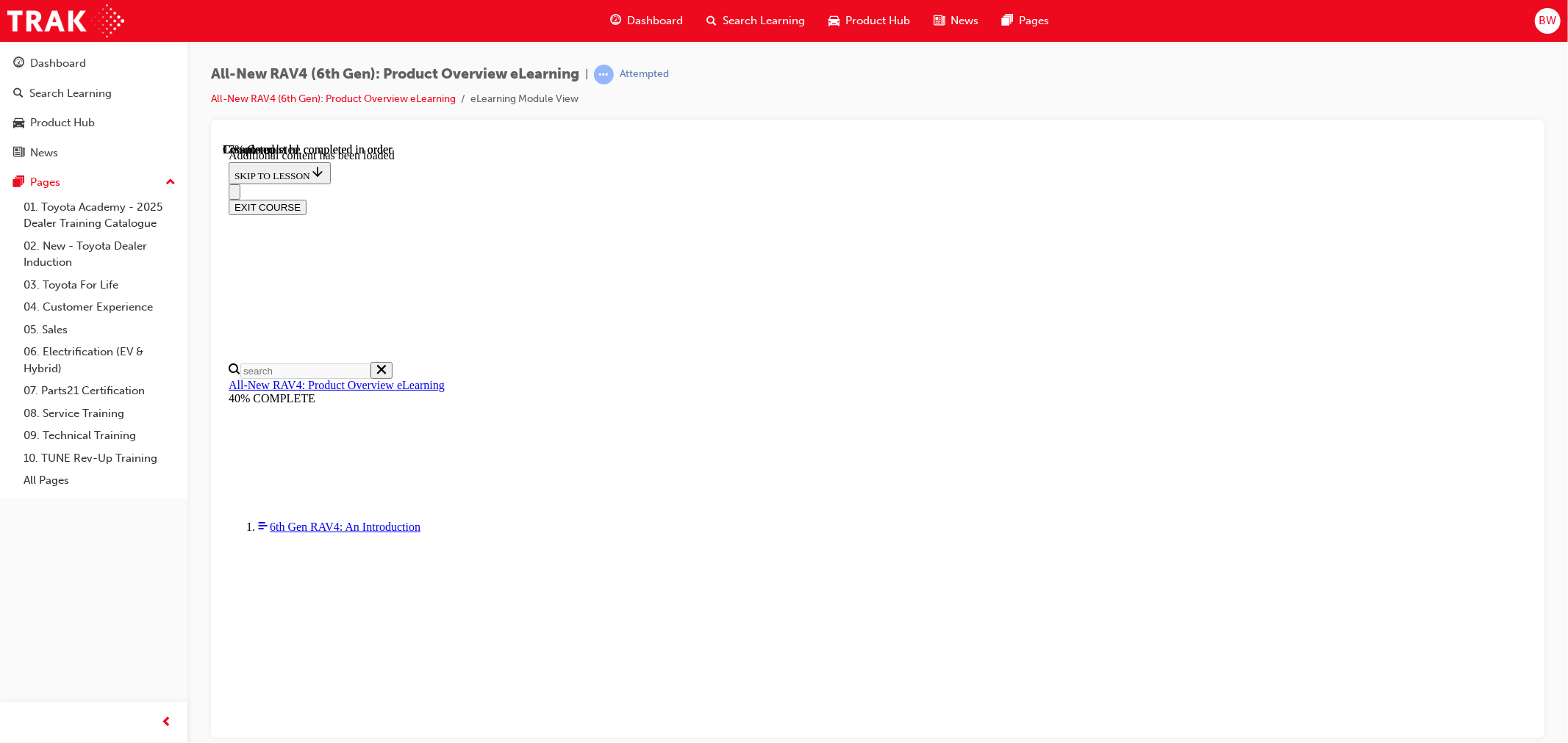
scroll to position [50, 0]
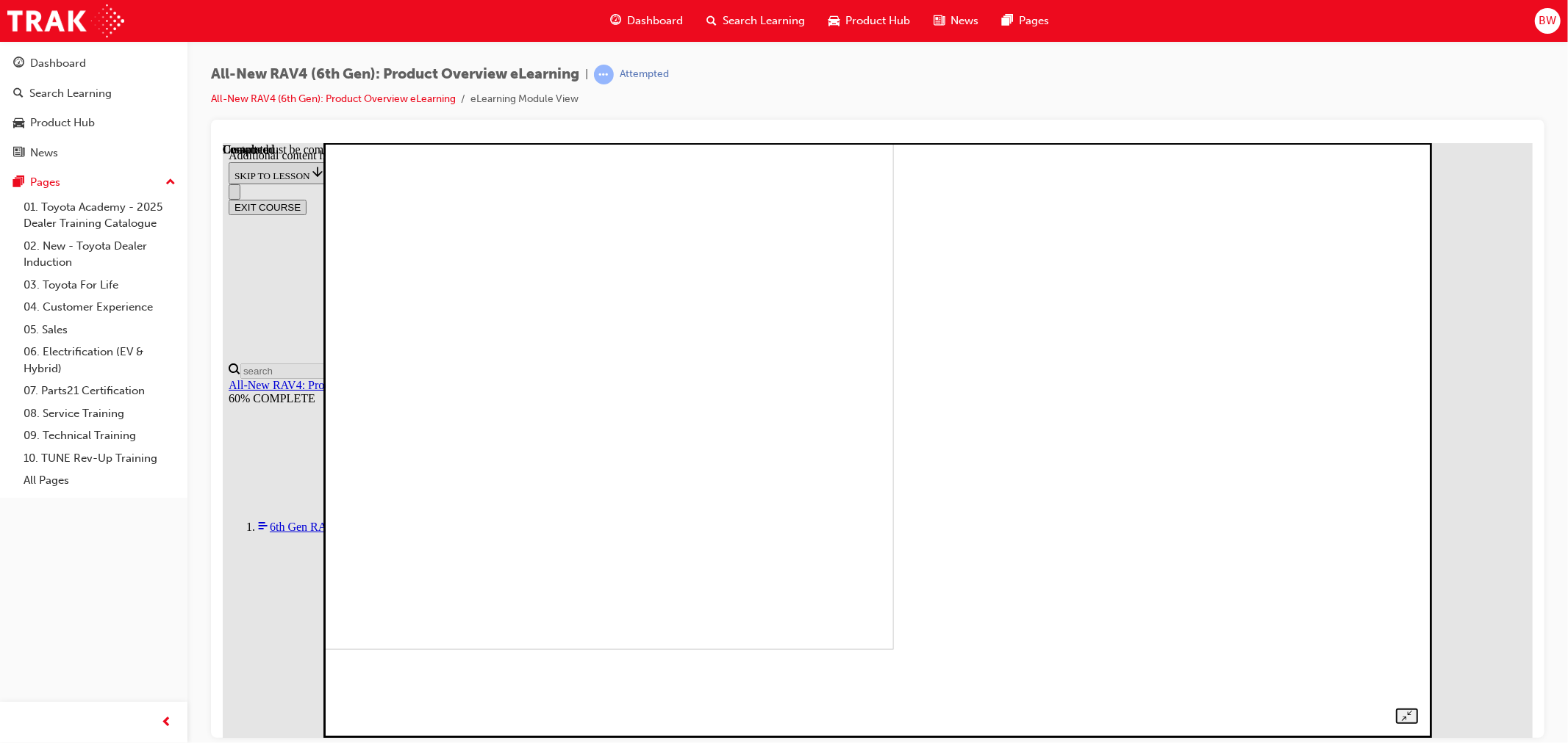
click at [1417, 546] on div at bounding box center [876, 424] width 1080 height 599
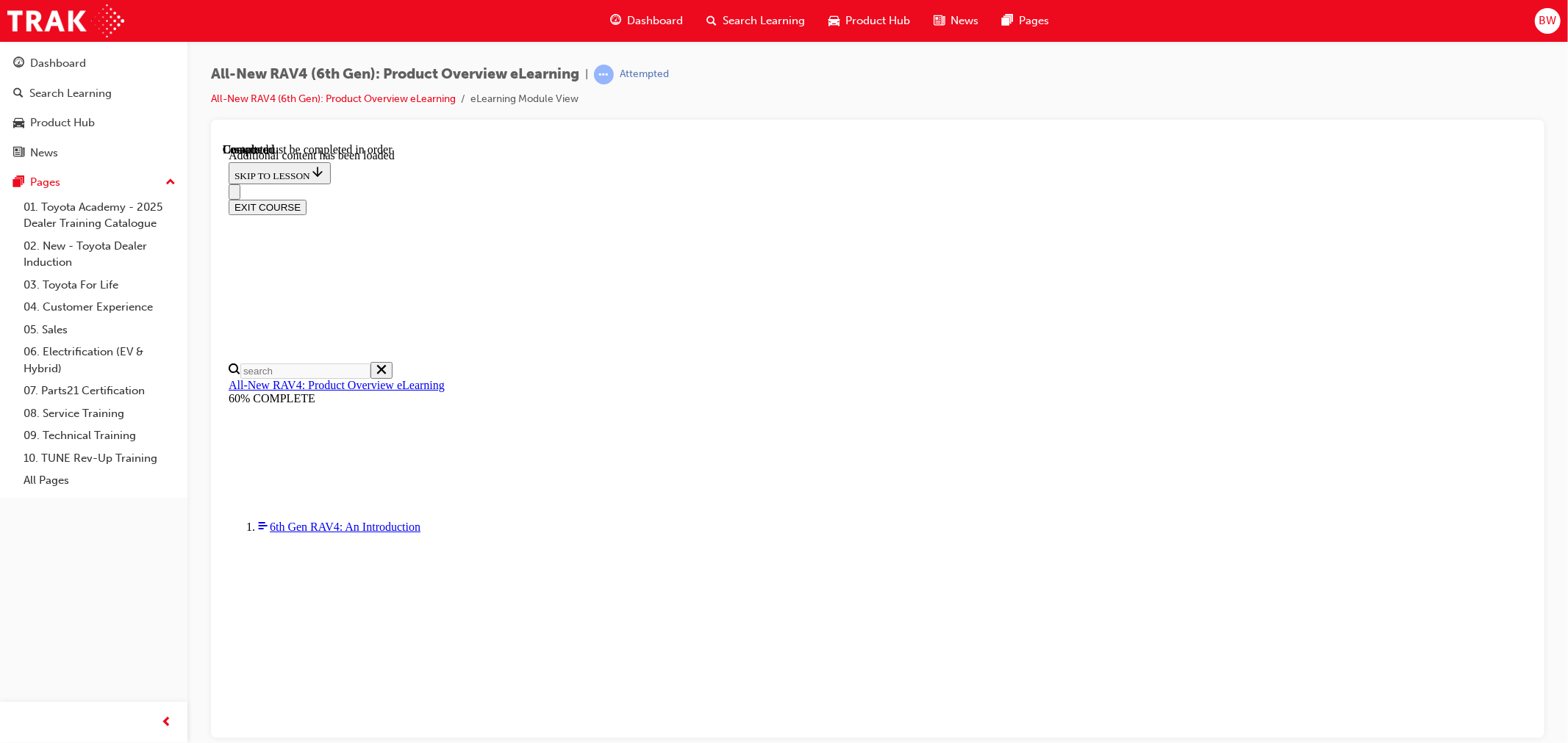
radio input "true"
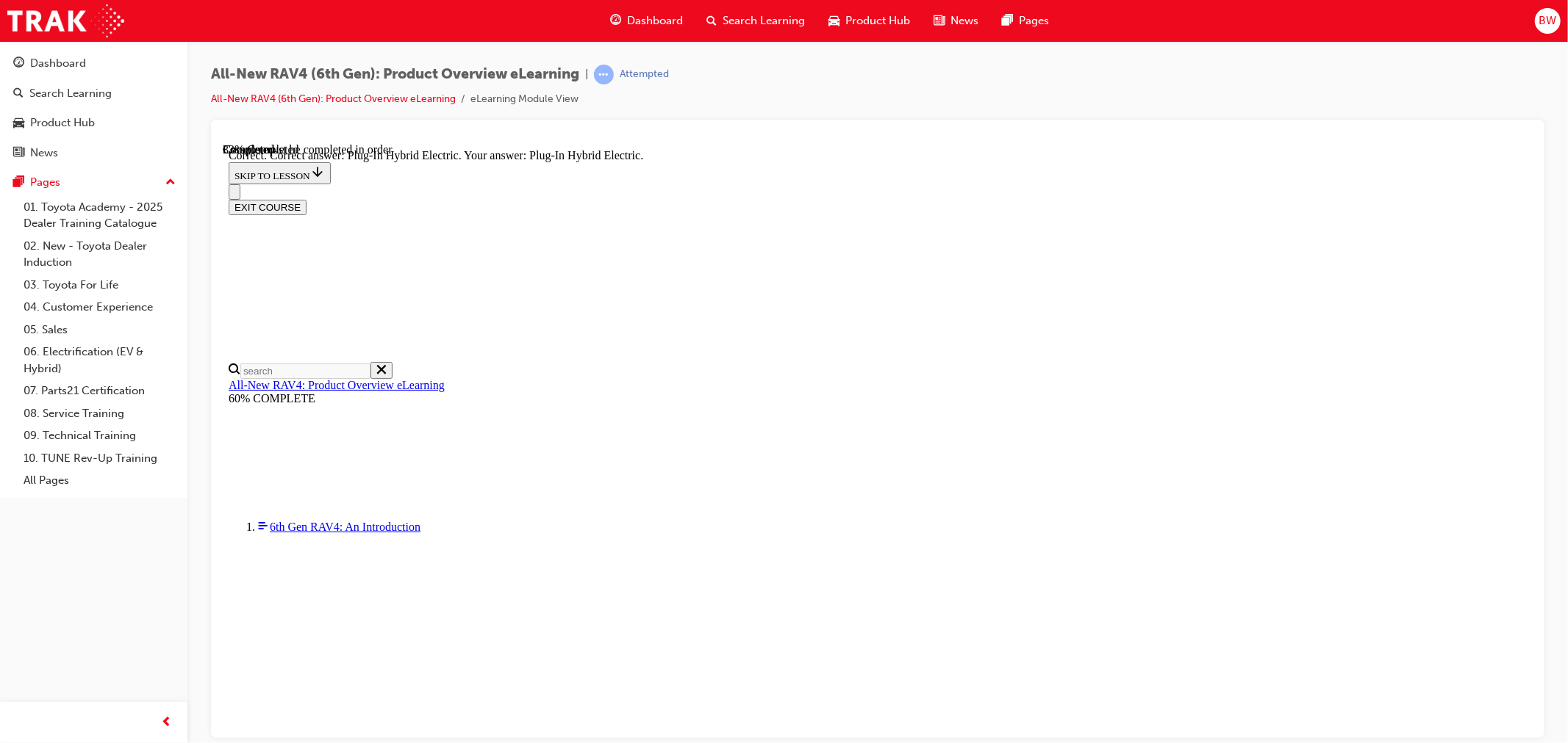
scroll to position [326, 0]
radio input "true"
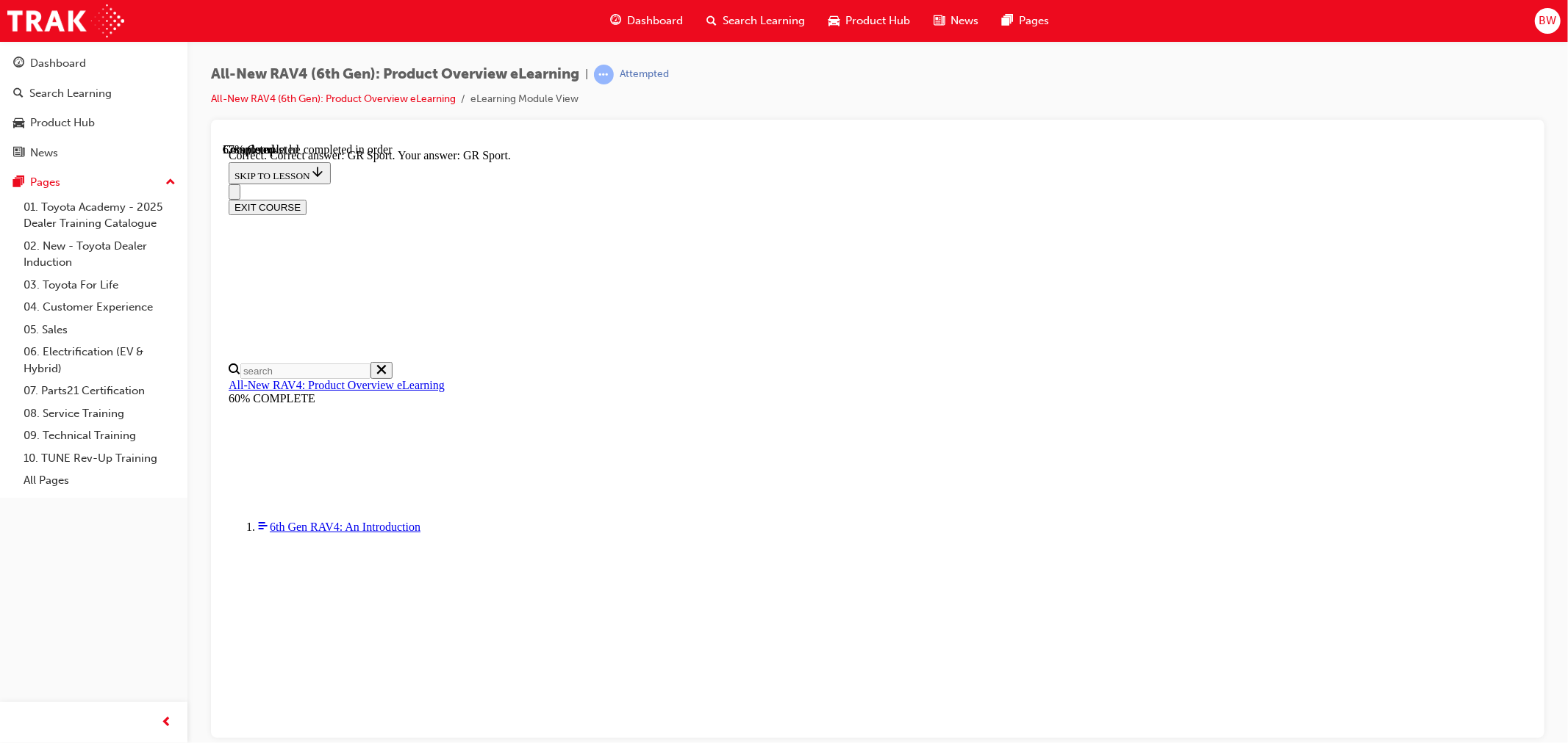
scroll to position [497, 0]
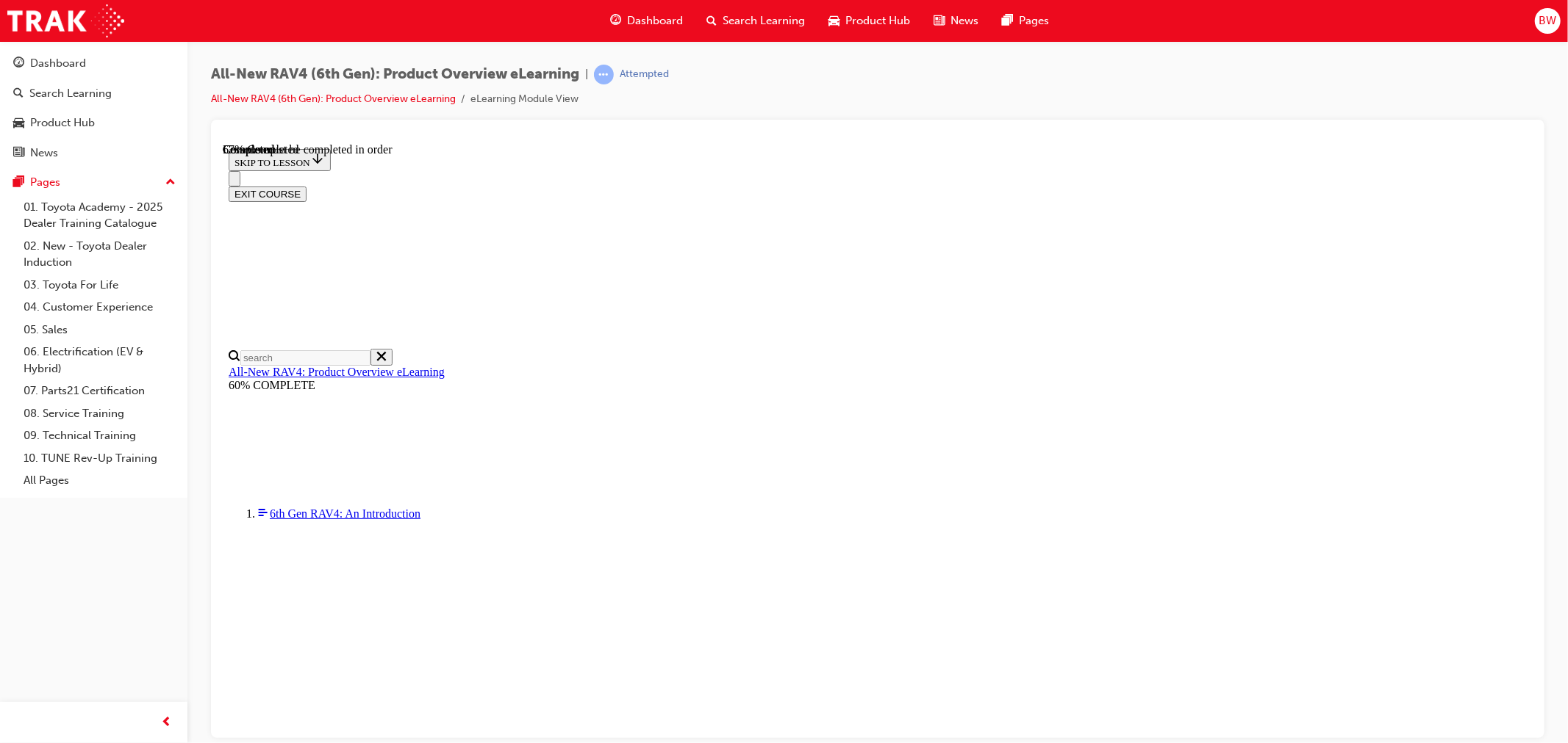
scroll to position [326, 0]
checkbox input "true"
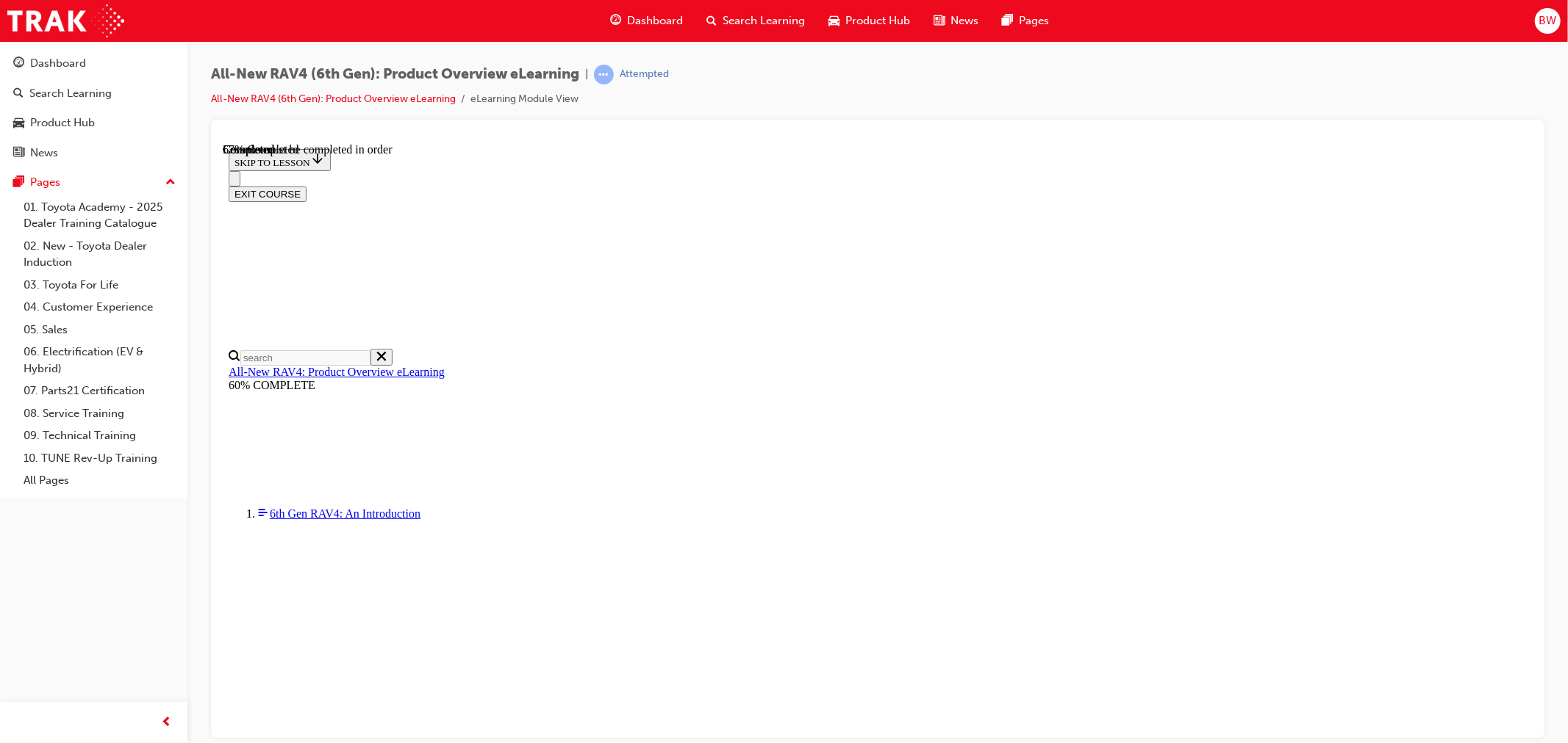
checkbox input "true"
checkbox input "false"
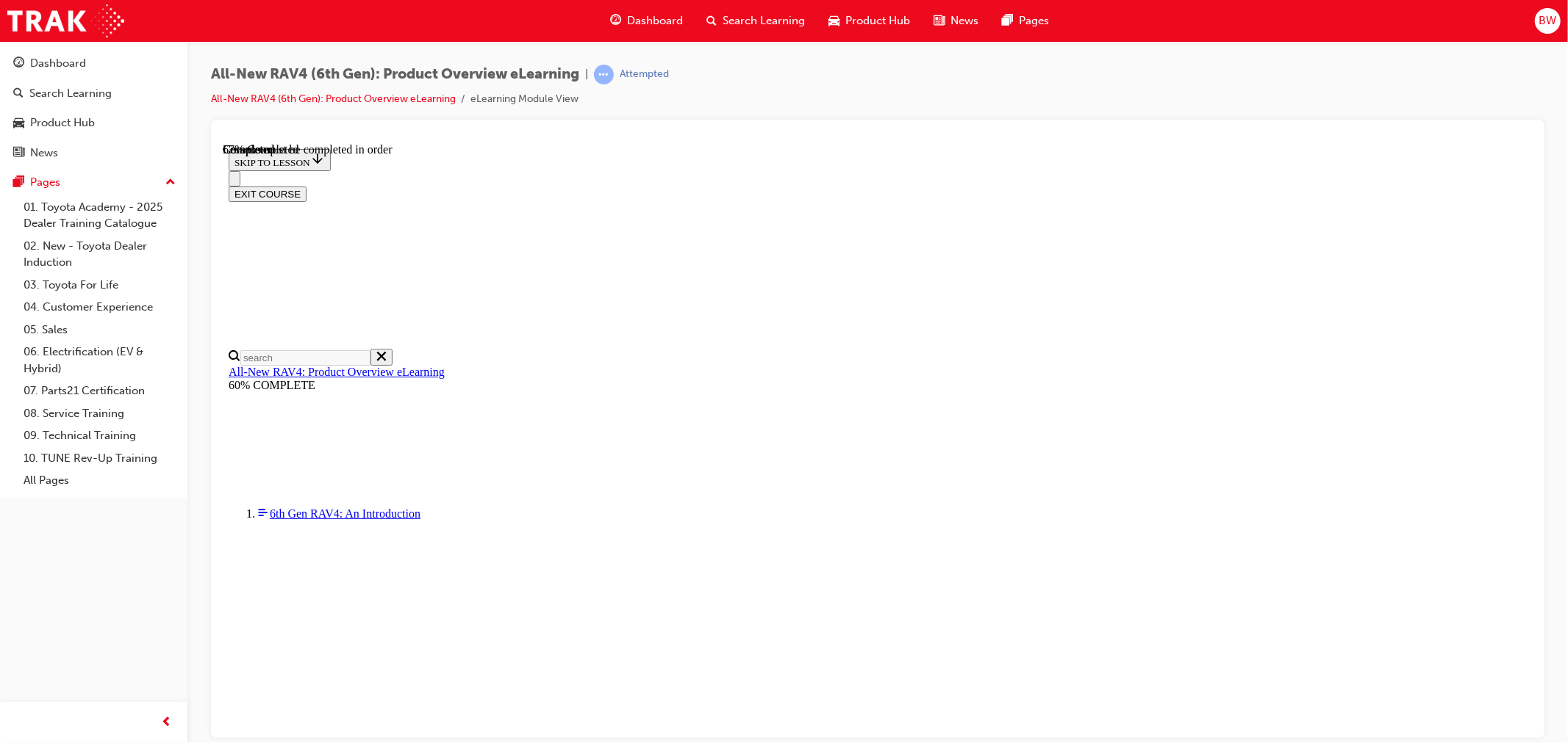
checkbox input "true"
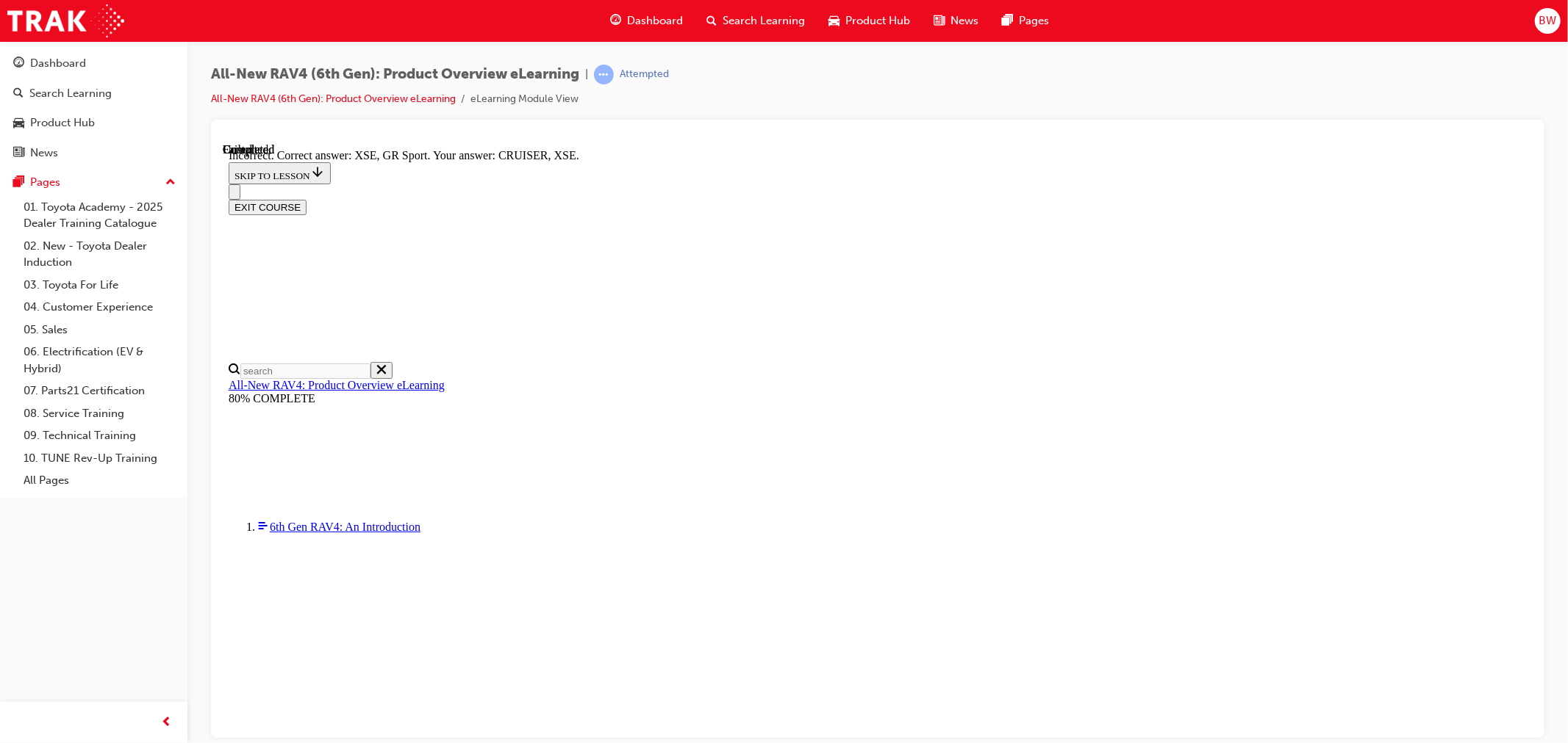
scroll to position [502, 0]
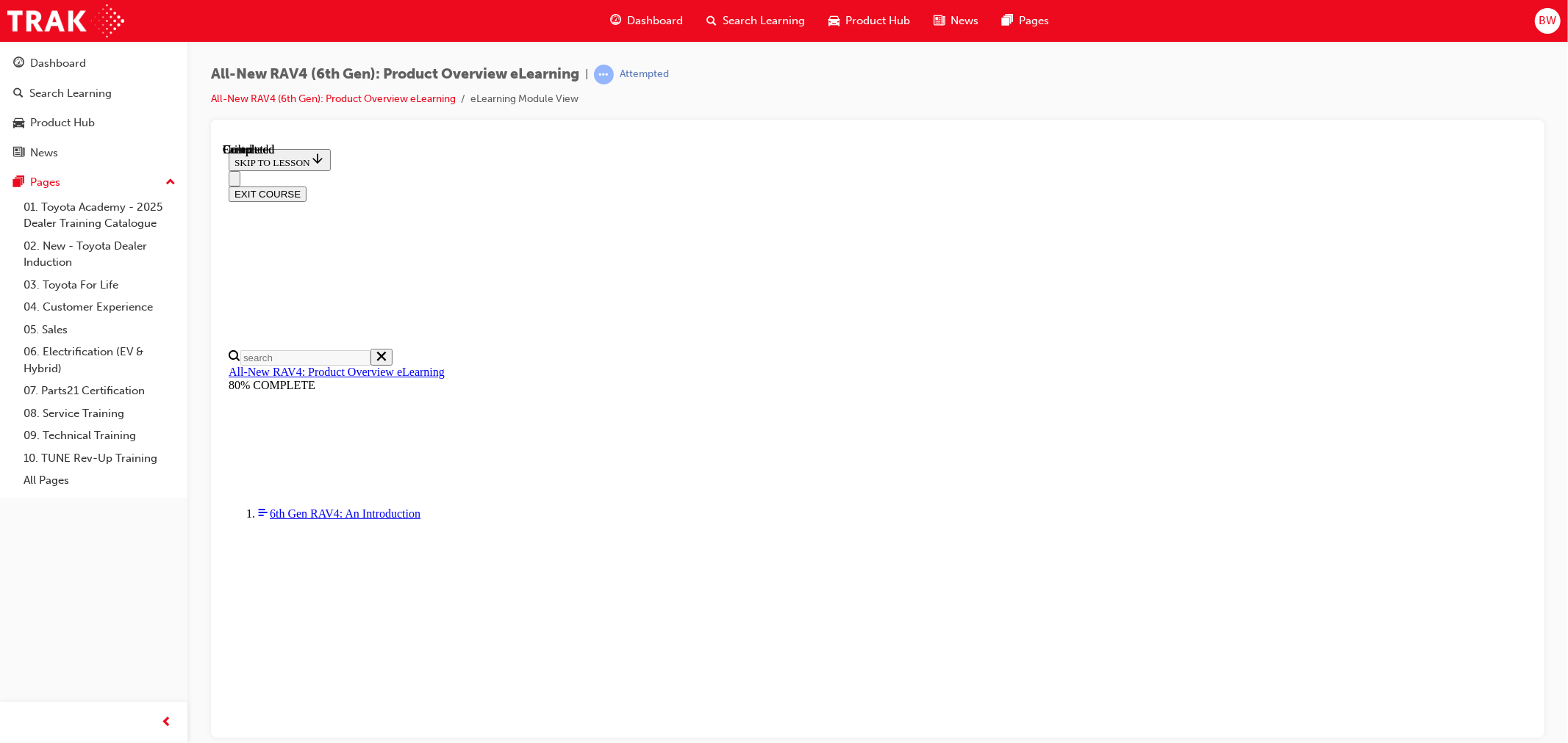
scroll to position [213, 0]
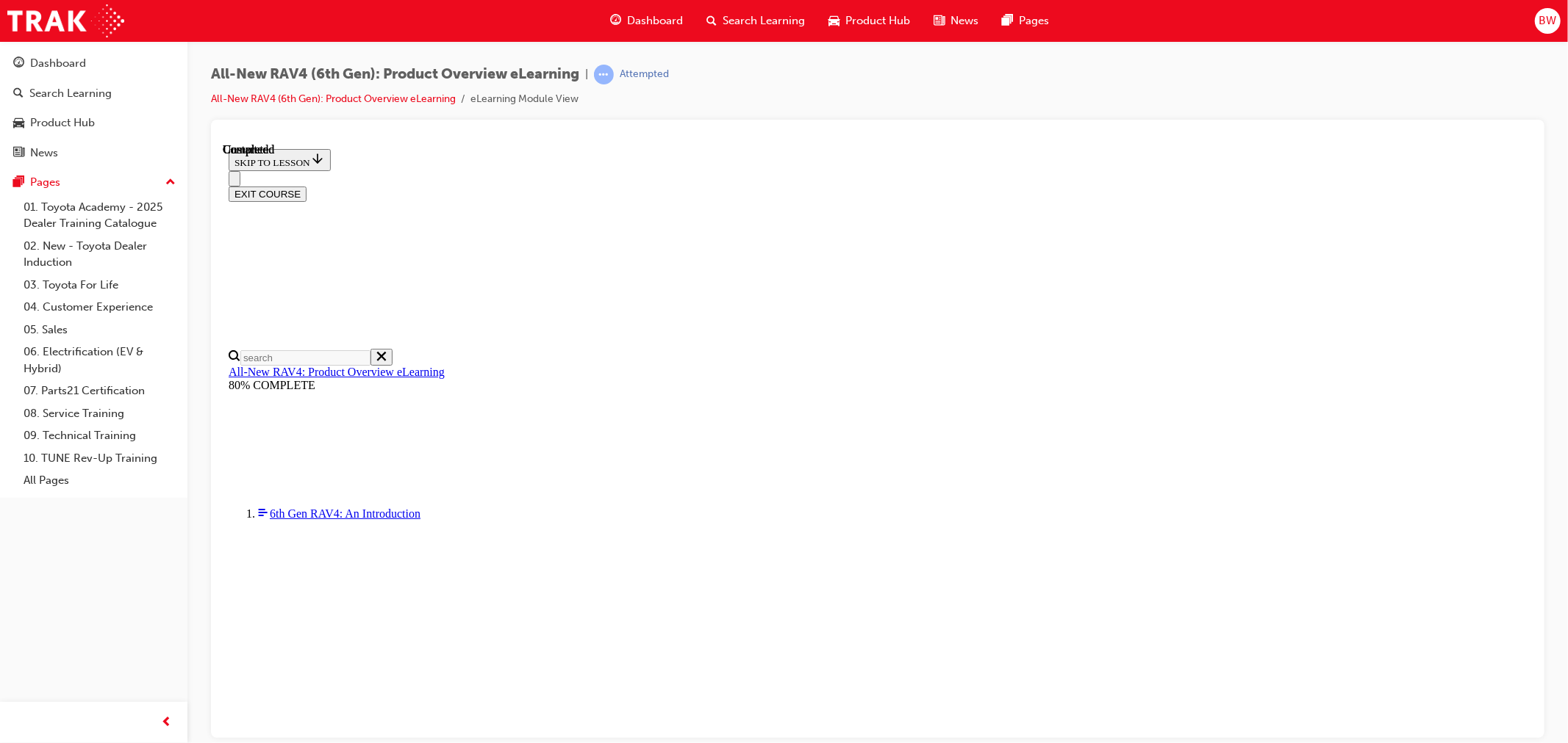
radio input "true"
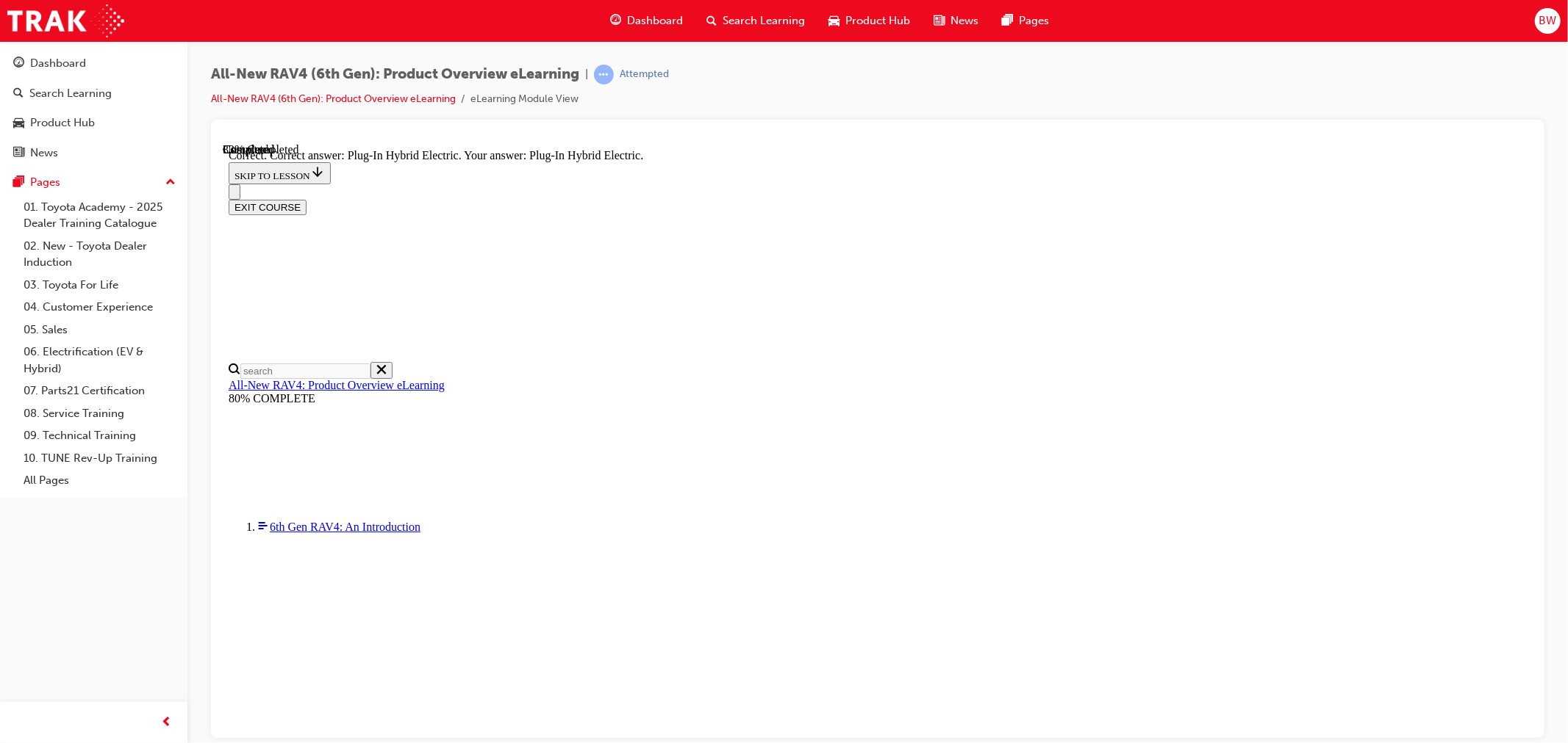
scroll to position [392, 0]
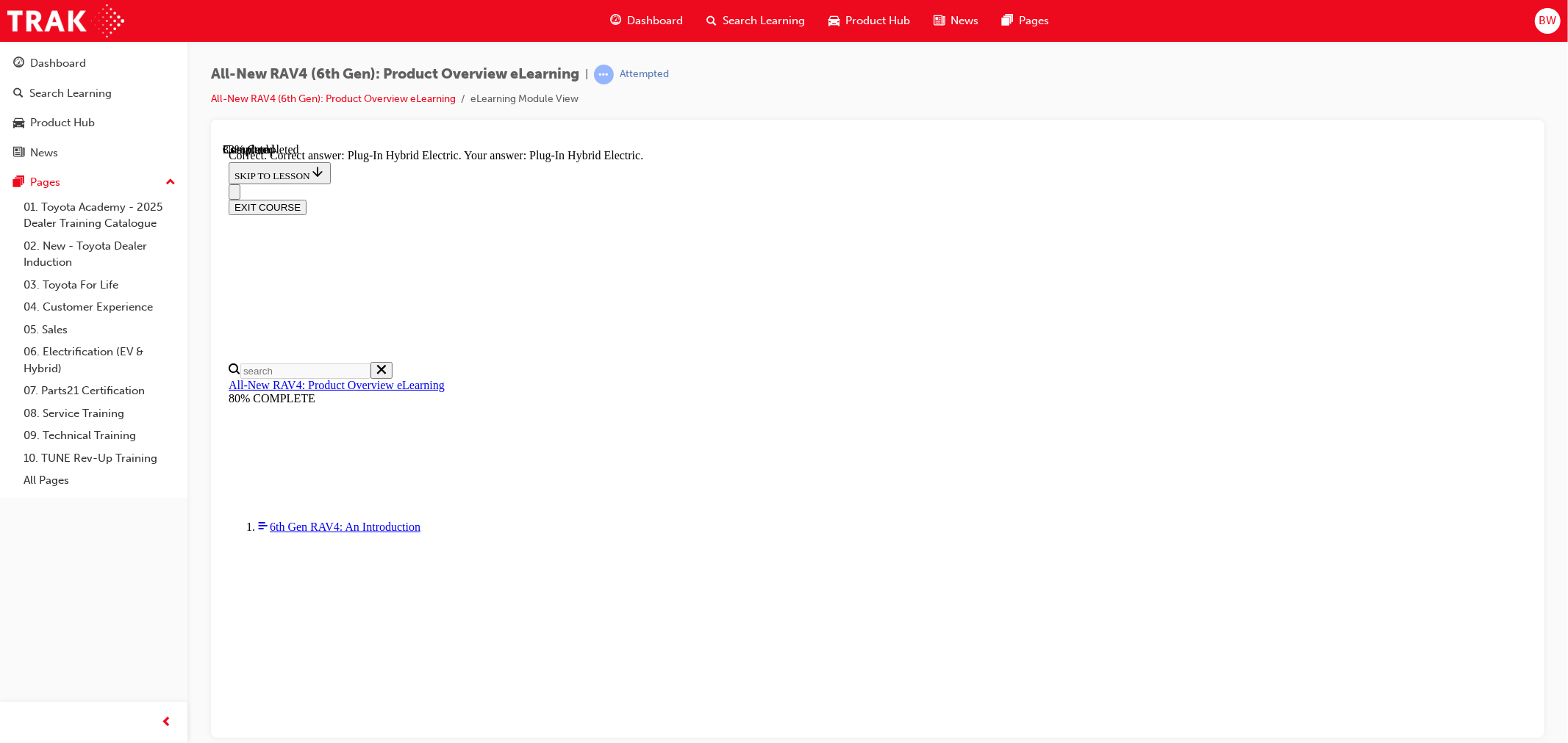
radio input "true"
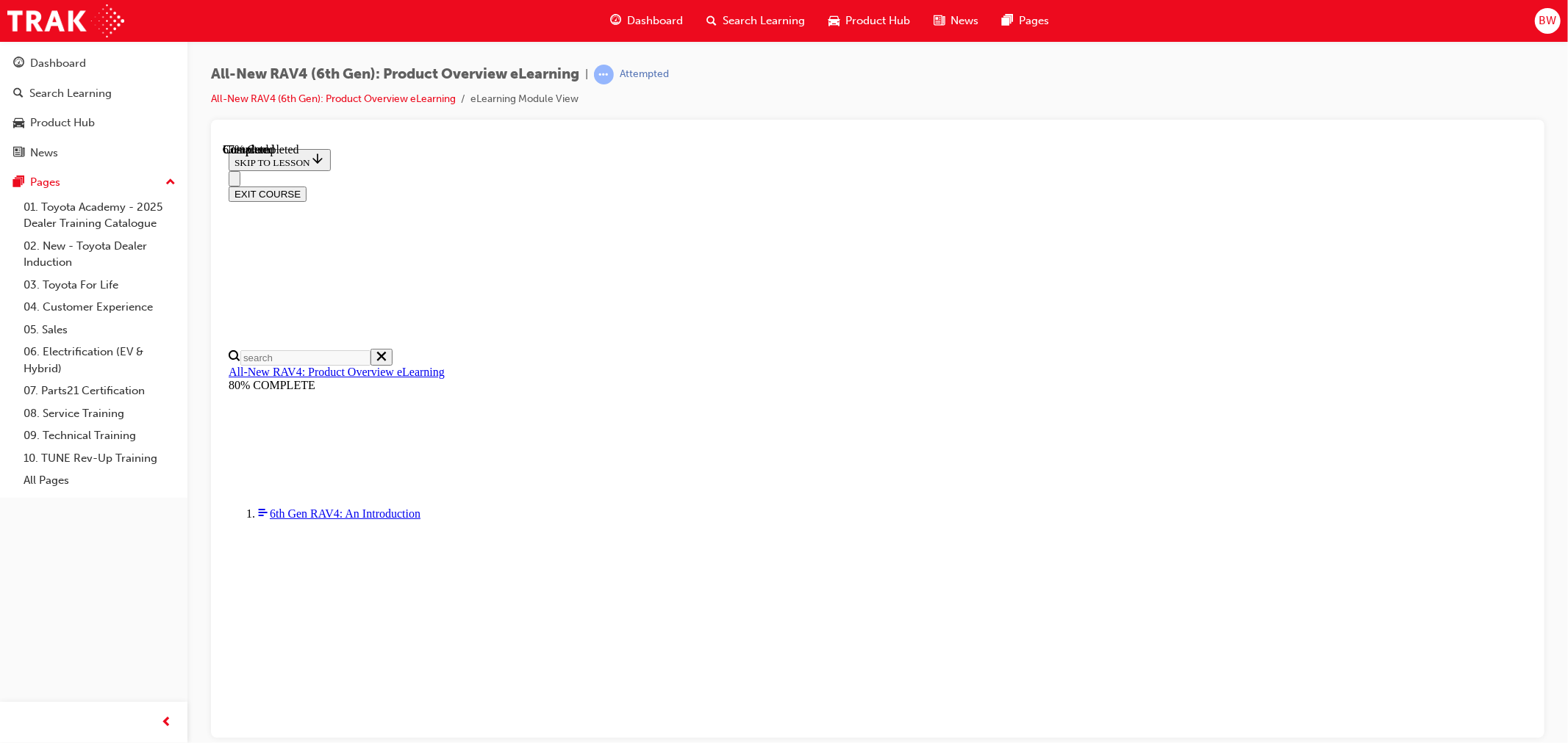
scroll to position [326, 0]
checkbox input "true"
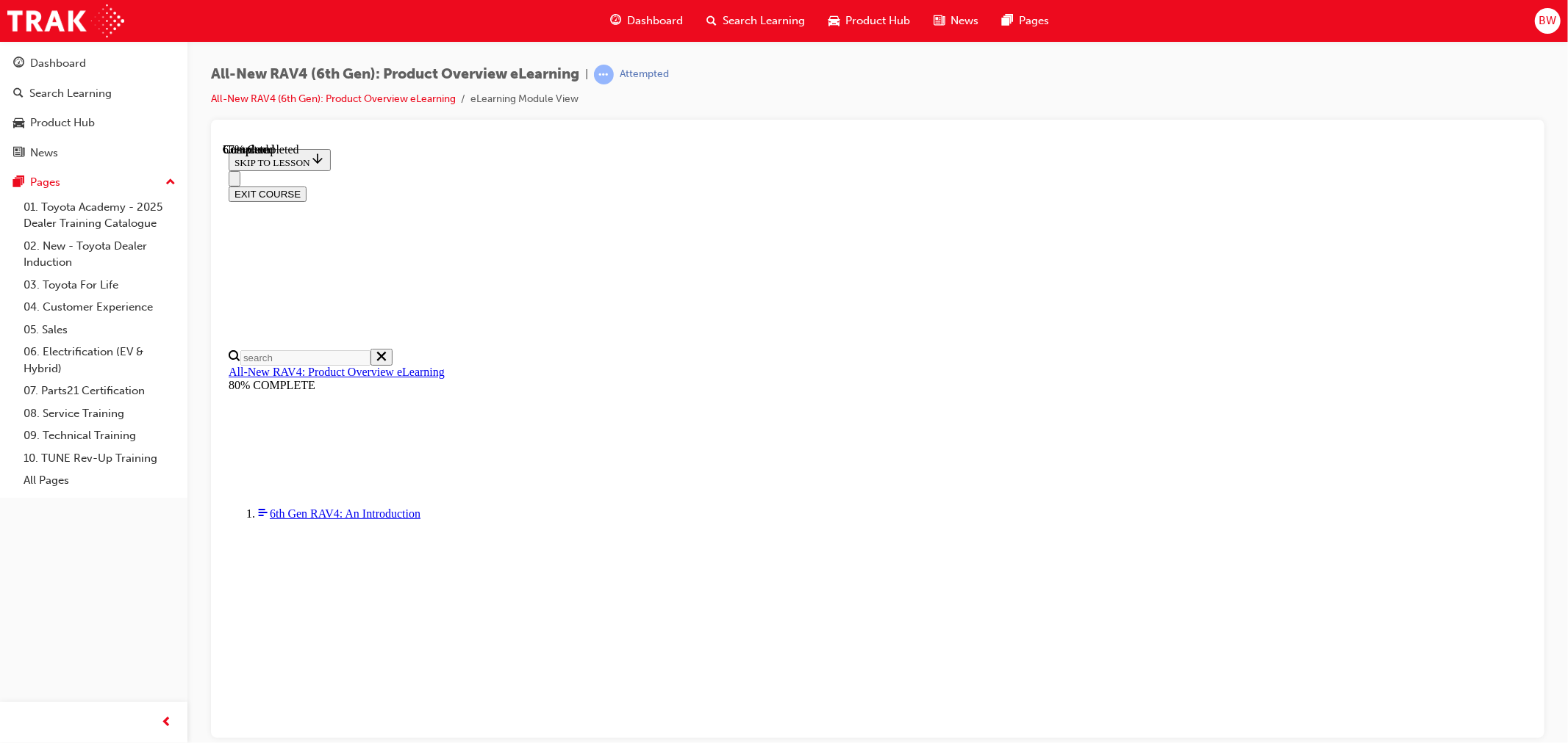
checkbox input "true"
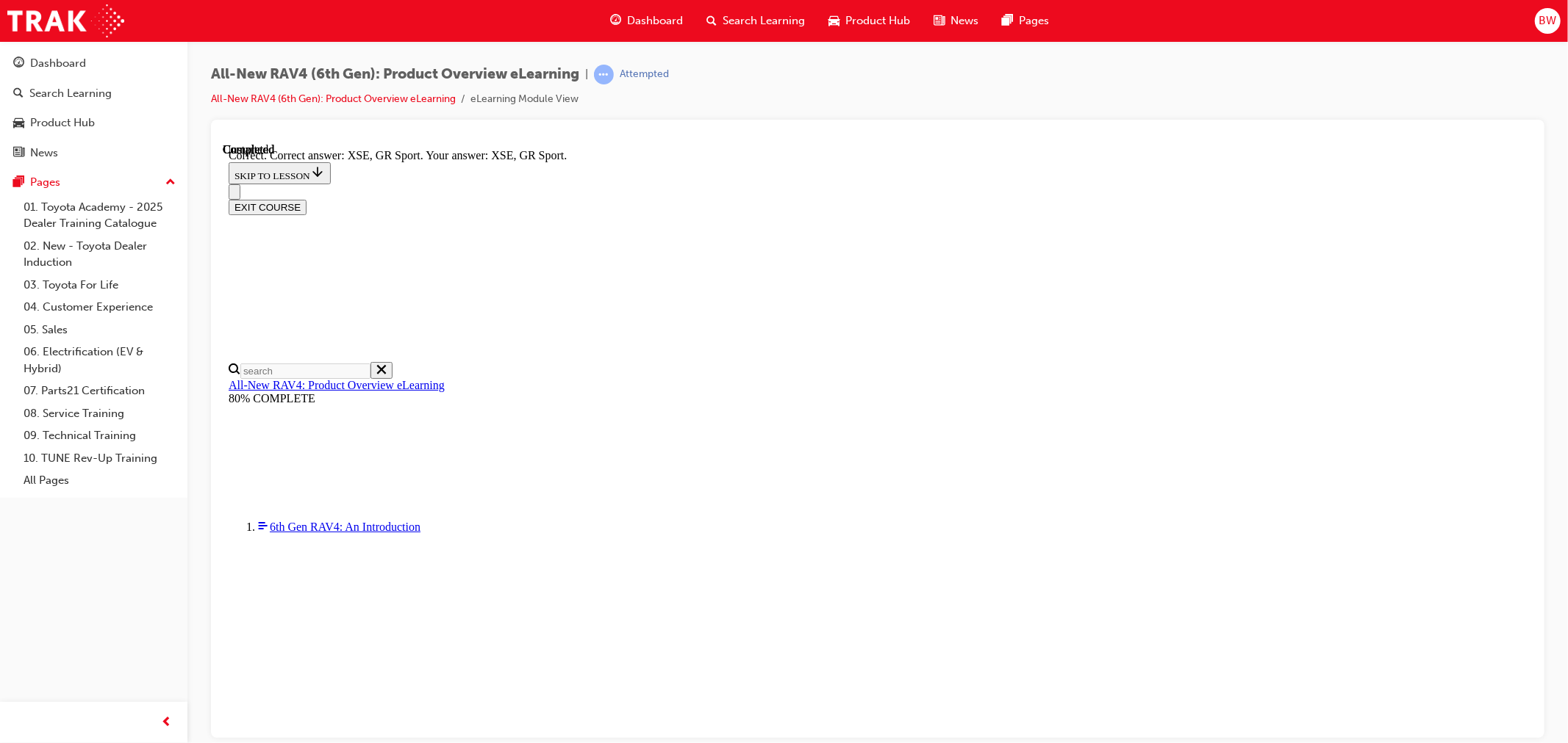
scroll to position [502, 0]
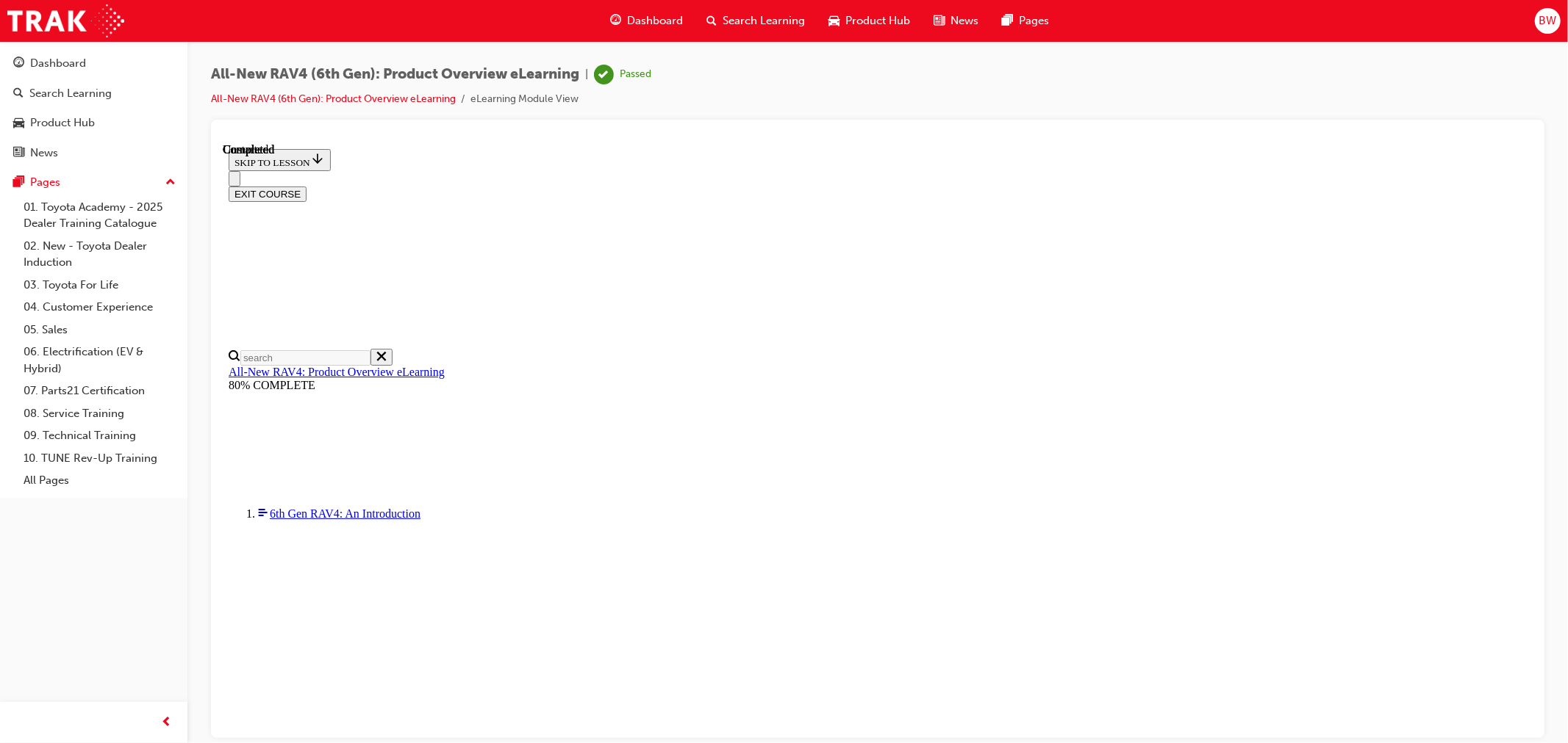
scroll to position [213, 0]
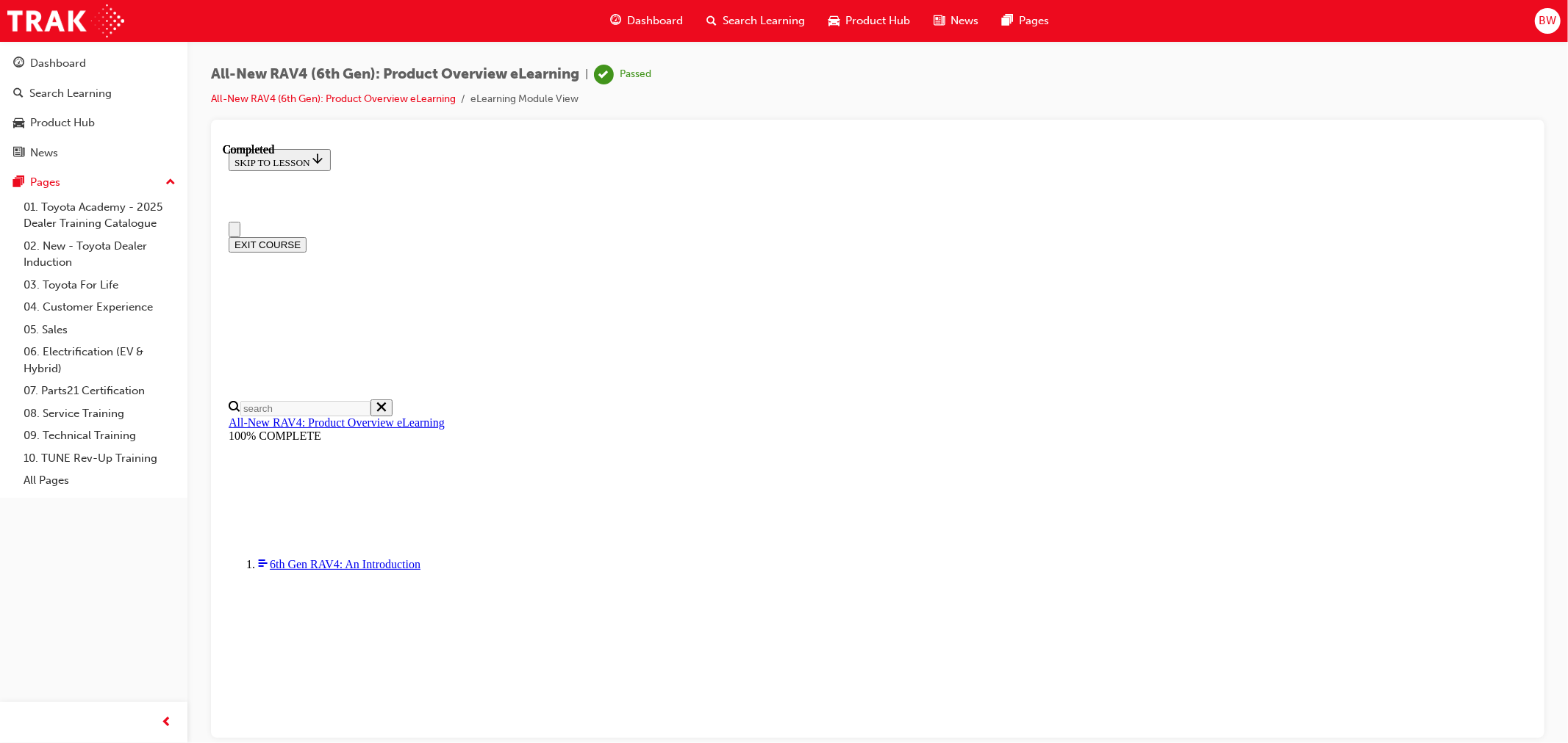
scroll to position [0, 0]
click at [763, 12] on span "Search Learning" at bounding box center [764, 21] width 83 height 17
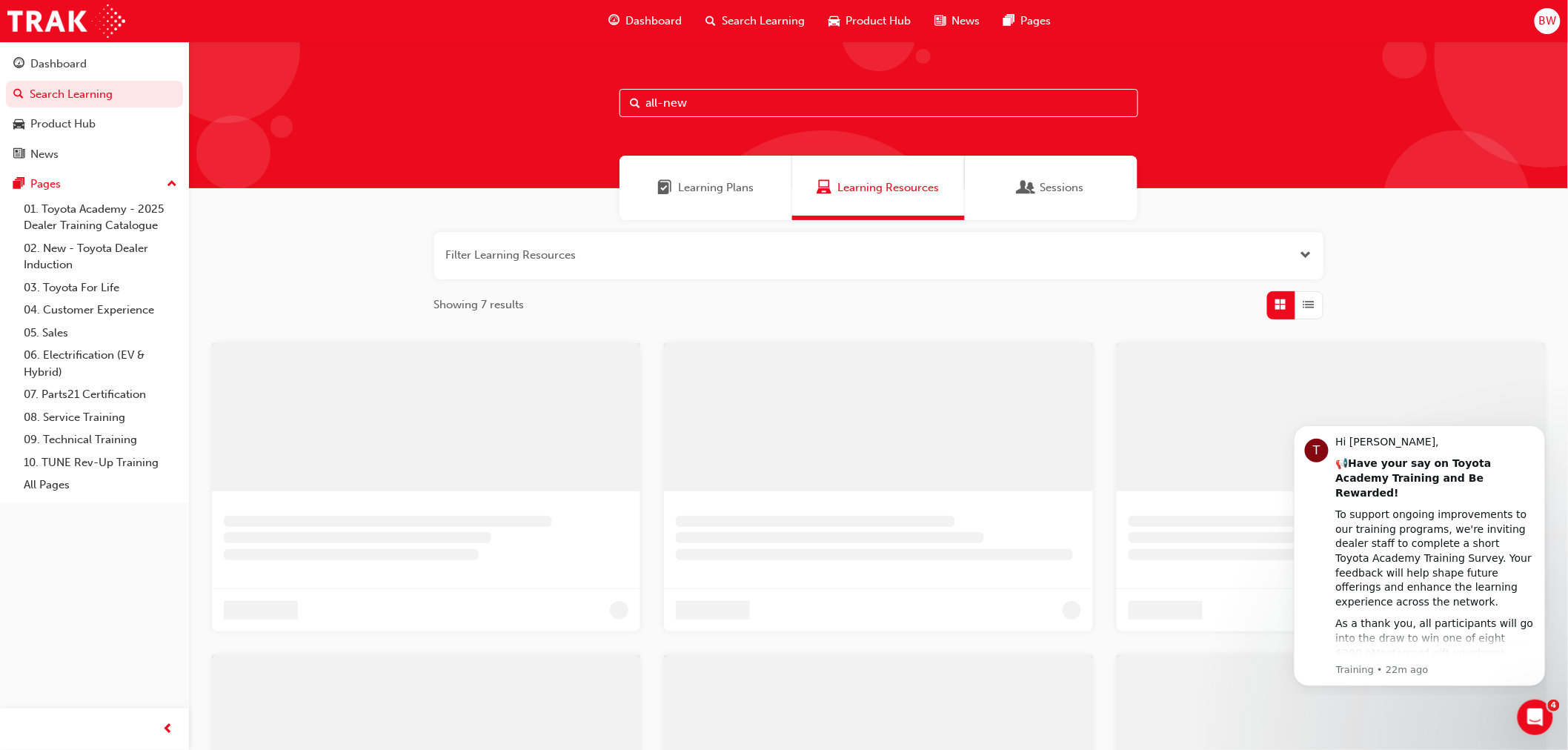
drag, startPoint x: 729, startPoint y: 111, endPoint x: 560, endPoint y: 104, distance: 169.1
click at [560, 104] on div "all-new" at bounding box center [879, 115] width 1379 height 147
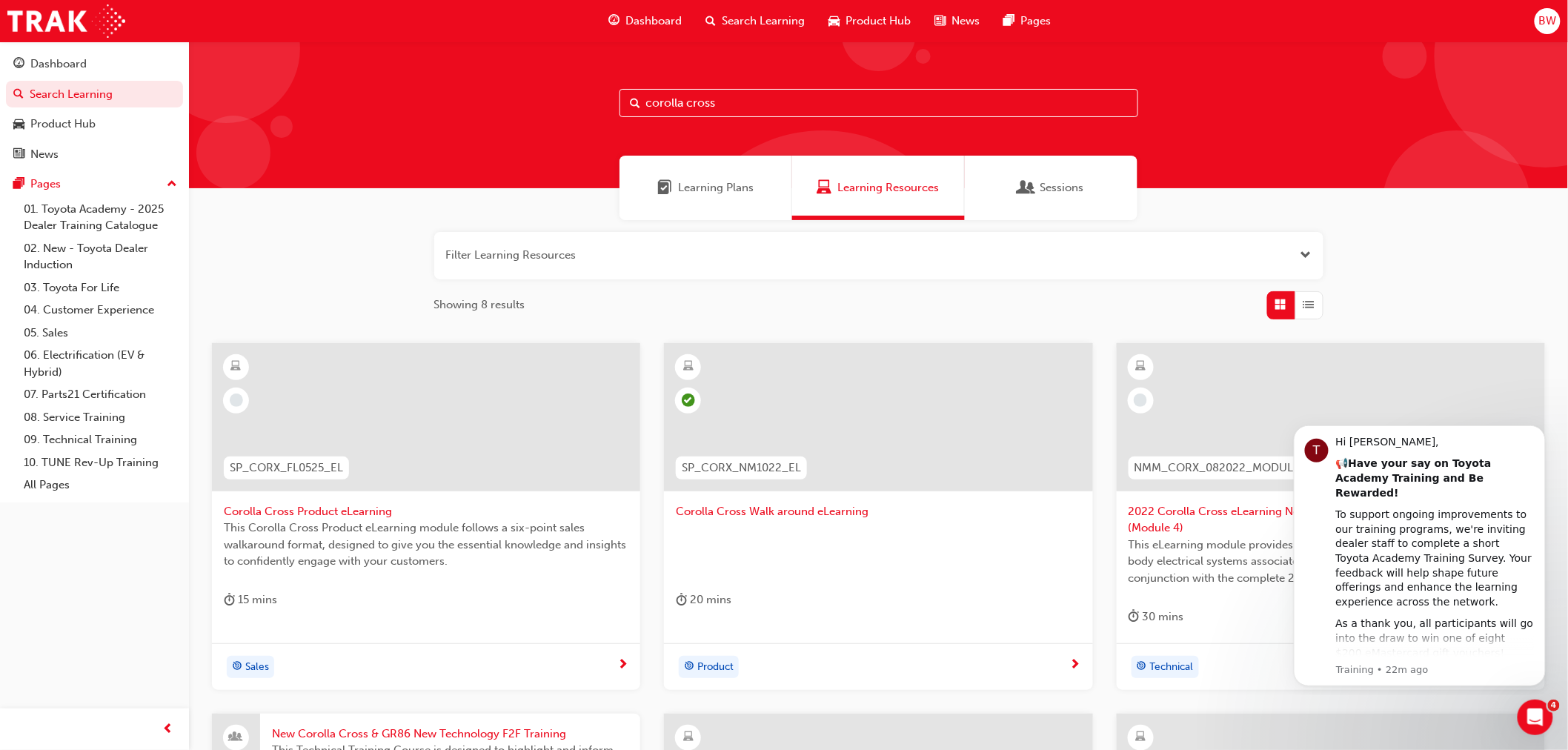
type input "corolla cross"
click at [273, 508] on span "Corolla Cross Product eLearning" at bounding box center [426, 512] width 404 height 17
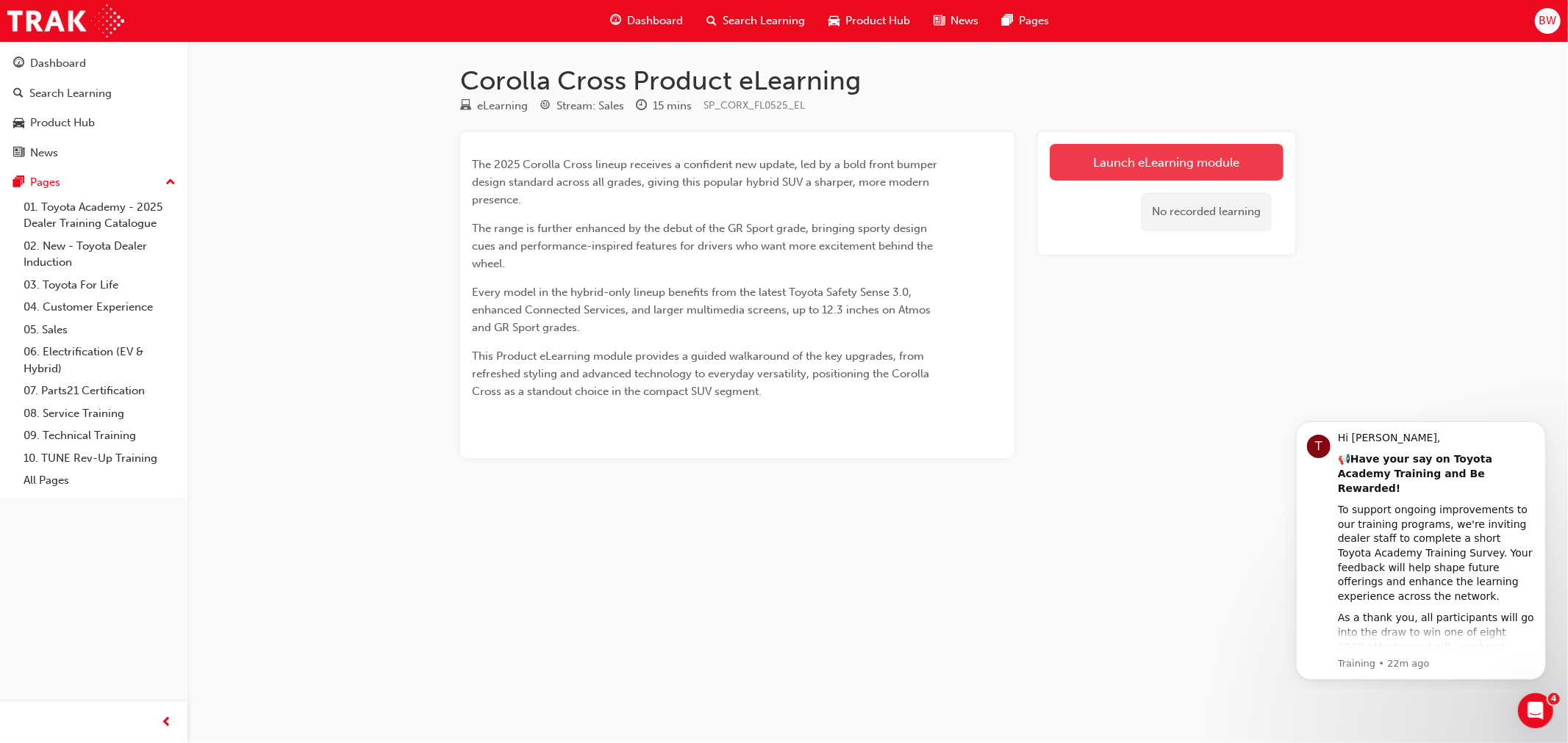
click at [1145, 158] on link "Launch eLearning module" at bounding box center [1166, 162] width 233 height 37
